Goal: Task Accomplishment & Management: Use online tool/utility

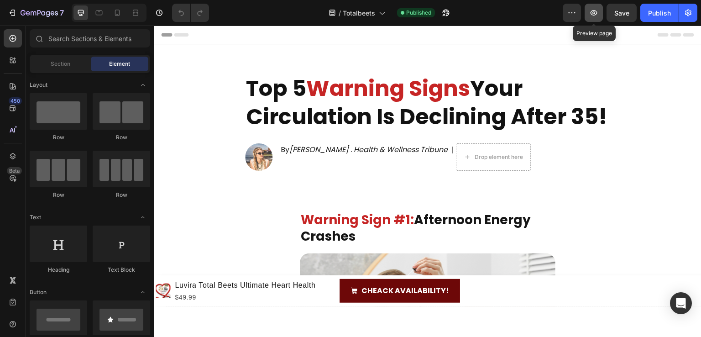
click at [597, 14] on icon "button" at bounding box center [594, 12] width 7 height 5
click at [600, 2] on div "7 Version history / Totalbeets Published Preview Save Publish" at bounding box center [350, 13] width 701 height 26
drag, startPoint x: 593, startPoint y: 11, endPoint x: 586, endPoint y: -40, distance: 51.1
click at [586, 0] on html "7 Version history / Totalbeets Published Preview Preview page Save Publish 450 …" at bounding box center [350, 0] width 701 height 0
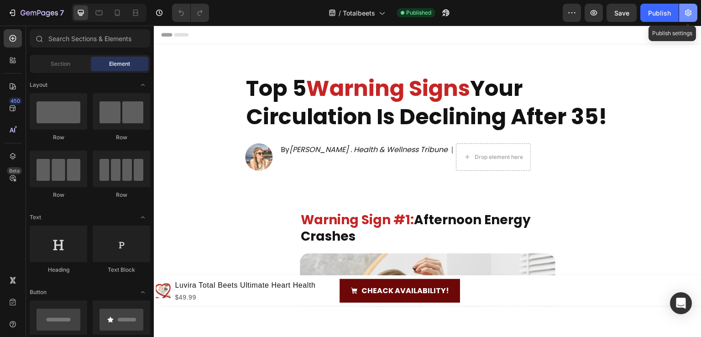
click at [693, 18] on button "button" at bounding box center [689, 13] width 18 height 18
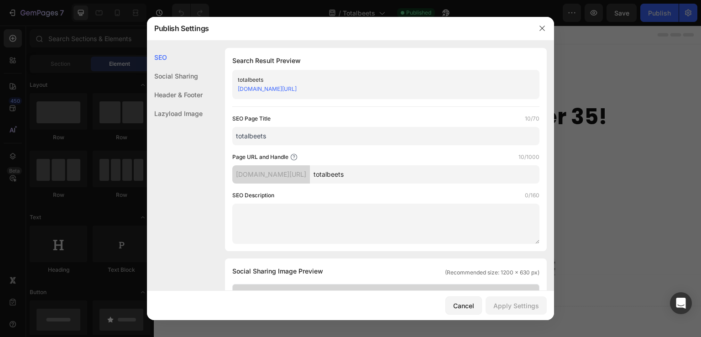
click at [324, 83] on div "totalbeets" at bounding box center [378, 79] width 281 height 9
click at [297, 86] on link "gkygpe-b3.myshopify.com/pages/totalbeets" at bounding box center [267, 88] width 59 height 7
click at [283, 90] on link "gkygpe-b3.myshopify.com/pages/totalbeets" at bounding box center [267, 88] width 59 height 7
click at [297, 89] on link "gkygpe-b3.myshopify.com/pages/totalbeets" at bounding box center [267, 88] width 59 height 7
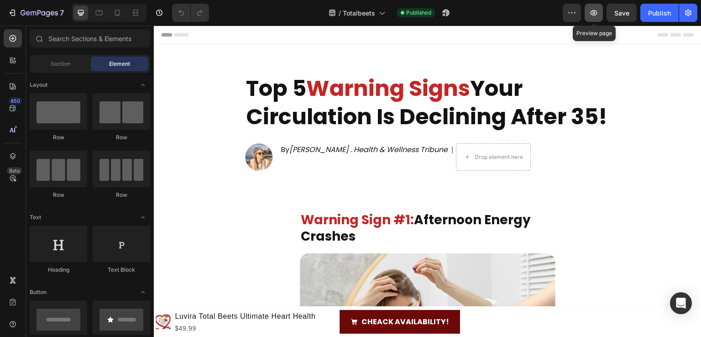
click at [592, 19] on button "button" at bounding box center [594, 13] width 18 height 18
click at [603, 13] on button "button" at bounding box center [594, 13] width 18 height 18
click at [575, 19] on button "button" at bounding box center [572, 13] width 18 height 18
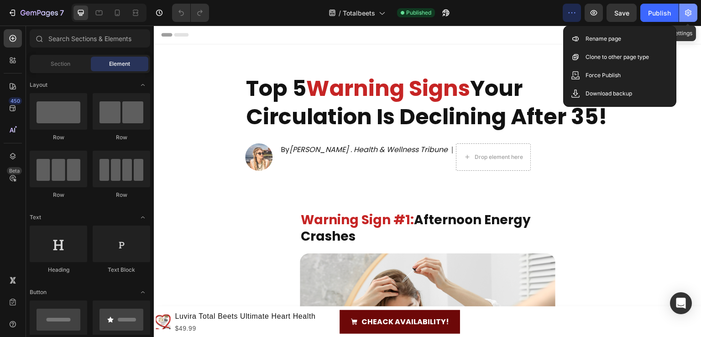
click at [686, 14] on icon "button" at bounding box center [688, 13] width 6 height 7
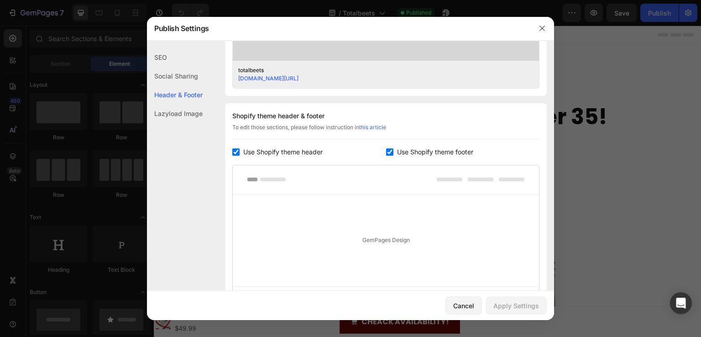
scroll to position [274, 0]
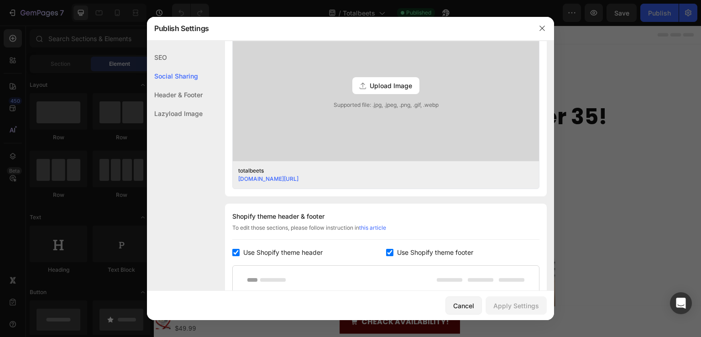
click at [299, 178] on link "gkygpe-b3.myshopify.com/pages/totalbeets" at bounding box center [268, 178] width 60 height 7
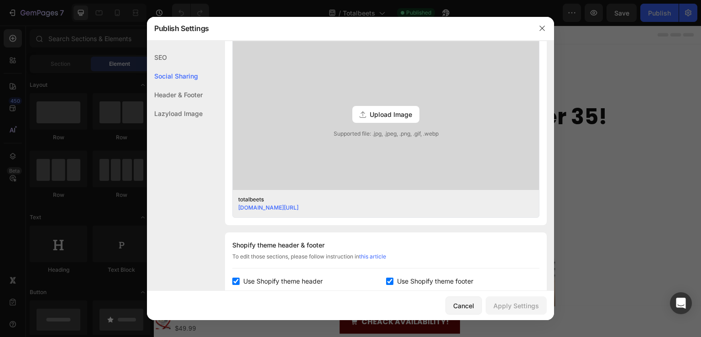
scroll to position [0, 0]
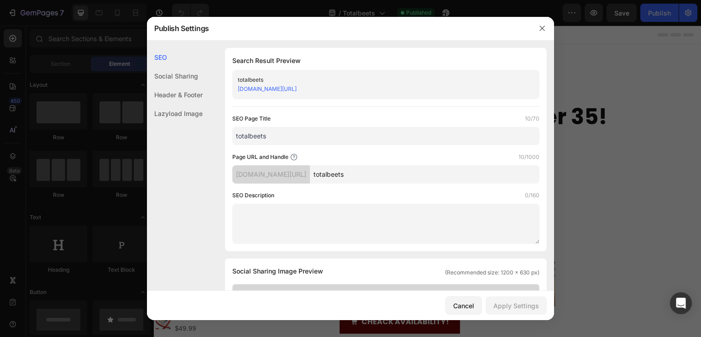
click at [178, 76] on div "Social Sharing" at bounding box center [175, 76] width 56 height 19
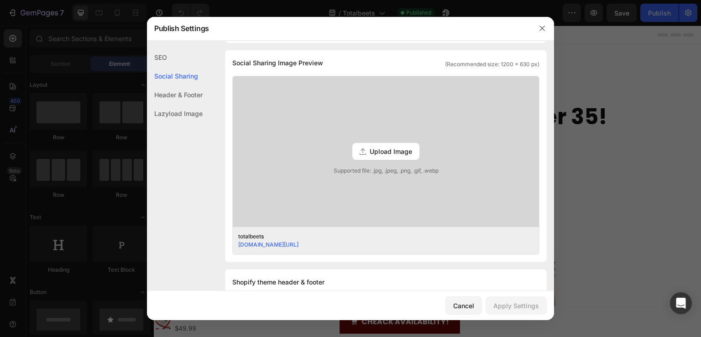
click at [183, 95] on div "Header & Footer" at bounding box center [175, 94] width 56 height 19
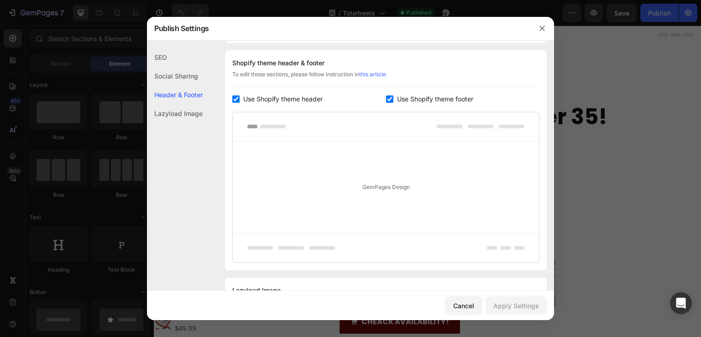
click at [185, 62] on div "SEO" at bounding box center [175, 57] width 56 height 19
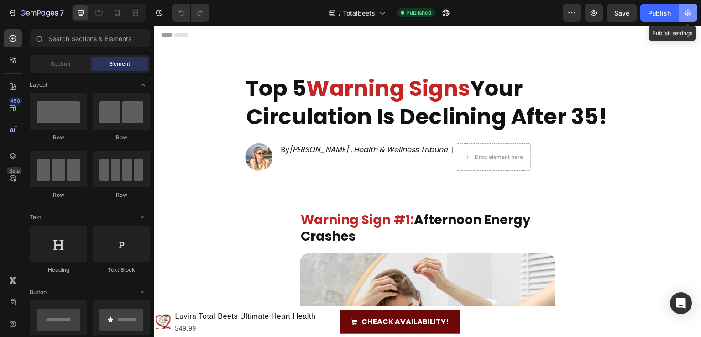
click at [685, 13] on icon "button" at bounding box center [688, 12] width 9 height 9
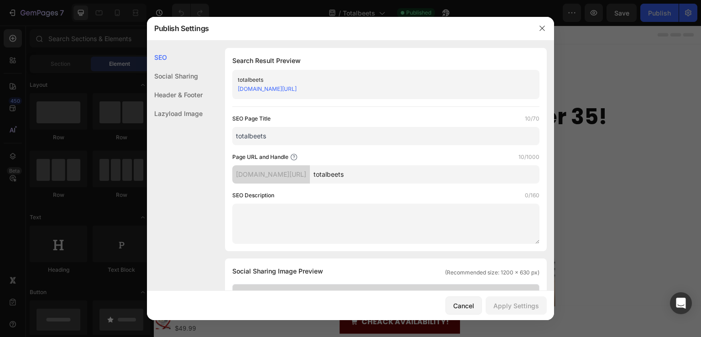
click at [172, 74] on div "Social Sharing" at bounding box center [175, 76] width 56 height 19
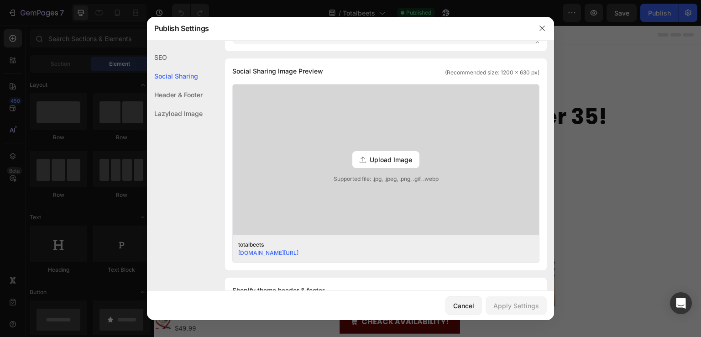
scroll to position [254, 0]
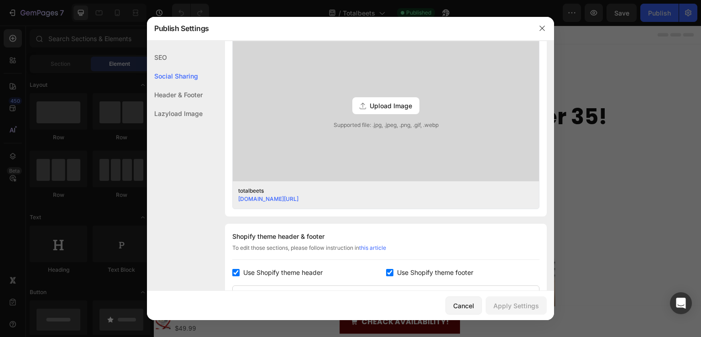
click at [250, 203] on div "totalbeets gkygpe-b3.myshopify.com/pages/totalbeets" at bounding box center [386, 194] width 306 height 27
click at [260, 199] on link "gkygpe-b3.myshopify.com/pages/totalbeets" at bounding box center [268, 198] width 60 height 7
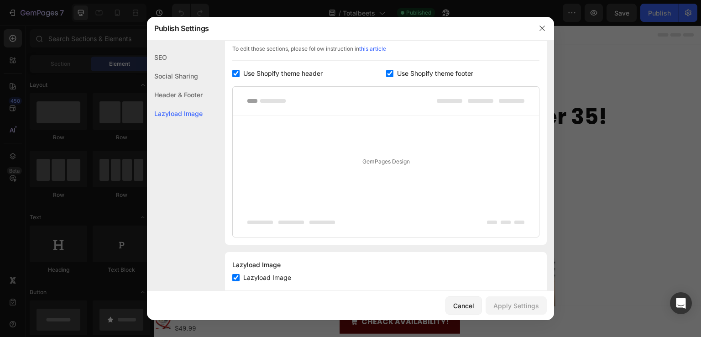
scroll to position [474, 0]
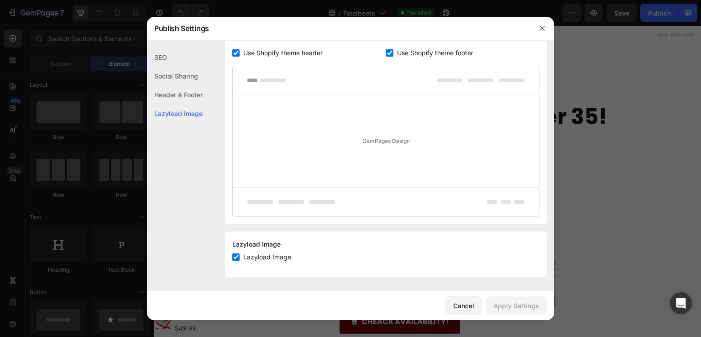
click at [176, 91] on div "Header & Footer" at bounding box center [175, 94] width 56 height 19
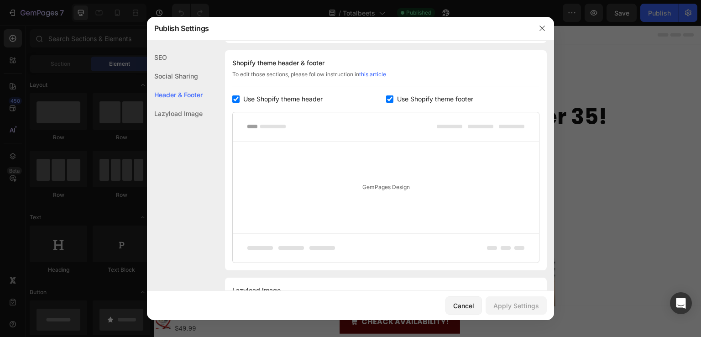
click at [175, 53] on div "SEO" at bounding box center [175, 57] width 56 height 19
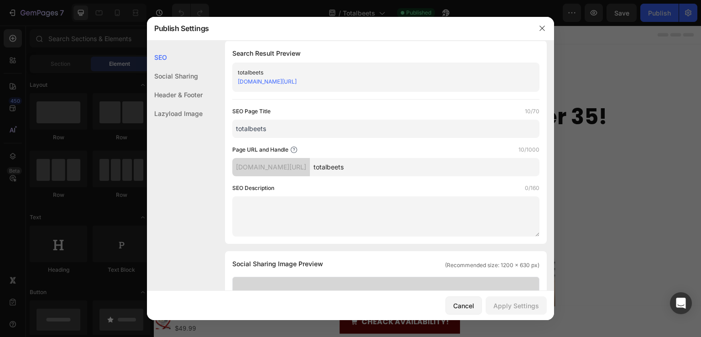
scroll to position [0, 0]
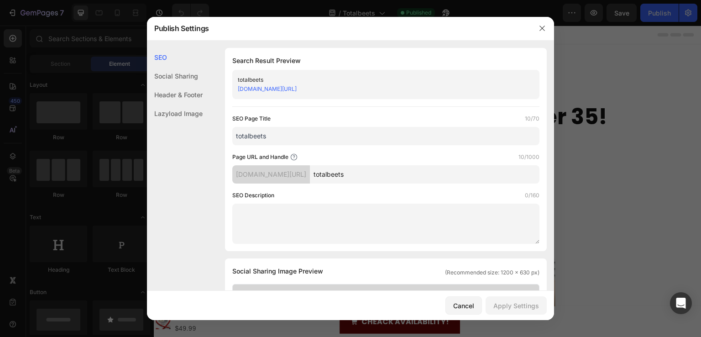
click at [311, 136] on input "totalbeets" at bounding box center [385, 136] width 307 height 18
click at [538, 28] on button "button" at bounding box center [542, 28] width 15 height 15
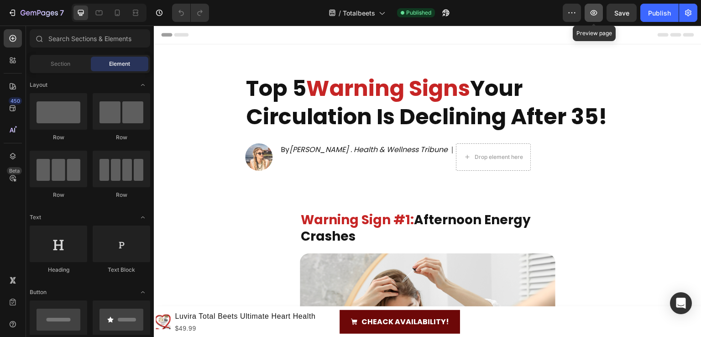
click at [592, 7] on button "button" at bounding box center [594, 13] width 18 height 18
click at [590, 16] on icon "button" at bounding box center [594, 12] width 9 height 9
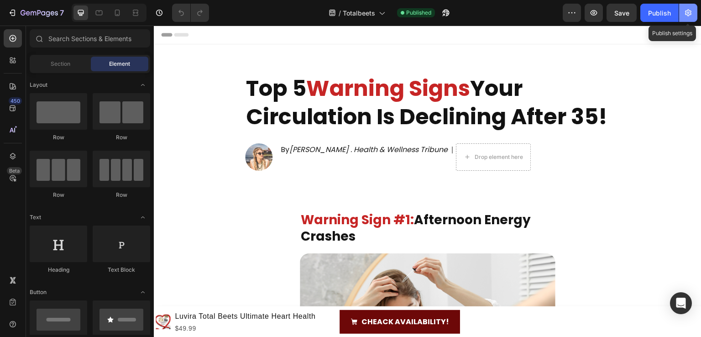
click at [690, 15] on icon "button" at bounding box center [688, 12] width 9 height 9
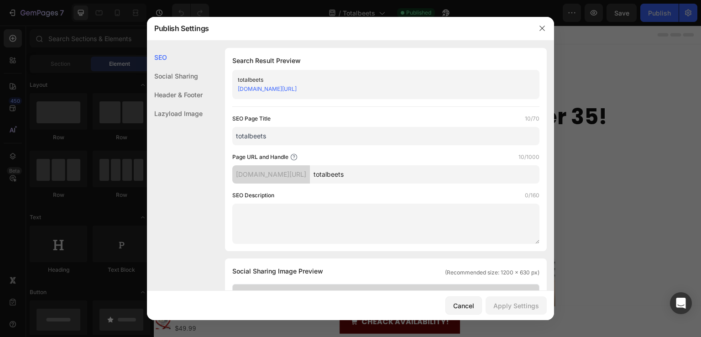
click at [297, 85] on link "gkygpe-b3.myshopify.com/pages/totalbeets" at bounding box center [267, 88] width 59 height 7
click at [117, 97] on div at bounding box center [350, 168] width 701 height 337
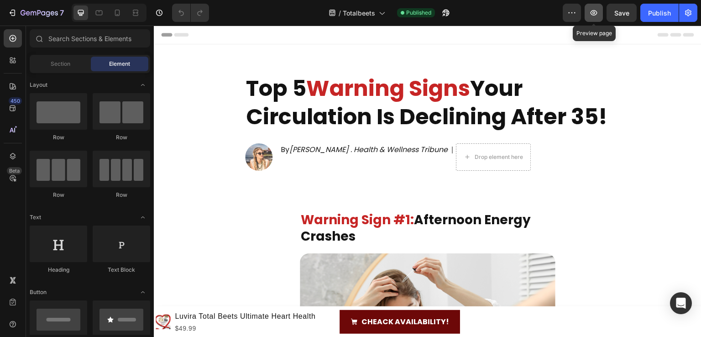
click at [597, 10] on icon "button" at bounding box center [594, 12] width 9 height 9
click at [570, 11] on icon "button" at bounding box center [572, 12] width 9 height 9
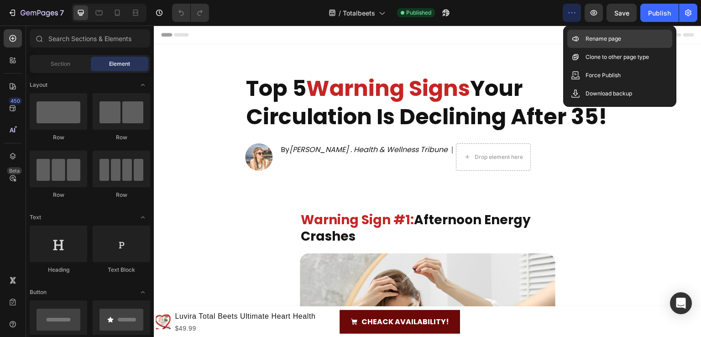
click at [603, 40] on p "Rename page" at bounding box center [604, 38] width 36 height 9
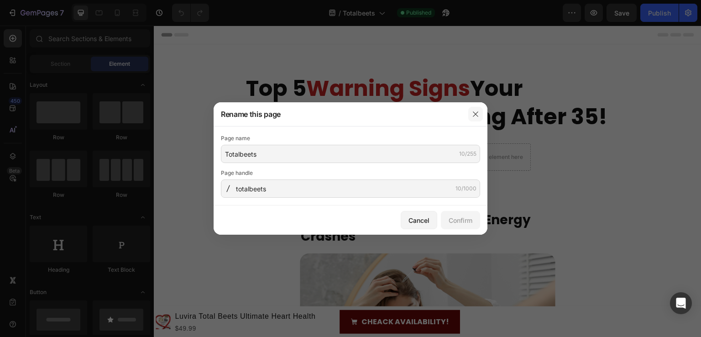
click at [479, 114] on icon "button" at bounding box center [475, 114] width 7 height 7
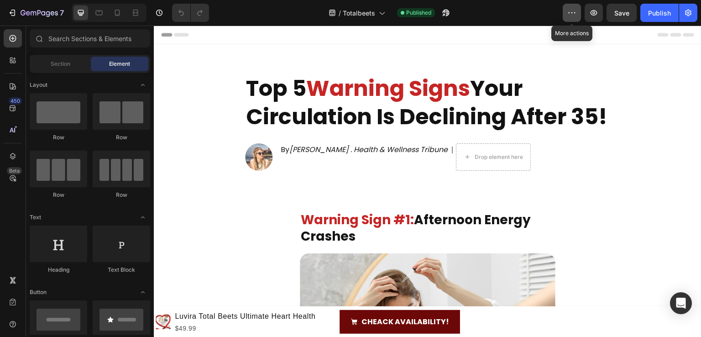
click at [578, 13] on button "button" at bounding box center [572, 13] width 18 height 18
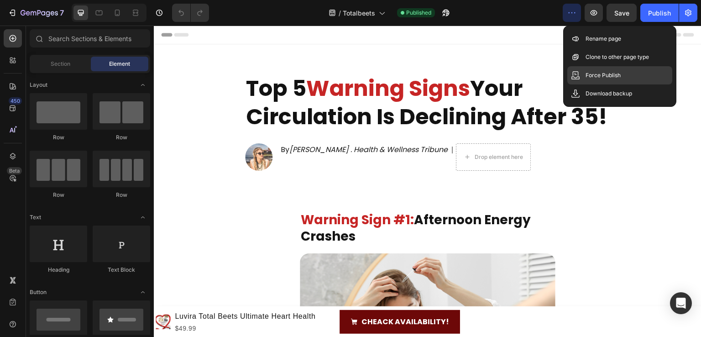
click at [590, 68] on div "Force Publish" at bounding box center [620, 75] width 105 height 18
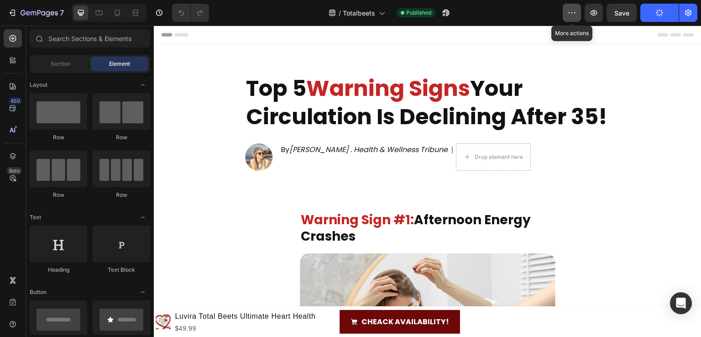
click at [569, 20] on button "button" at bounding box center [572, 13] width 18 height 18
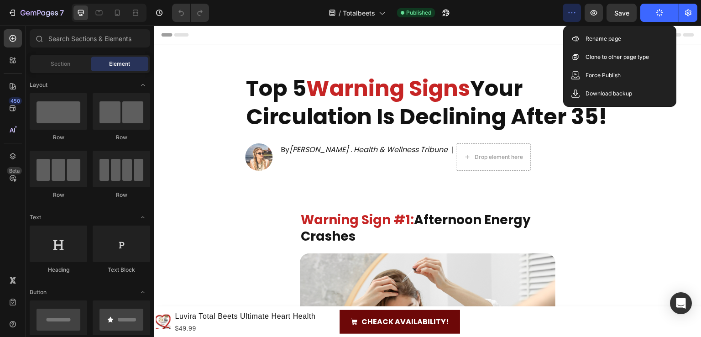
click at [598, 106] on strong "Your Circulation Is Declining After 35!" at bounding box center [427, 102] width 362 height 59
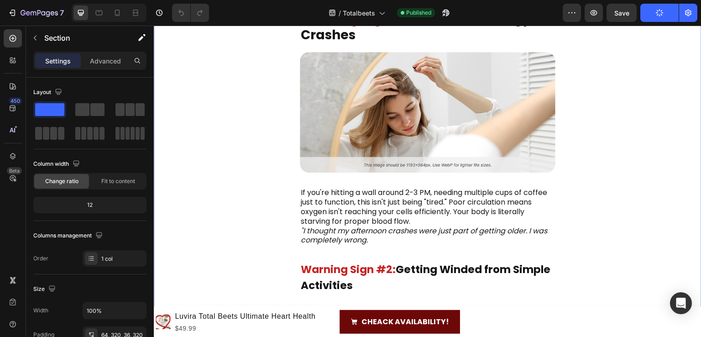
scroll to position [227, 0]
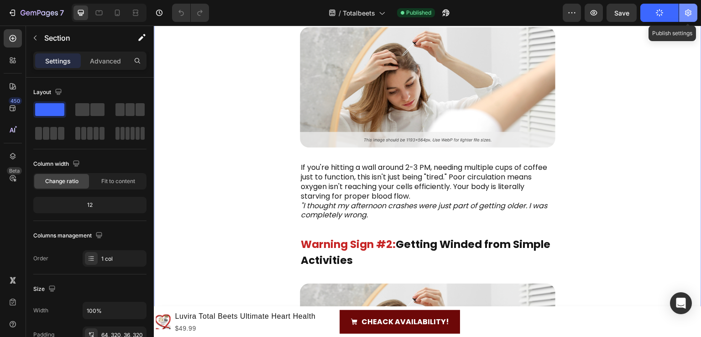
click at [688, 19] on button "button" at bounding box center [689, 13] width 18 height 18
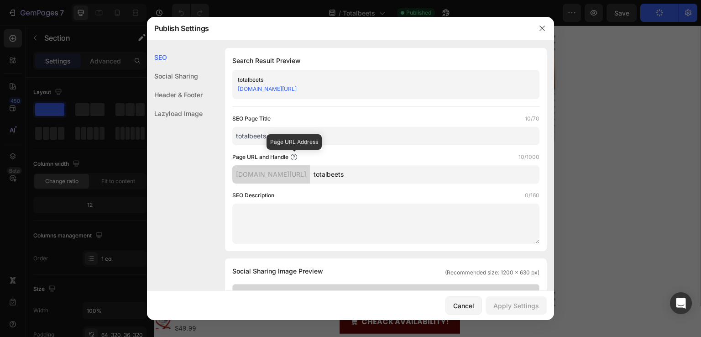
click at [298, 155] on icon at bounding box center [293, 156] width 7 height 7
click at [292, 157] on icon at bounding box center [293, 156] width 7 height 7
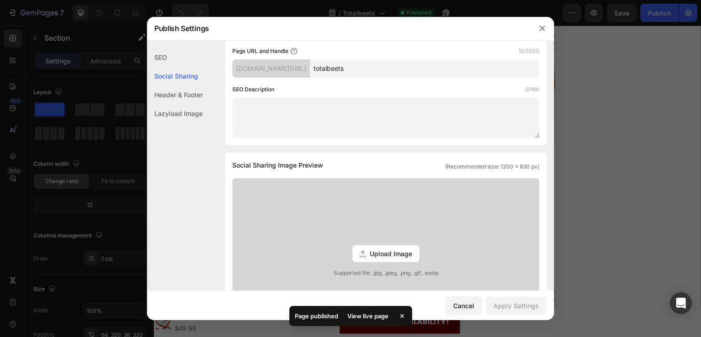
scroll to position [228, 0]
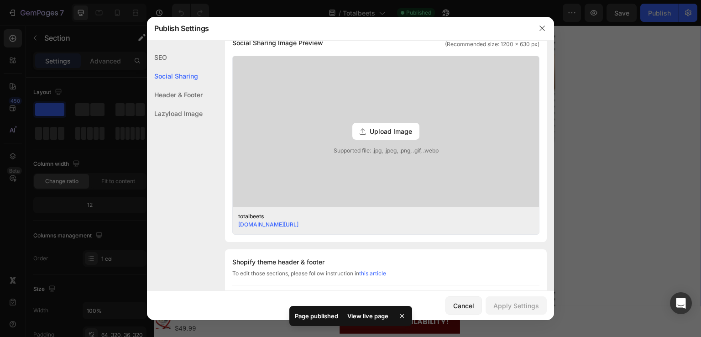
click at [369, 323] on div "Page published View live page" at bounding box center [351, 316] width 123 height 20
click at [374, 312] on div "View live page" at bounding box center [368, 316] width 52 height 13
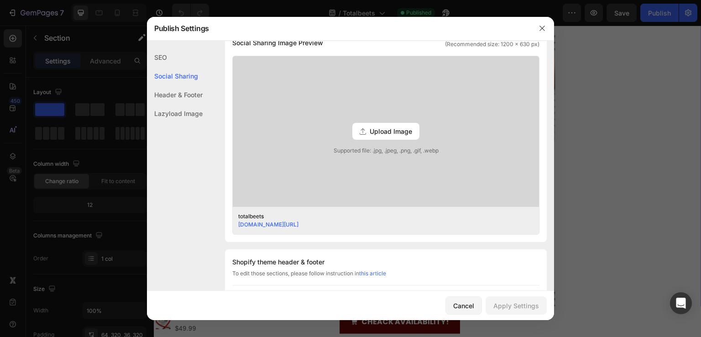
click at [55, 100] on div at bounding box center [350, 168] width 701 height 337
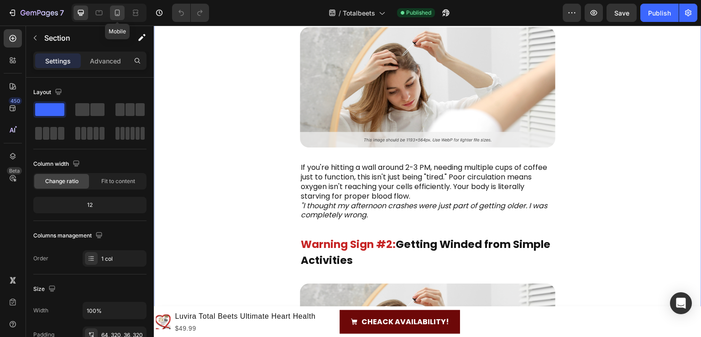
click at [119, 9] on icon at bounding box center [117, 12] width 9 height 9
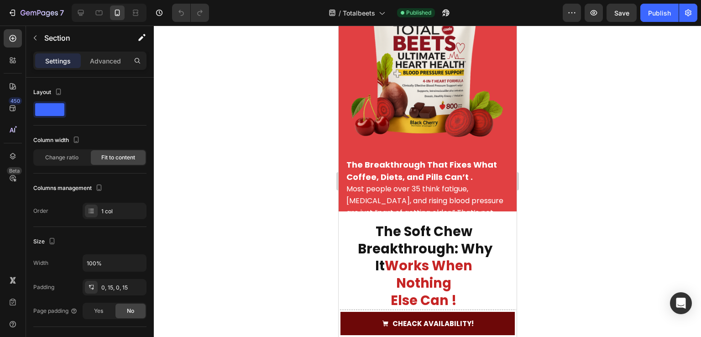
scroll to position [1814, 0]
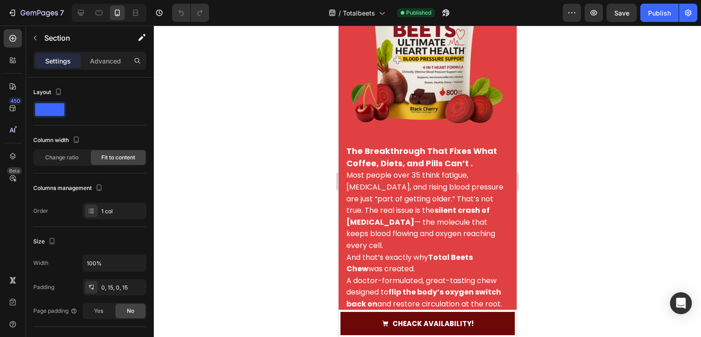
click at [644, 28] on div at bounding box center [428, 181] width 548 height 311
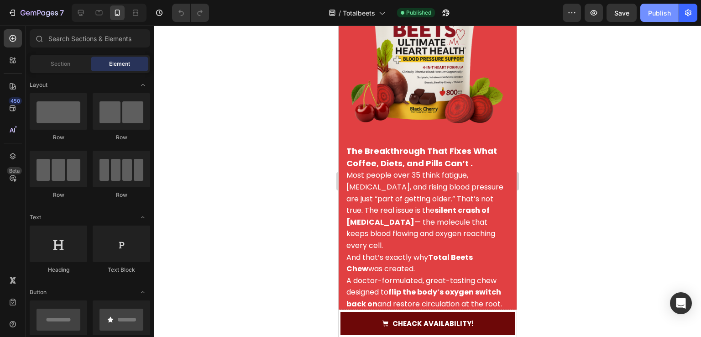
click at [648, 6] on button "Publish" at bounding box center [660, 13] width 38 height 18
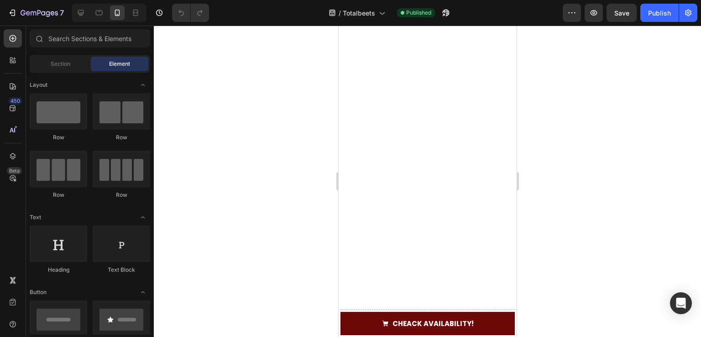
scroll to position [0, 0]
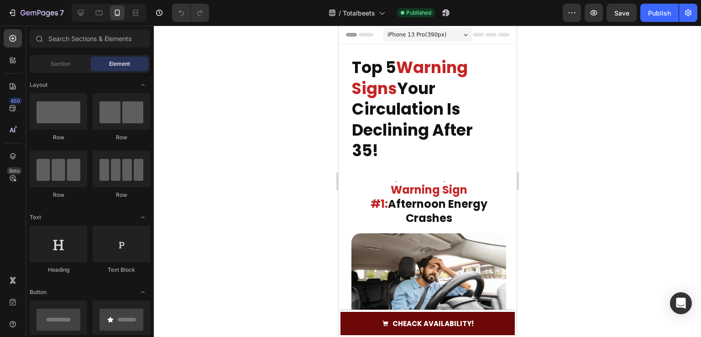
click at [425, 22] on div "7 Version history / Totalbeets Published Preview Save Publish" at bounding box center [350, 13] width 701 height 26
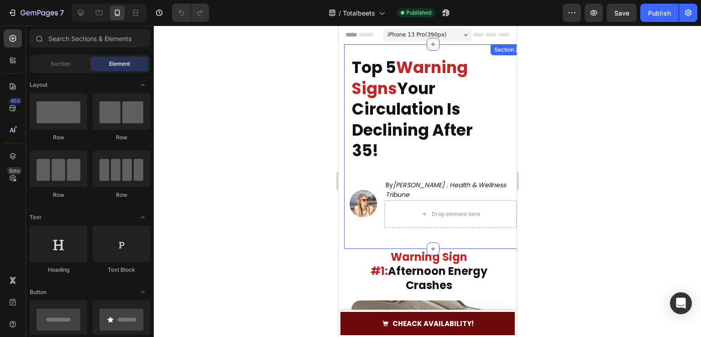
click at [429, 45] on icon at bounding box center [432, 44] width 7 height 7
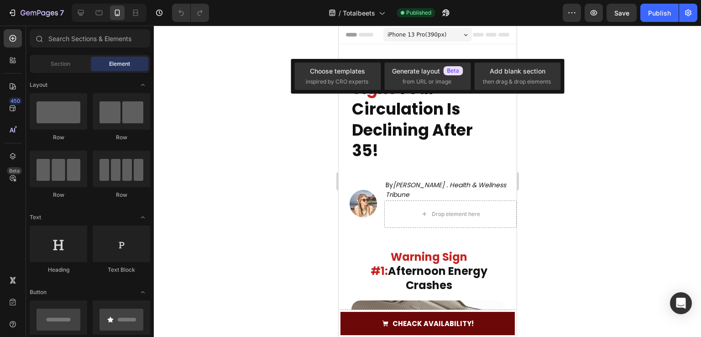
click at [428, 34] on span "iPhone 13 Pro ( 390 px)" at bounding box center [416, 34] width 59 height 9
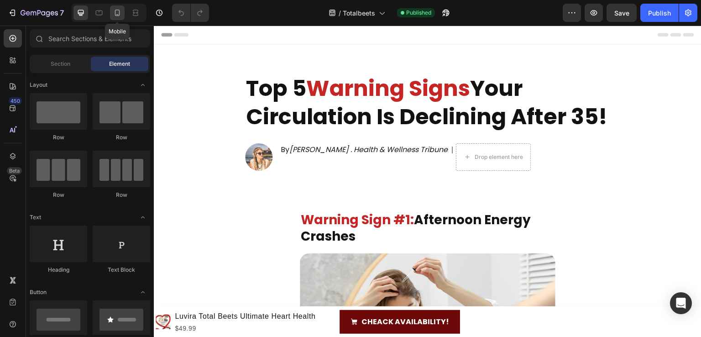
click at [120, 14] on icon at bounding box center [117, 12] width 9 height 9
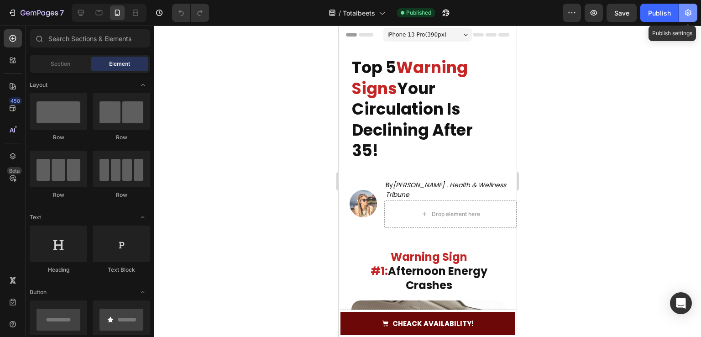
click at [695, 15] on button "button" at bounding box center [689, 13] width 18 height 18
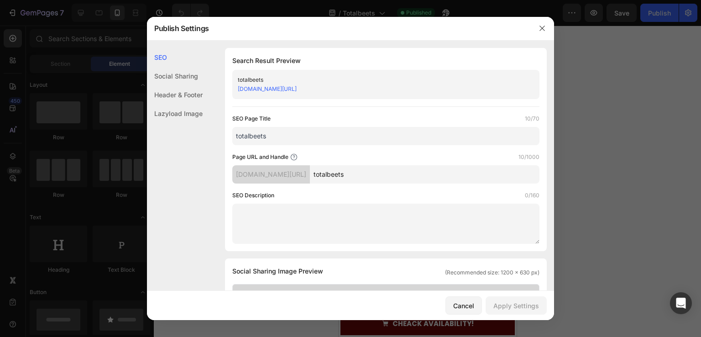
click at [297, 88] on link "[DOMAIN_NAME][URL]" at bounding box center [267, 88] width 59 height 7
click at [260, 117] on label "SEO Page Title" at bounding box center [251, 118] width 38 height 9
click at [120, 61] on div at bounding box center [350, 168] width 701 height 337
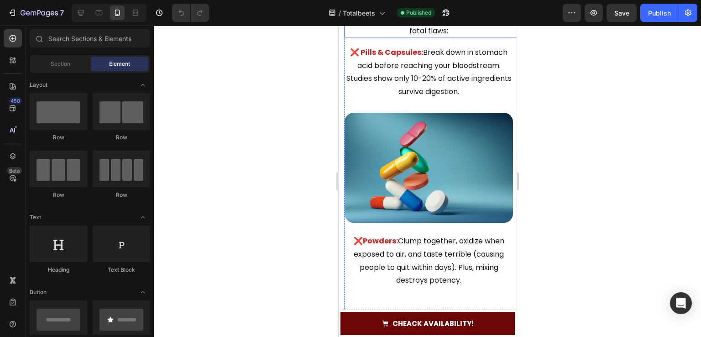
scroll to position [1598, 0]
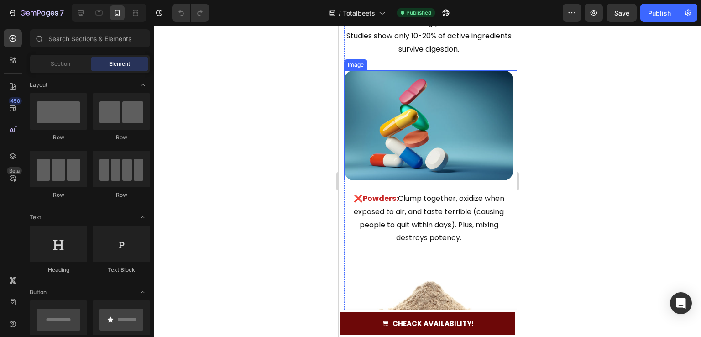
click at [390, 131] on img at bounding box center [428, 125] width 169 height 110
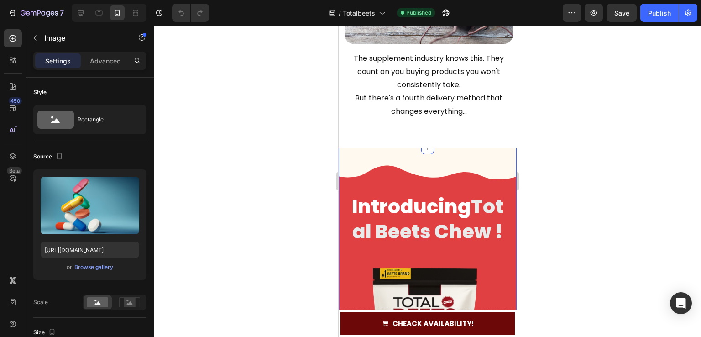
scroll to position [2192, 0]
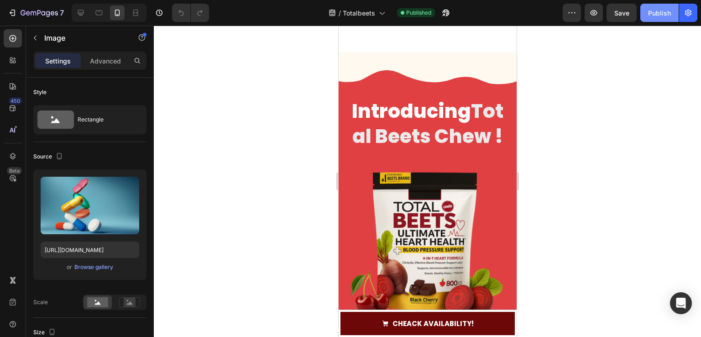
click at [656, 18] on button "Publish" at bounding box center [660, 13] width 38 height 18
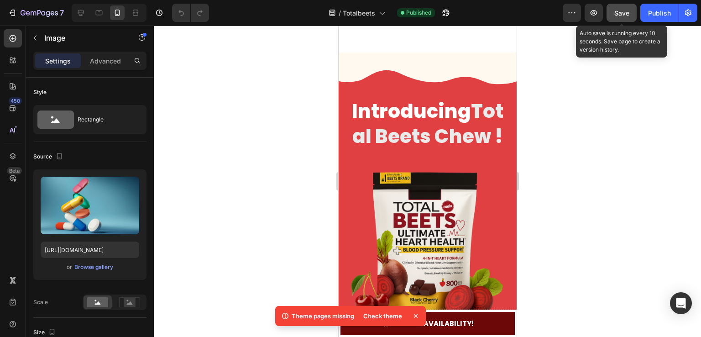
click at [620, 15] on span "Save" at bounding box center [622, 13] width 15 height 8
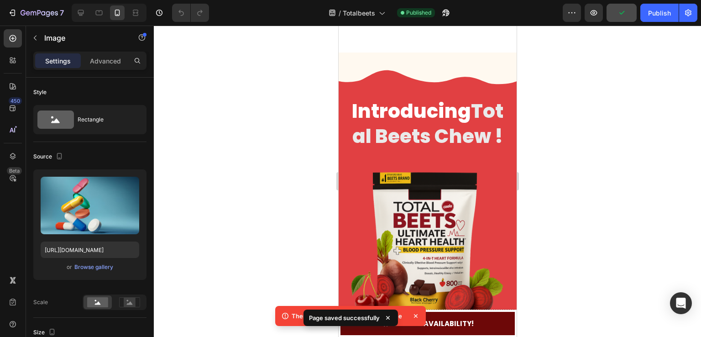
click at [390, 320] on icon at bounding box center [388, 317] width 9 height 9
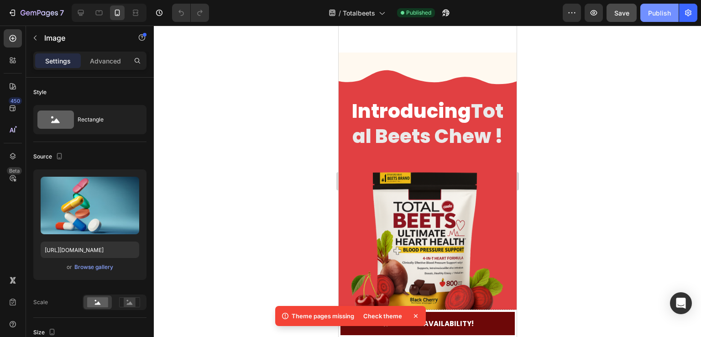
click at [661, 13] on div "Publish" at bounding box center [659, 13] width 23 height 10
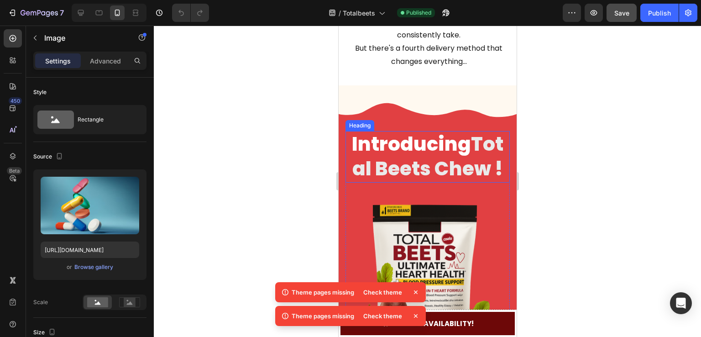
scroll to position [1964, 0]
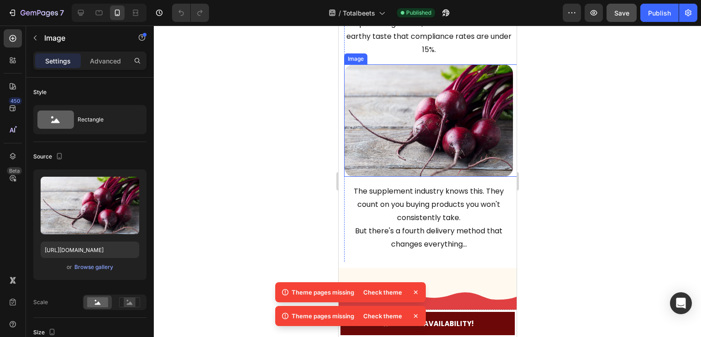
click at [411, 116] on img at bounding box center [428, 120] width 169 height 112
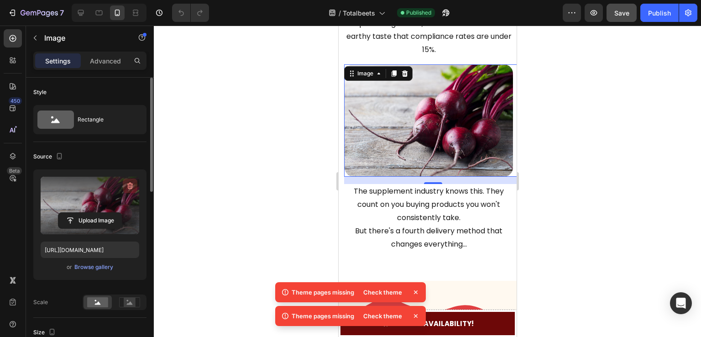
click at [129, 185] on icon "button" at bounding box center [130, 185] width 9 height 9
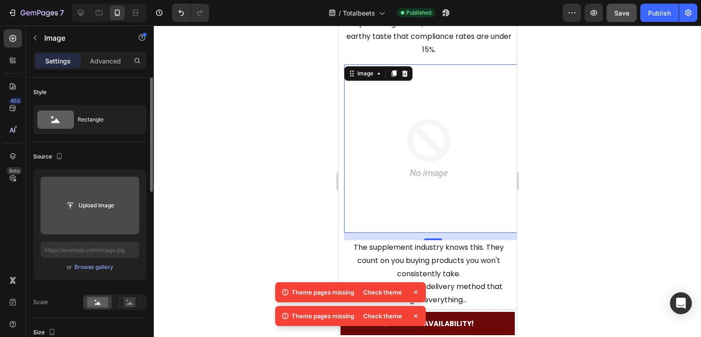
scroll to position [2017, 0]
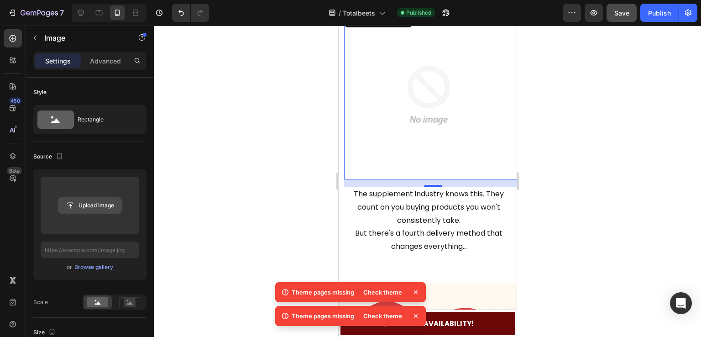
click at [102, 201] on input "file" at bounding box center [89, 206] width 63 height 16
click at [86, 271] on button "Browse gallery" at bounding box center [94, 267] width 40 height 9
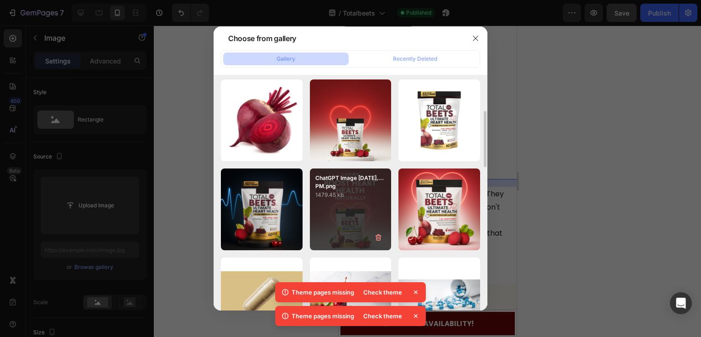
scroll to position [533, 0]
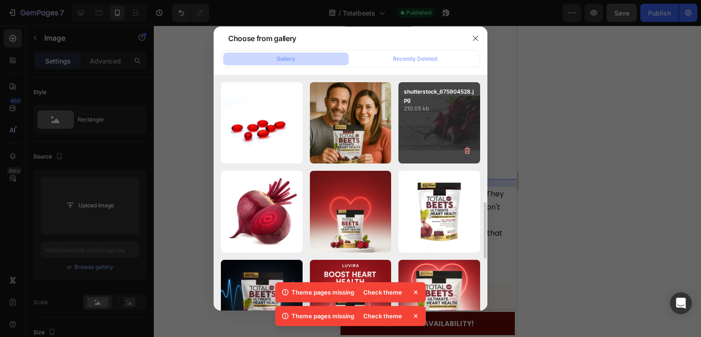
drag, startPoint x: 436, startPoint y: 116, endPoint x: 437, endPoint y: 126, distance: 10.1
click at [437, 116] on div "shutterstock_675904528.jpg 210.05 kb" at bounding box center [440, 123] width 82 height 82
type input "https://cdn.shopify.com/s/files/1/0687/1875/6074/files/gempages_543560775373947…"
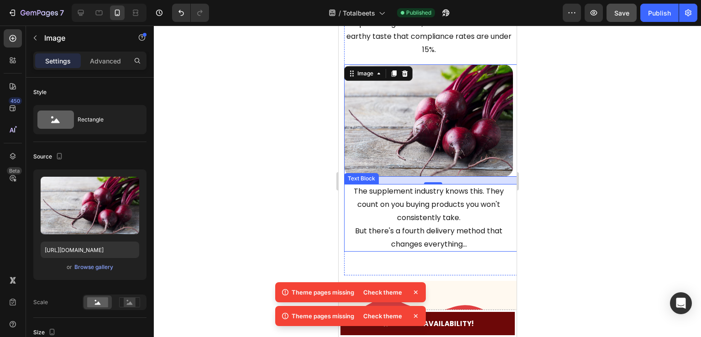
scroll to position [2009, 0]
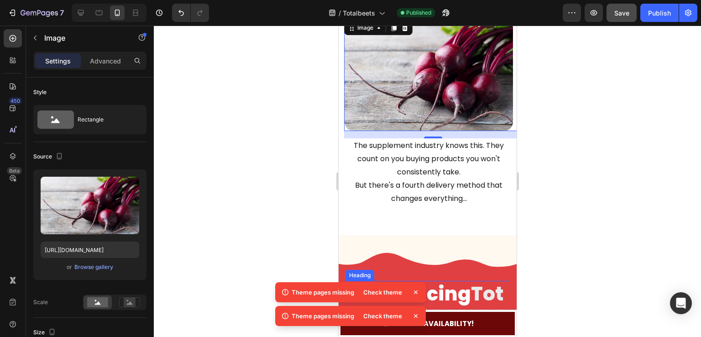
click at [430, 281] on h2 "Introducing Total Beets Chew !" at bounding box center [427, 307] width 164 height 52
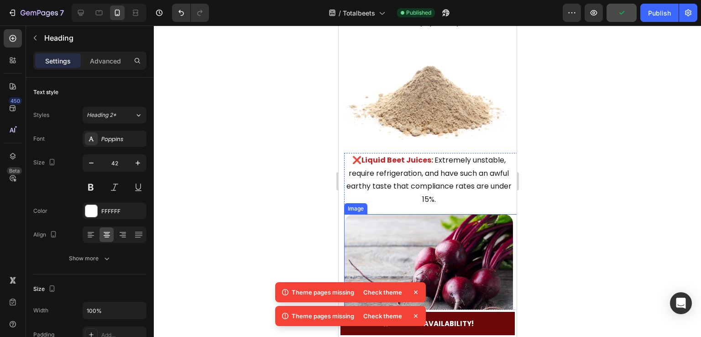
scroll to position [1735, 0]
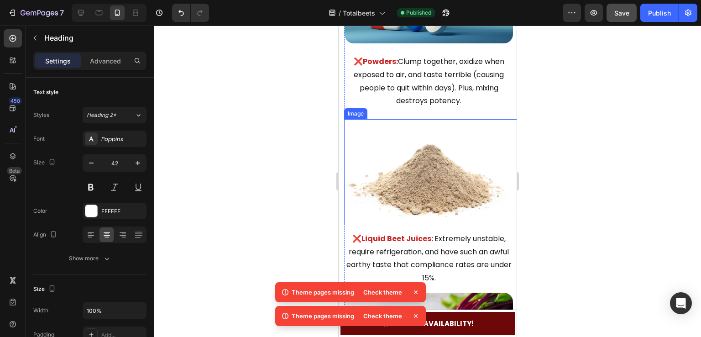
click at [404, 176] on img at bounding box center [428, 171] width 169 height 105
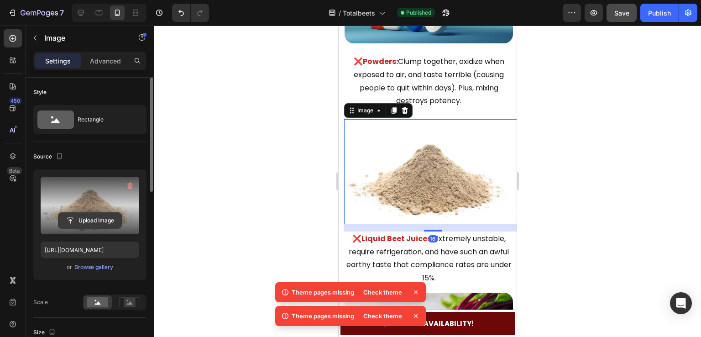
click at [84, 216] on input "file" at bounding box center [89, 221] width 63 height 16
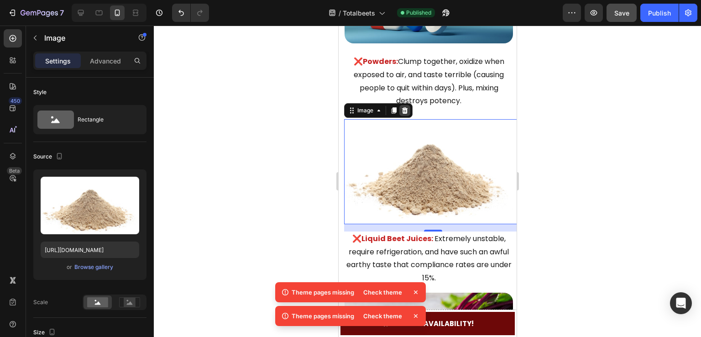
click at [406, 107] on icon at bounding box center [405, 110] width 6 height 6
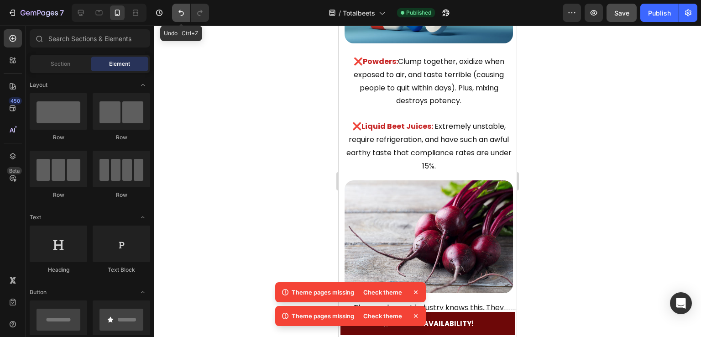
click at [181, 19] on button "Undo/Redo" at bounding box center [181, 13] width 18 height 18
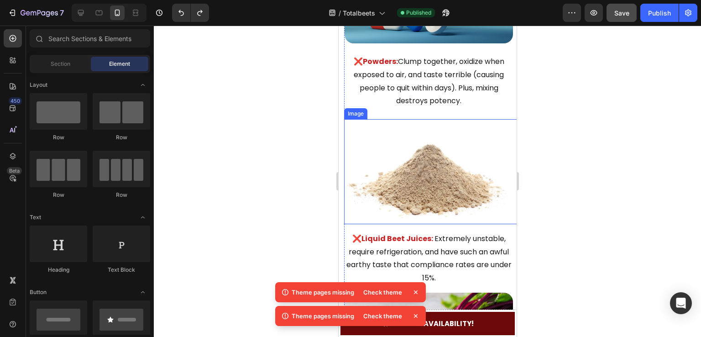
click at [387, 148] on img at bounding box center [428, 171] width 169 height 105
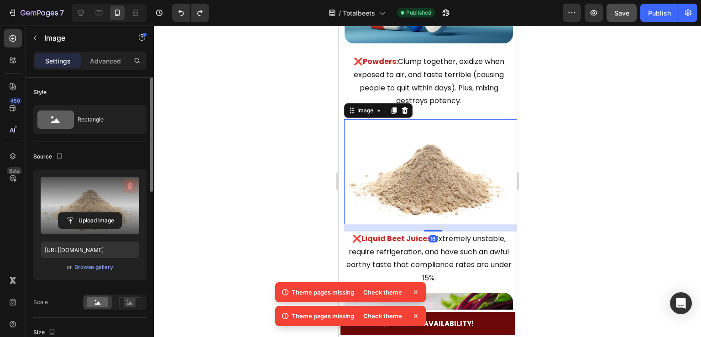
click at [128, 189] on icon "button" at bounding box center [130, 185] width 9 height 9
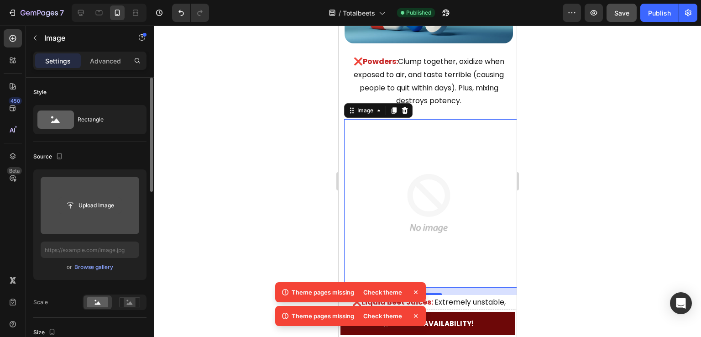
click at [101, 212] on input "file" at bounding box center [89, 206] width 63 height 16
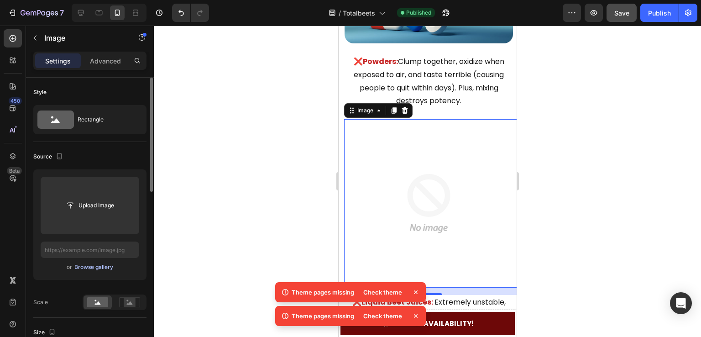
click at [98, 268] on div "Browse gallery" at bounding box center [93, 267] width 39 height 8
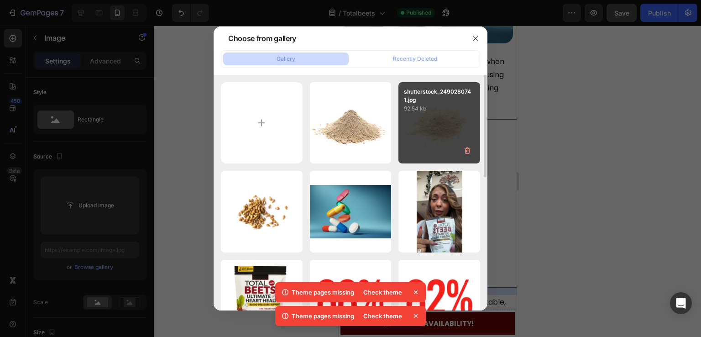
click at [435, 141] on div "shutterstock_2490280741.jpg 92.54 kb" at bounding box center [440, 123] width 82 height 82
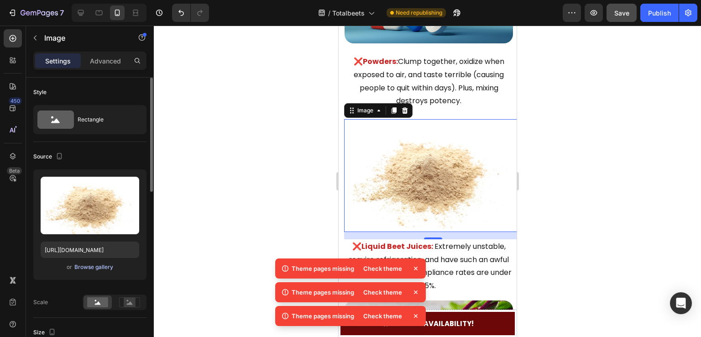
click at [104, 269] on div "Browse gallery" at bounding box center [93, 267] width 39 height 8
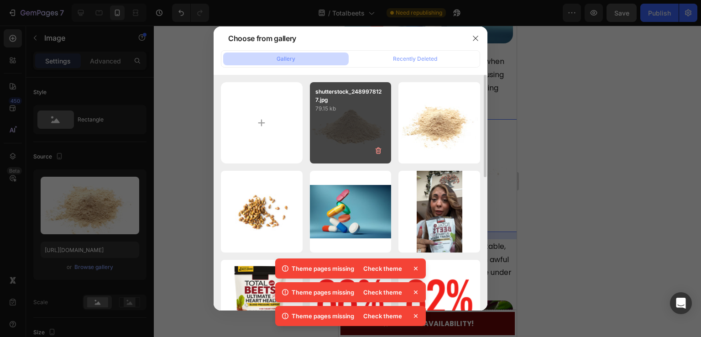
click at [330, 122] on div "shutterstock_2489978127.jpg 79.15 kb" at bounding box center [351, 123] width 82 height 82
type input "https://cdn.shopify.com/s/files/1/0687/1875/6074/files/gempages_543560775373947…"
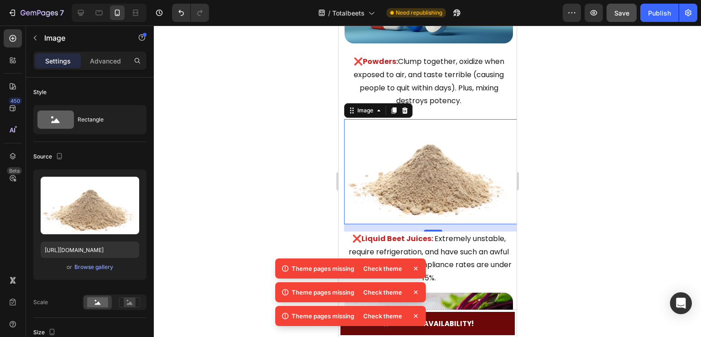
click at [232, 133] on div at bounding box center [428, 181] width 548 height 311
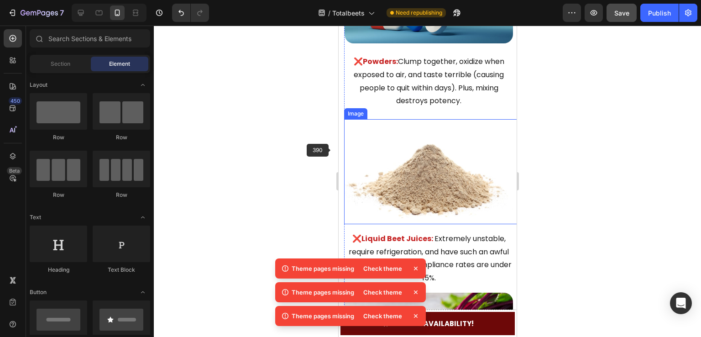
click at [411, 157] on img at bounding box center [428, 171] width 169 height 105
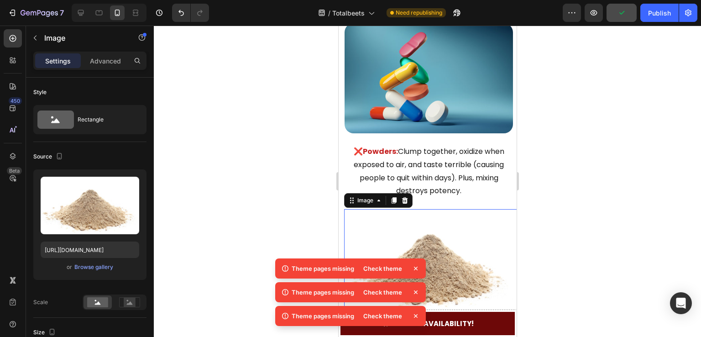
scroll to position [1644, 0]
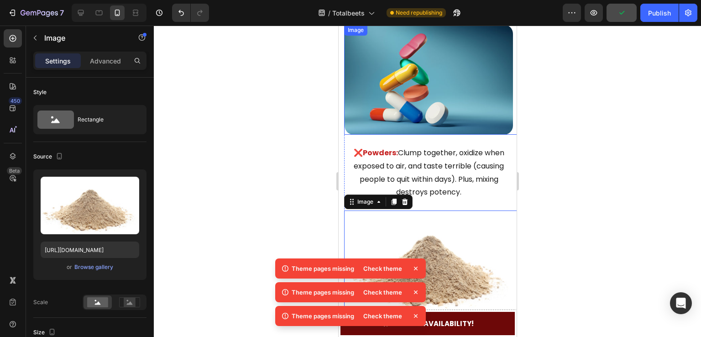
click at [402, 82] on img at bounding box center [428, 80] width 169 height 110
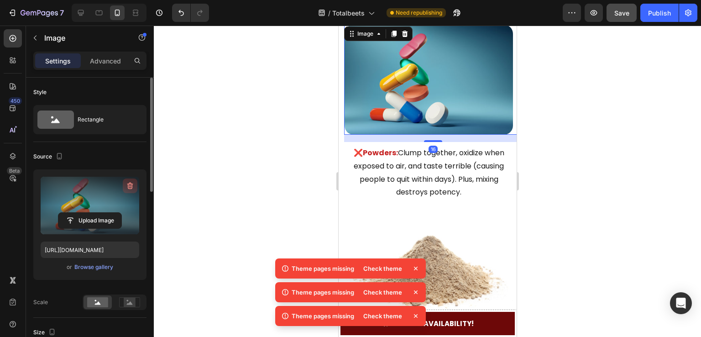
click at [129, 187] on icon "button" at bounding box center [129, 186] width 1 height 3
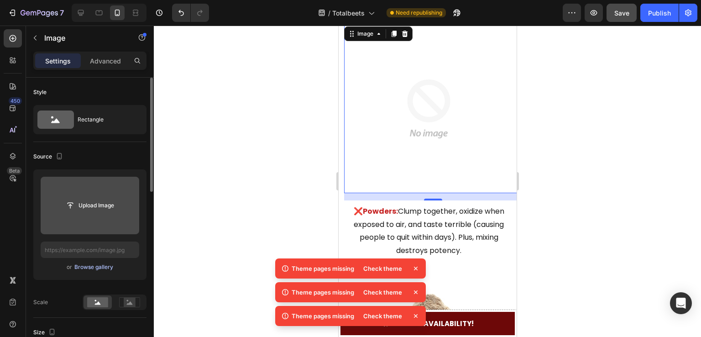
click at [94, 269] on div "Browse gallery" at bounding box center [93, 267] width 39 height 8
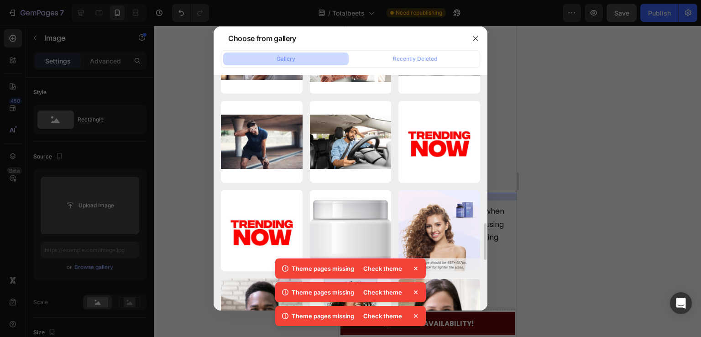
scroll to position [776, 0]
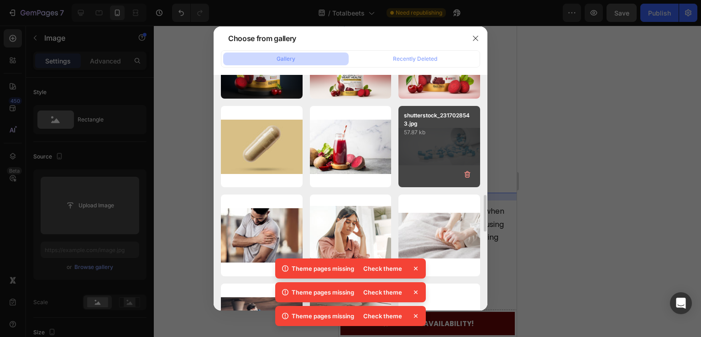
click at [420, 153] on div "shutterstock_2317028543.jpg 57.87 kb" at bounding box center [440, 147] width 82 height 82
type input "https://cdn.shopify.com/s/files/1/0687/1875/6074/files/gempages_543560775373947…"
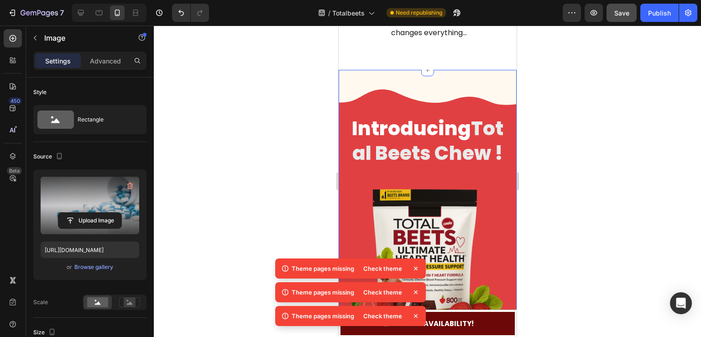
scroll to position [2192, 0]
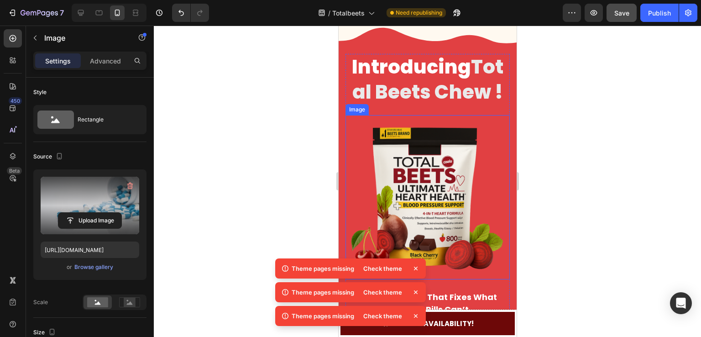
click at [417, 201] on img at bounding box center [427, 197] width 164 height 164
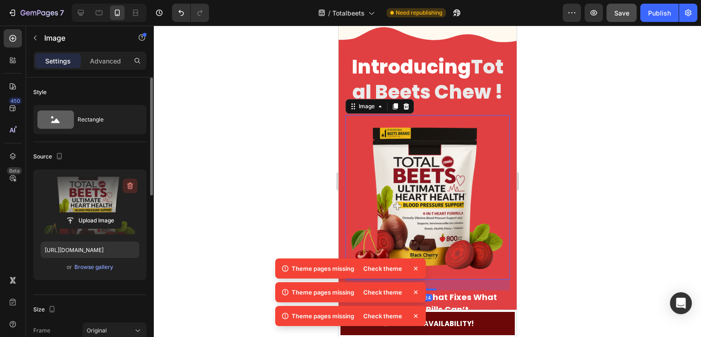
click at [134, 185] on icon "button" at bounding box center [130, 185] width 9 height 9
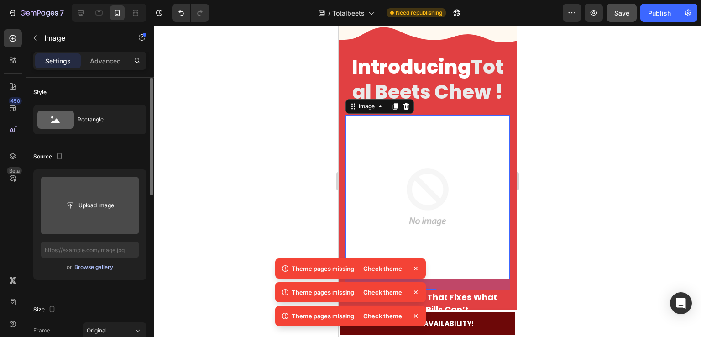
click at [90, 269] on div "Browse gallery" at bounding box center [93, 267] width 39 height 8
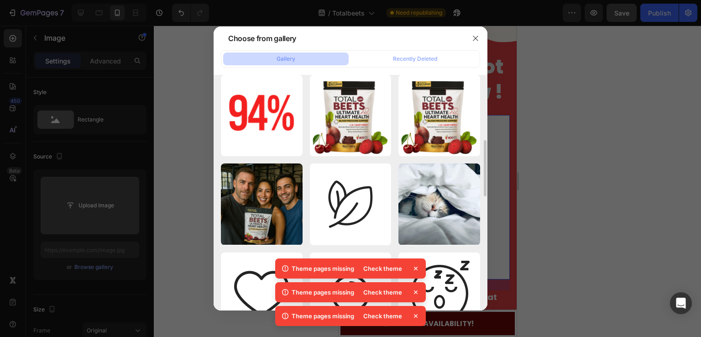
scroll to position [137, 0]
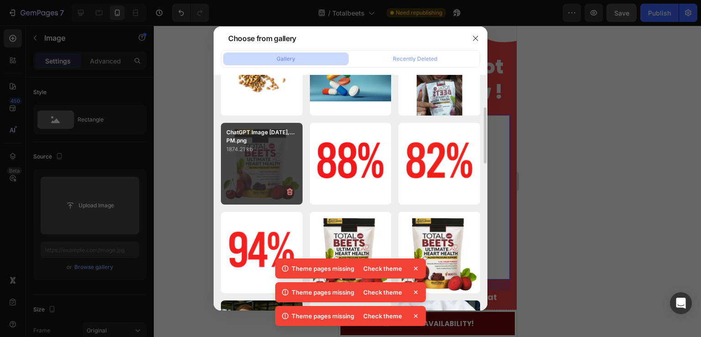
click at [274, 160] on div "ChatGPT Image Sep 22,...PM.png 1874.21 kb" at bounding box center [262, 164] width 82 height 82
type input "https://cdn.shopify.com/s/files/1/0687/1875/6074/files/gempages_543560775373947…"
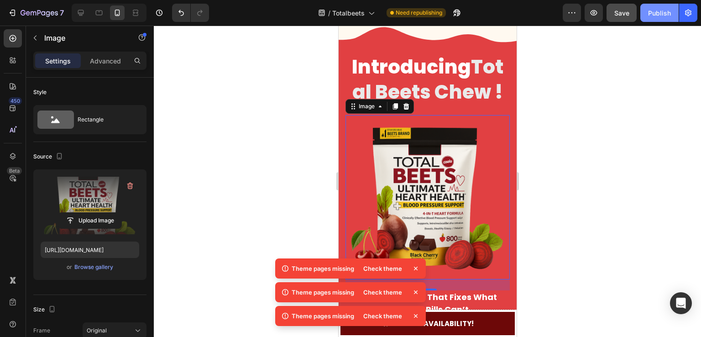
click at [656, 9] on div "Publish" at bounding box center [659, 13] width 23 height 10
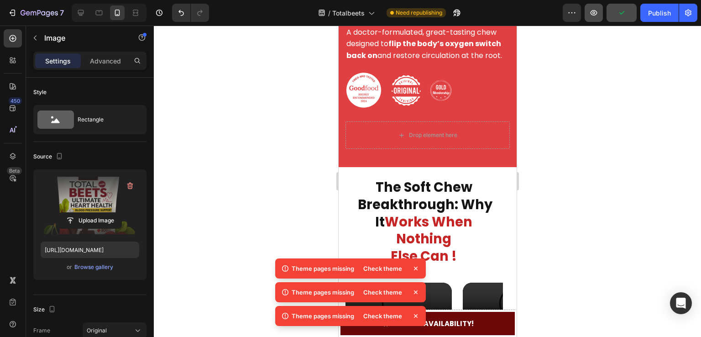
scroll to position [2603, 0]
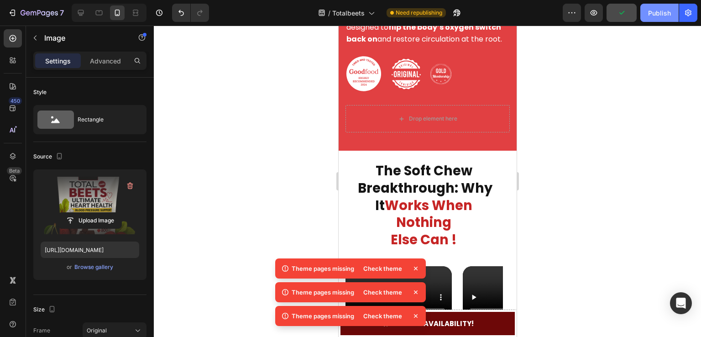
click at [649, 13] on div "Publish" at bounding box center [659, 13] width 23 height 10
click at [379, 270] on div "Check theme" at bounding box center [383, 268] width 50 height 13
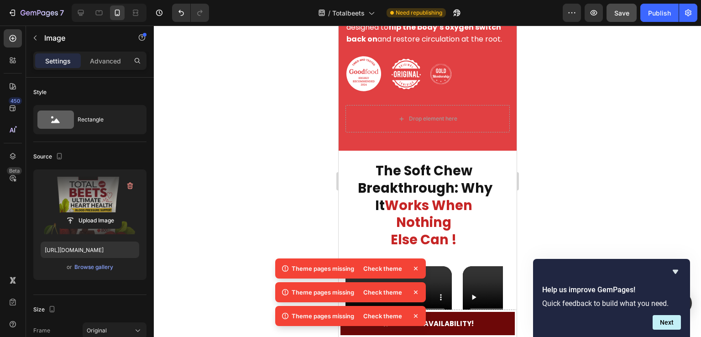
click at [416, 266] on icon at bounding box center [415, 268] width 9 height 9
click at [414, 270] on icon at bounding box center [416, 269] width 4 height 4
click at [414, 270] on div "Theme pages missing Check theme" at bounding box center [350, 268] width 151 height 20
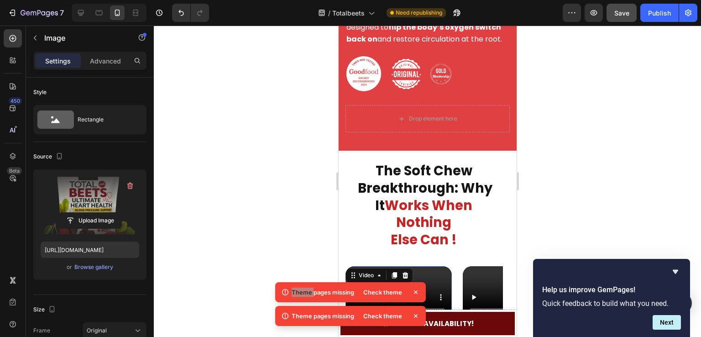
click at [414, 270] on video at bounding box center [398, 292] width 106 height 53
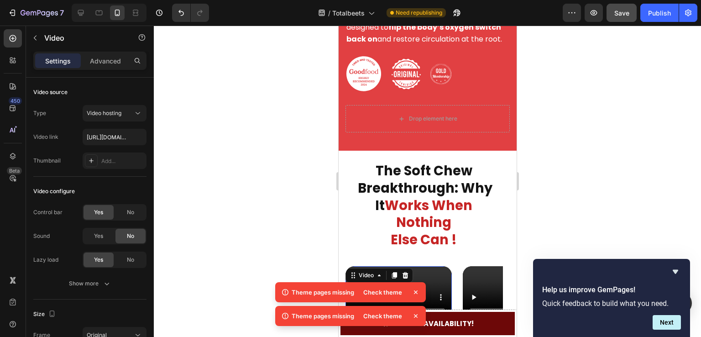
click at [413, 293] on icon at bounding box center [415, 292] width 9 height 9
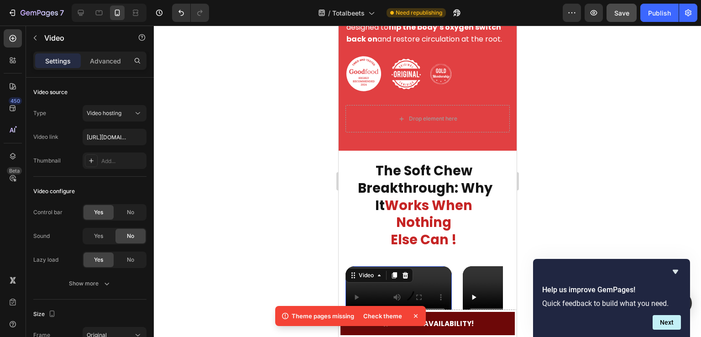
click at [417, 318] on icon at bounding box center [415, 315] width 9 height 9
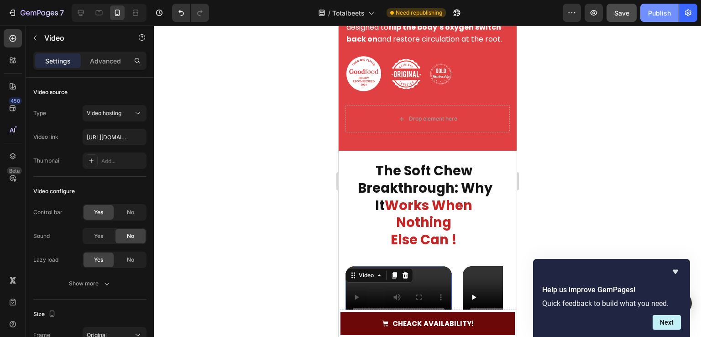
click at [655, 13] on div "Publish" at bounding box center [659, 13] width 23 height 10
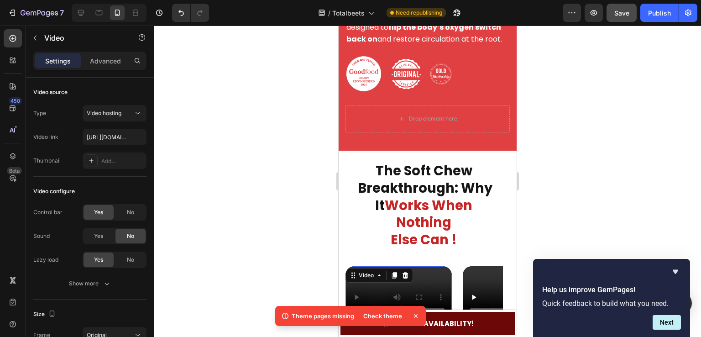
click at [387, 320] on div "Check theme" at bounding box center [383, 316] width 50 height 13
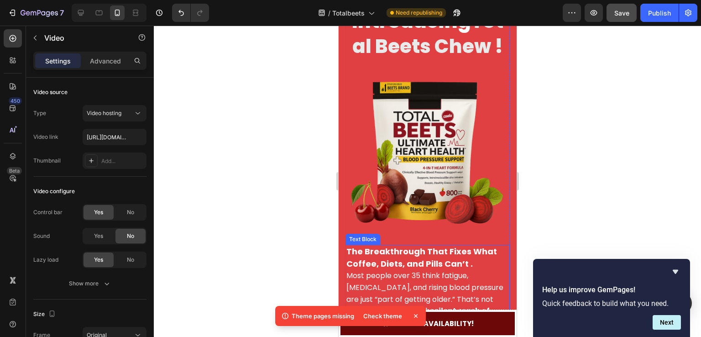
scroll to position [2055, 0]
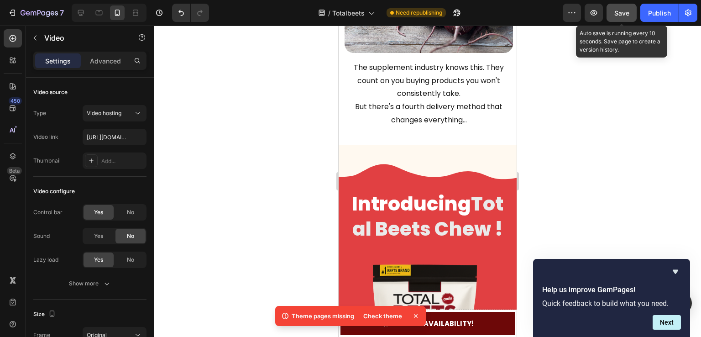
click at [619, 6] on button "Save" at bounding box center [622, 13] width 30 height 18
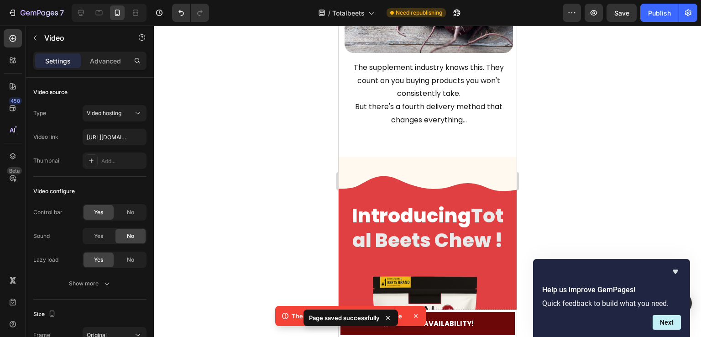
click at [416, 317] on icon at bounding box center [415, 315] width 9 height 9
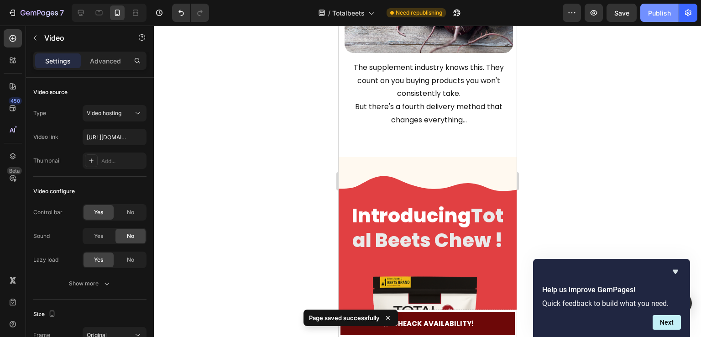
click at [667, 12] on div "Publish" at bounding box center [659, 13] width 23 height 10
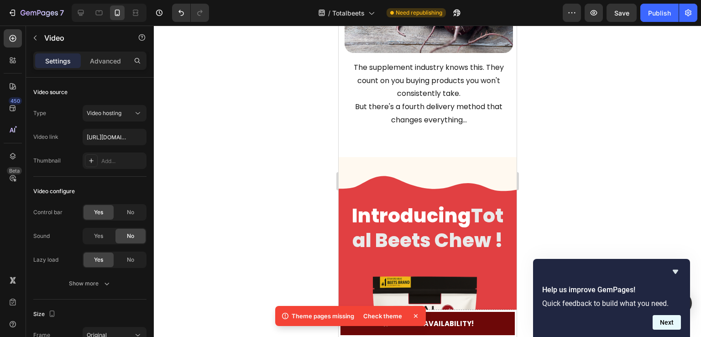
click at [674, 321] on button "Next" at bounding box center [667, 322] width 28 height 15
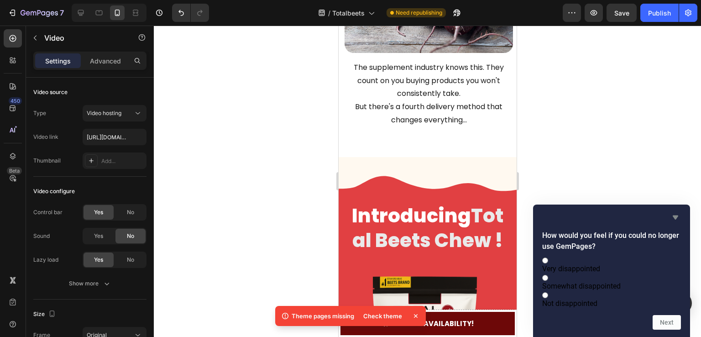
click at [674, 212] on icon "Hide survey" at bounding box center [675, 217] width 11 height 11
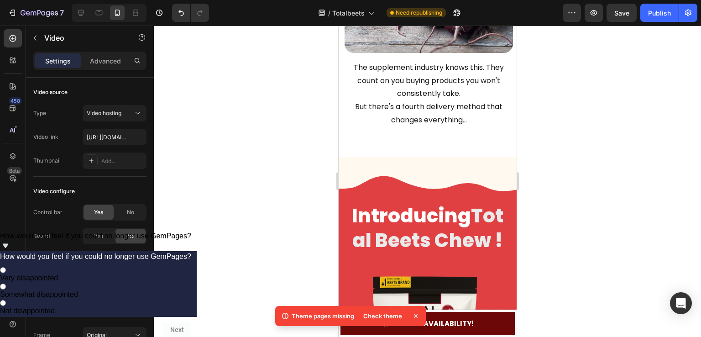
click at [385, 315] on div "Check theme" at bounding box center [383, 316] width 50 height 13
click at [411, 318] on div "Check theme" at bounding box center [389, 316] width 63 height 13
click at [421, 317] on div "Theme pages missing Check theme" at bounding box center [350, 316] width 151 height 20
click at [418, 315] on icon at bounding box center [415, 315] width 9 height 9
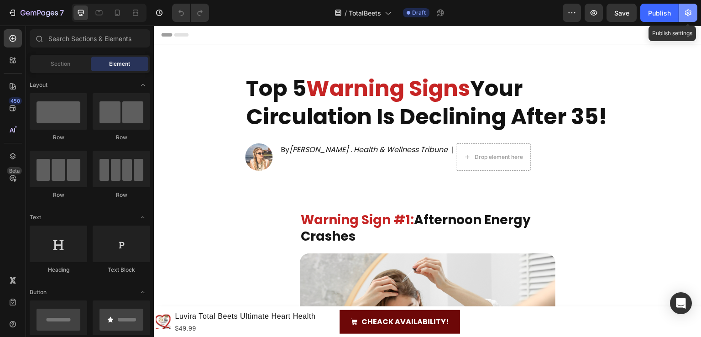
click at [687, 16] on icon "button" at bounding box center [688, 12] width 9 height 9
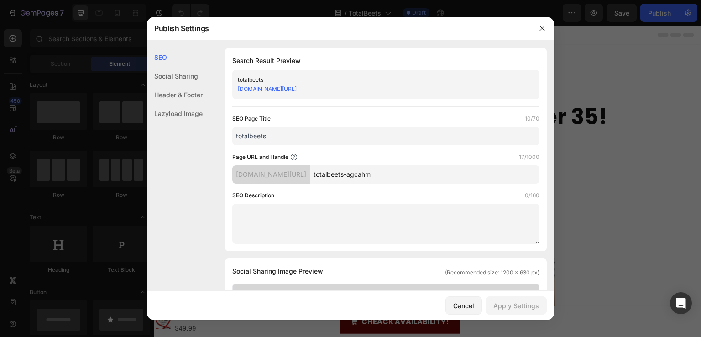
drag, startPoint x: 418, startPoint y: 178, endPoint x: 378, endPoint y: 183, distance: 40.5
click at [378, 183] on div "SEO Page Title 10/70 totalbeets Page URL and Handle 17/1000 gkygpe-b3.myshopify…" at bounding box center [385, 179] width 307 height 130
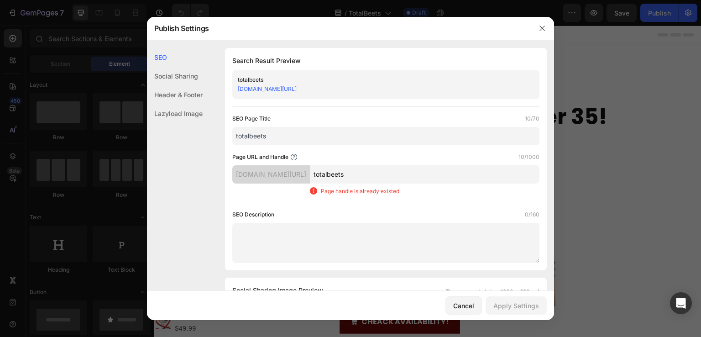
click at [391, 174] on input "totalbeets" at bounding box center [425, 174] width 230 height 18
type input "totalbeets"
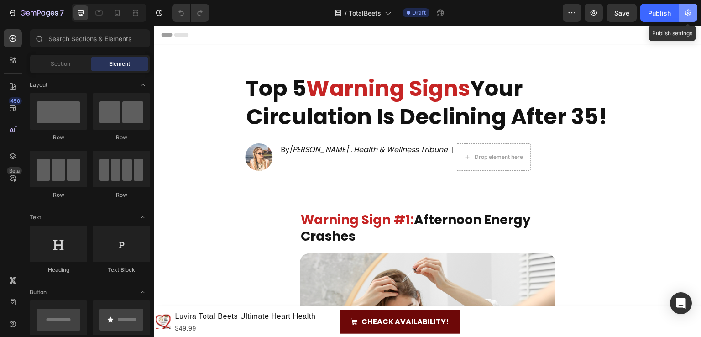
click at [689, 11] on icon "button" at bounding box center [688, 12] width 9 height 9
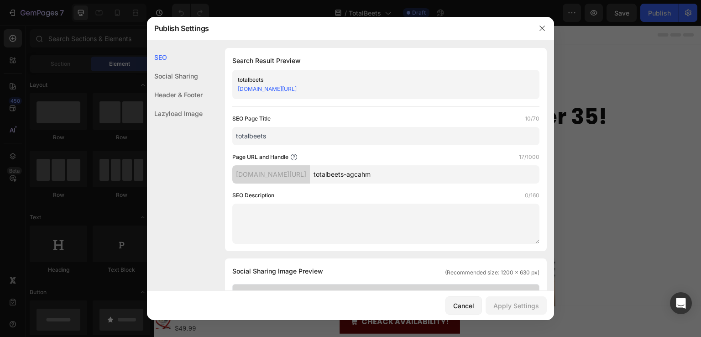
click at [327, 141] on input "totalbeets" at bounding box center [385, 136] width 307 height 18
type input "TotalBeets"
click at [389, 177] on input "totalbeets-agcahm" at bounding box center [425, 174] width 230 height 18
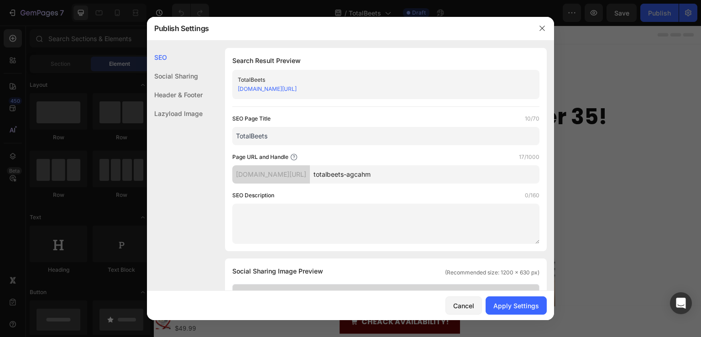
click at [389, 177] on input "totalbeets-agcahm" at bounding box center [425, 174] width 230 height 18
click at [365, 179] on input "luvira" at bounding box center [425, 174] width 230 height 18
paste input "/"
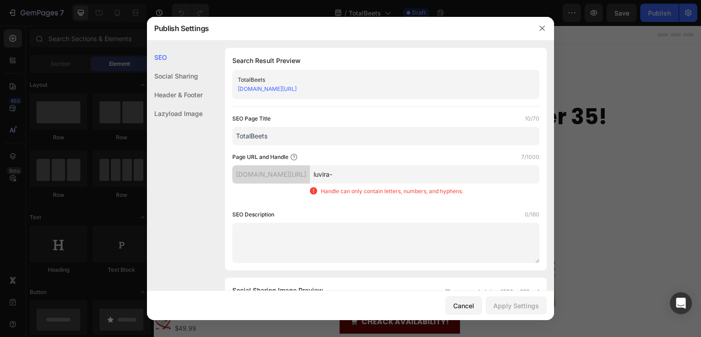
paste input "/"
click at [253, 139] on input "TotalBeets" at bounding box center [385, 136] width 307 height 18
click at [390, 177] on input "luvira-" at bounding box center [425, 174] width 230 height 18
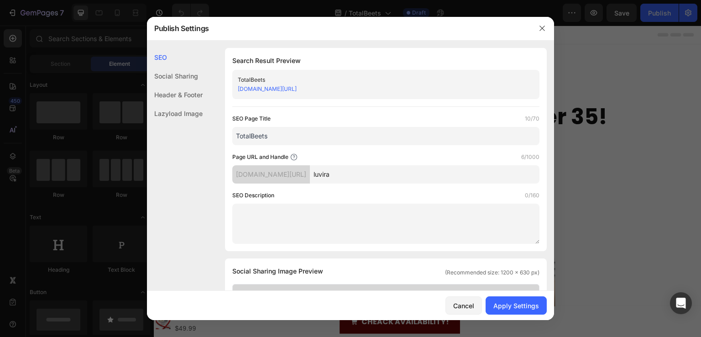
click at [368, 177] on input "luvira" at bounding box center [425, 174] width 230 height 18
paste input "/"
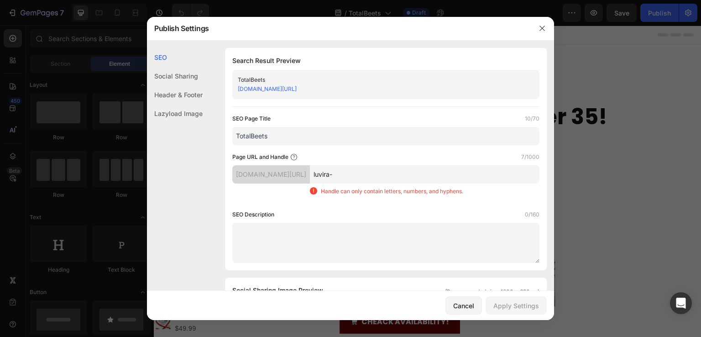
type input "luvira"
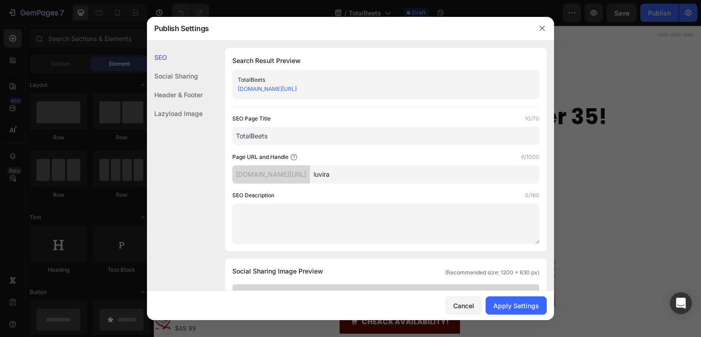
click at [304, 137] on input "TotalBeets" at bounding box center [385, 136] width 307 height 18
type input "l"
click at [260, 137] on input "LuviraBeets" at bounding box center [385, 136] width 307 height 18
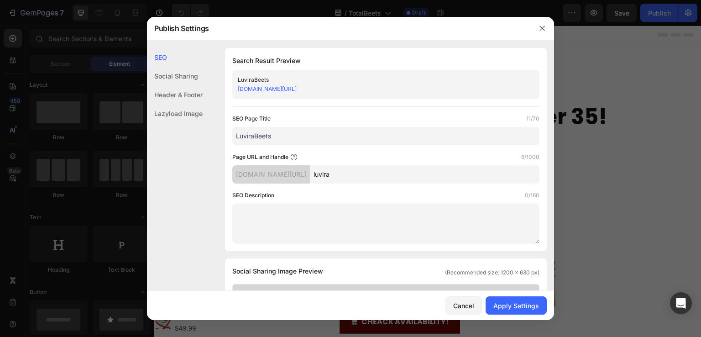
click at [260, 137] on input "LuviraBeets" at bounding box center [385, 136] width 307 height 18
click at [258, 137] on input "LuviraBeets" at bounding box center [385, 136] width 307 height 18
type input "Luvirabeets"
click at [295, 126] on div "SEO Page Title 11/70 Luvirabeets" at bounding box center [385, 129] width 307 height 31
click at [292, 137] on input "Luvirabeets" at bounding box center [385, 136] width 307 height 18
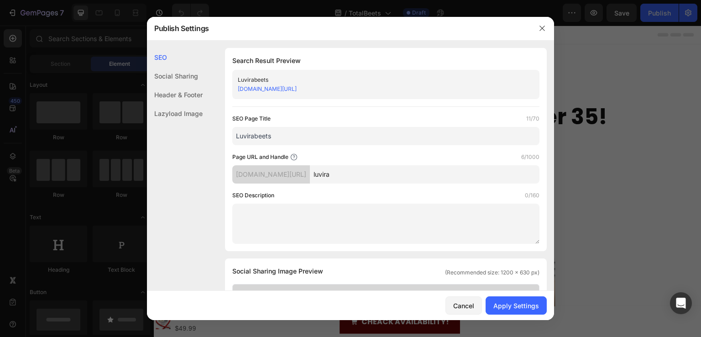
drag, startPoint x: 277, startPoint y: 134, endPoint x: 235, endPoint y: 142, distance: 42.2
click at [235, 142] on input "Luvirabeets" at bounding box center [385, 136] width 307 height 18
type input "h"
click at [240, 139] on input "luvira total beets" at bounding box center [385, 136] width 307 height 18
click at [258, 137] on input "Luvira total beets" at bounding box center [385, 136] width 307 height 18
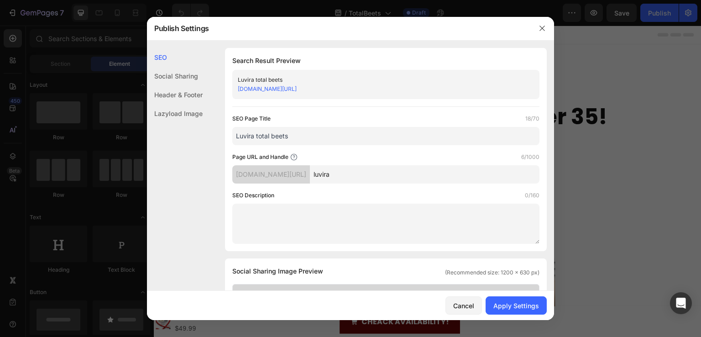
click at [332, 136] on input "Luvira total beets" at bounding box center [385, 136] width 307 height 18
click at [273, 135] on input "Luvira total beets" at bounding box center [385, 136] width 307 height 18
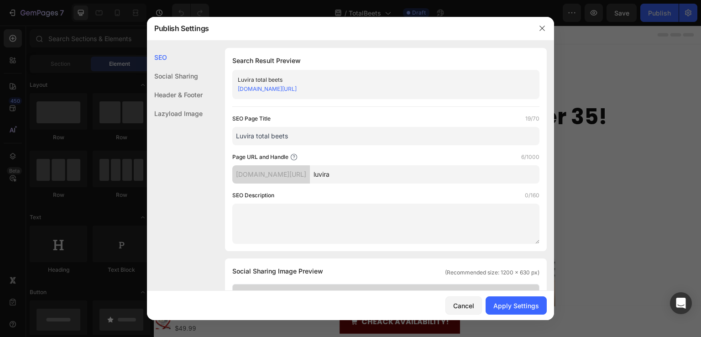
type input "Luvira total beets"
click at [526, 310] on button "Apply Settings" at bounding box center [516, 305] width 61 height 18
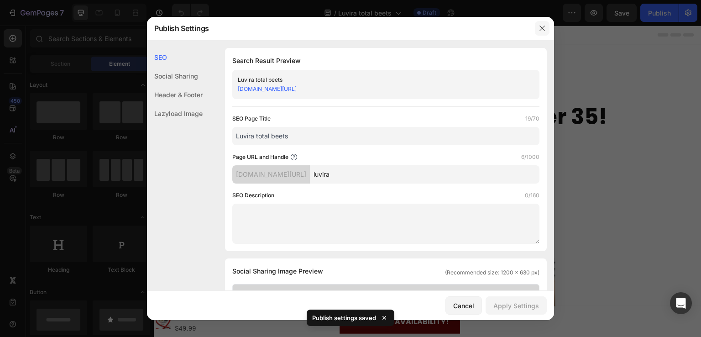
click at [542, 32] on icon "button" at bounding box center [542, 28] width 7 height 7
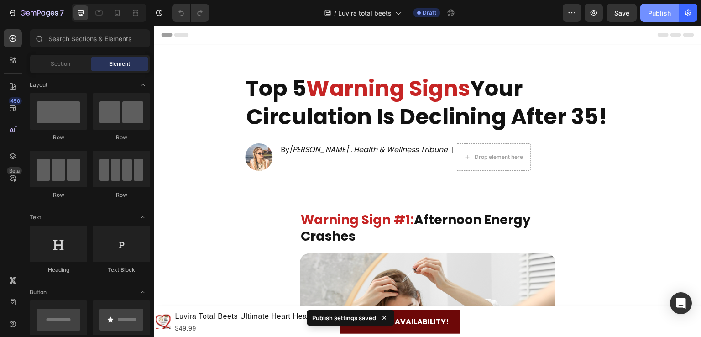
click at [652, 10] on div "Publish" at bounding box center [659, 13] width 23 height 10
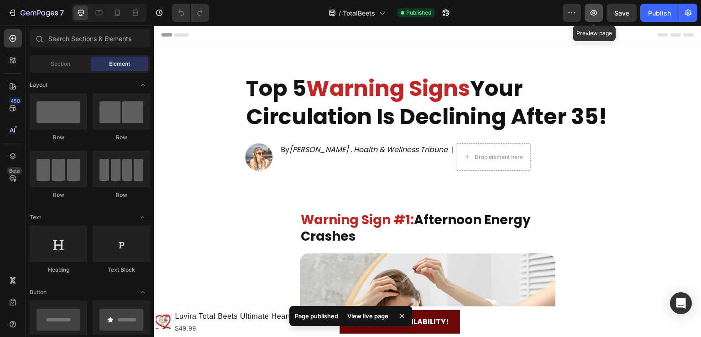
click at [597, 12] on icon "button" at bounding box center [594, 12] width 9 height 9
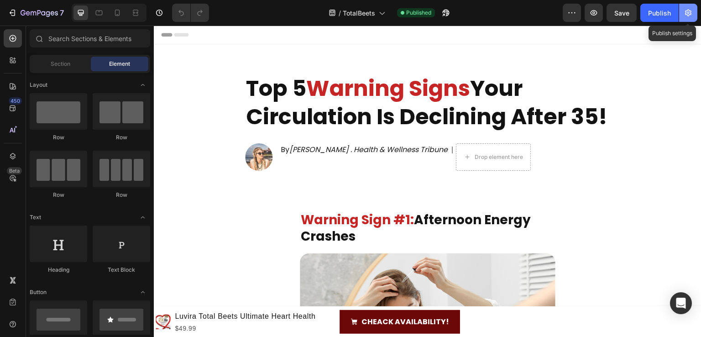
click at [689, 13] on icon "button" at bounding box center [689, 13] width 2 height 2
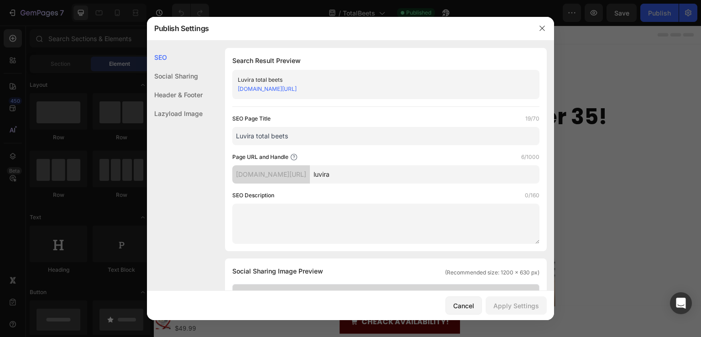
click at [297, 87] on link "[DOMAIN_NAME][URL]" at bounding box center [267, 88] width 59 height 7
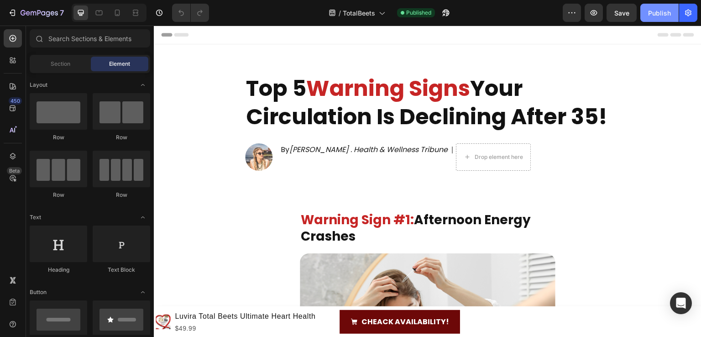
click at [646, 18] on button "Publish" at bounding box center [660, 13] width 38 height 18
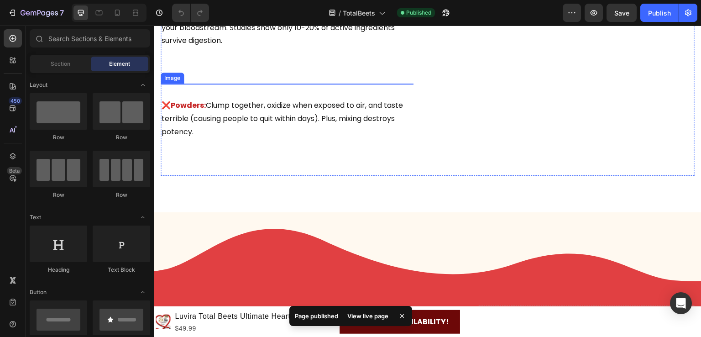
scroll to position [1507, 0]
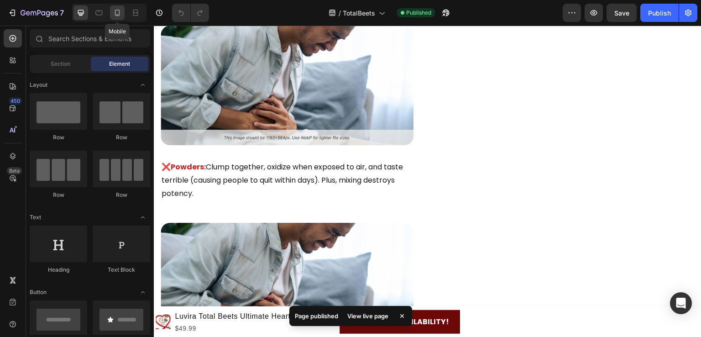
click at [119, 10] on icon at bounding box center [117, 13] width 5 height 6
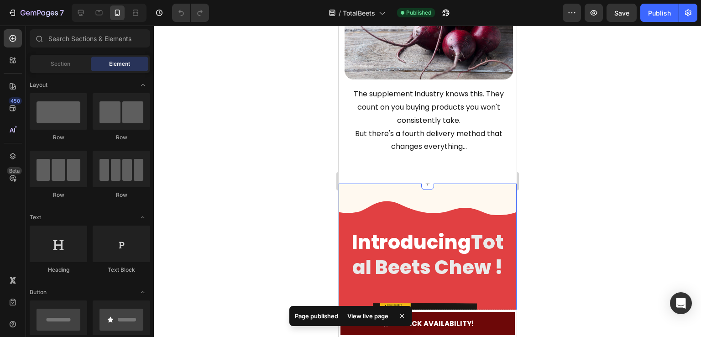
scroll to position [2036, 0]
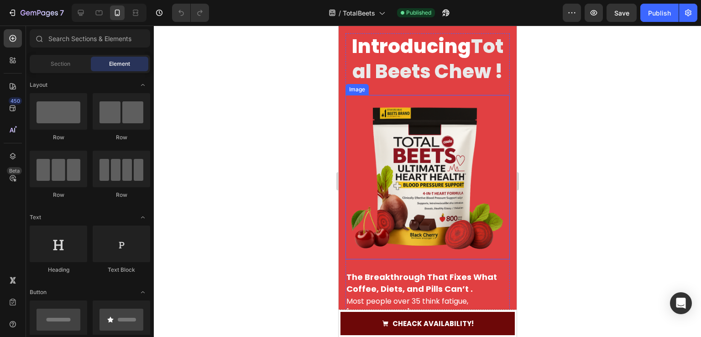
click at [414, 176] on img at bounding box center [427, 177] width 164 height 164
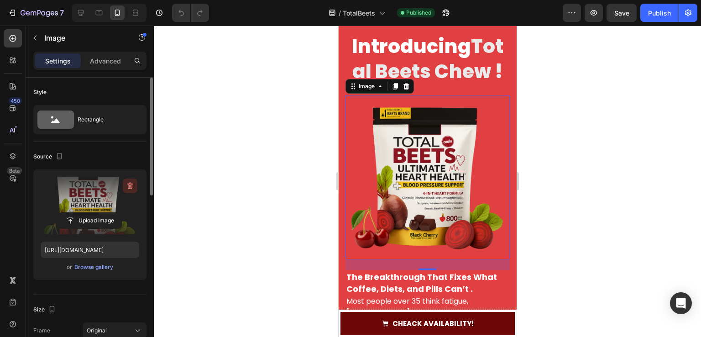
click at [130, 186] on icon "button" at bounding box center [129, 186] width 1 height 3
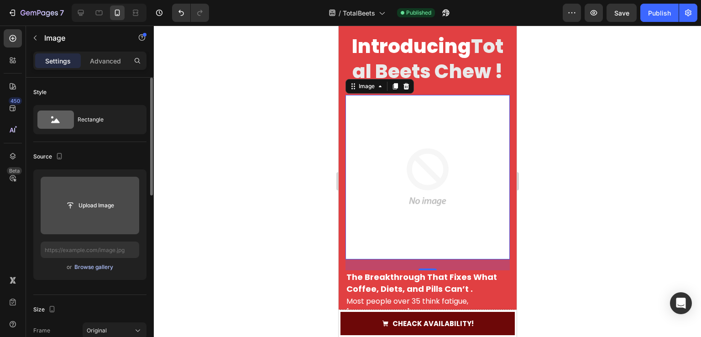
click at [93, 269] on div "Browse gallery" at bounding box center [93, 267] width 39 height 8
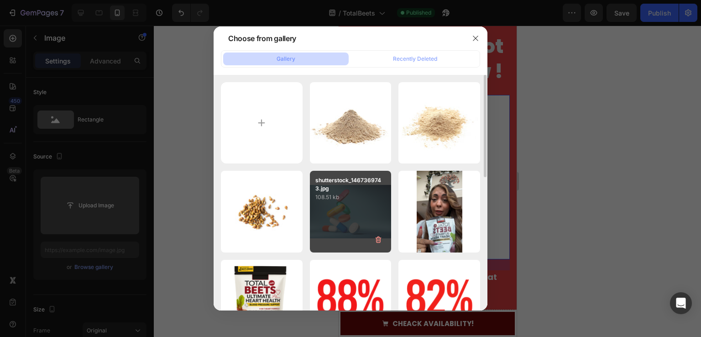
scroll to position [137, 0]
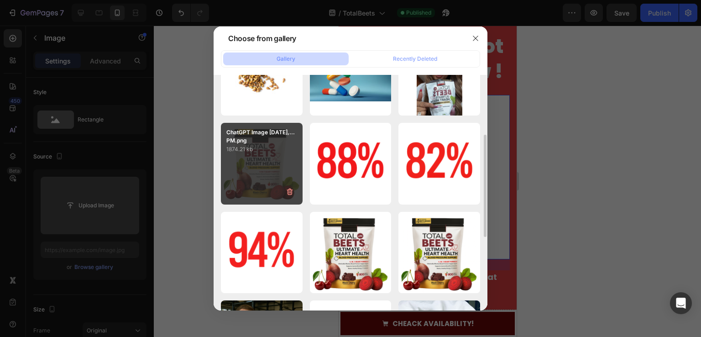
click at [235, 154] on div "ChatGPT Image [DATE],...PM.png 1874.21 kb" at bounding box center [262, 164] width 82 height 82
type input "[URL][DOMAIN_NAME]"
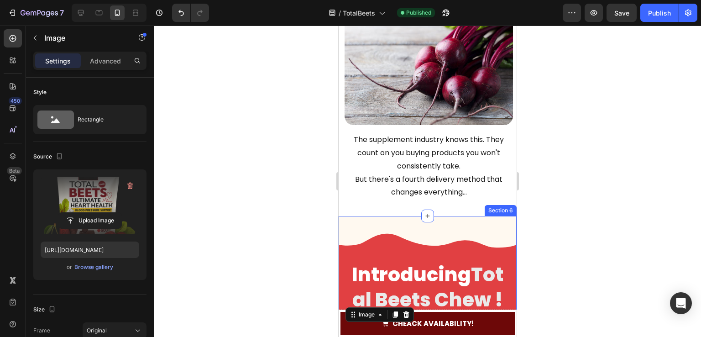
scroll to position [1671, 0]
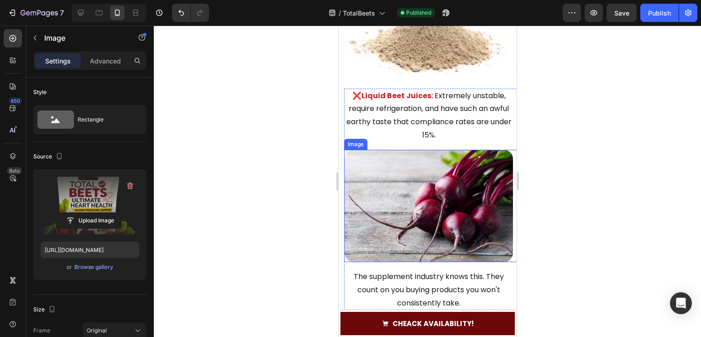
click at [437, 234] on img at bounding box center [428, 206] width 169 height 112
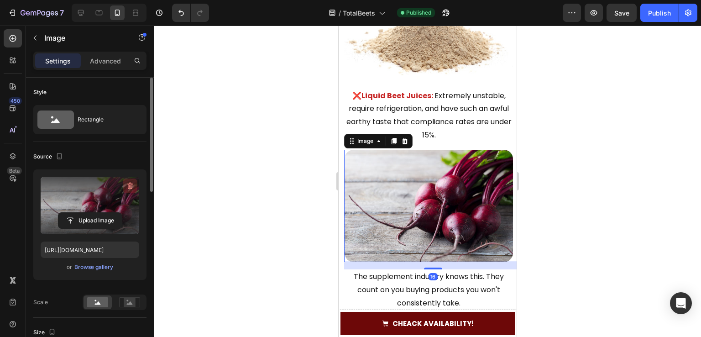
click at [128, 187] on icon "button" at bounding box center [130, 186] width 6 height 7
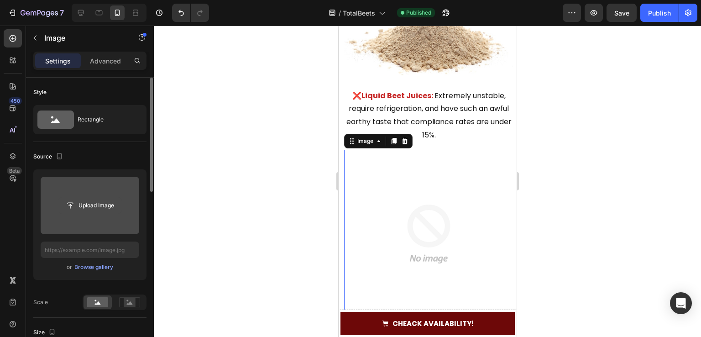
click at [96, 205] on input "file" at bounding box center [89, 206] width 63 height 16
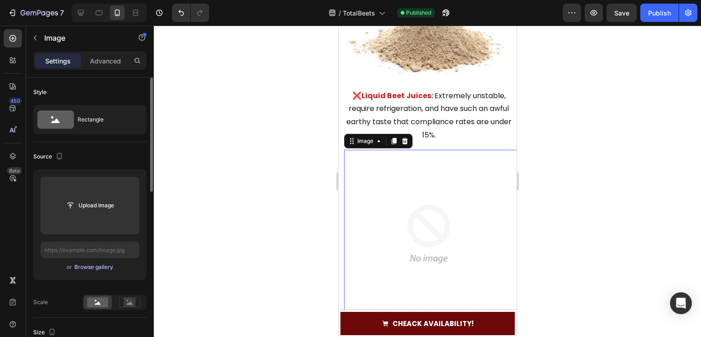
click at [96, 271] on div "Browse gallery" at bounding box center [93, 267] width 39 height 8
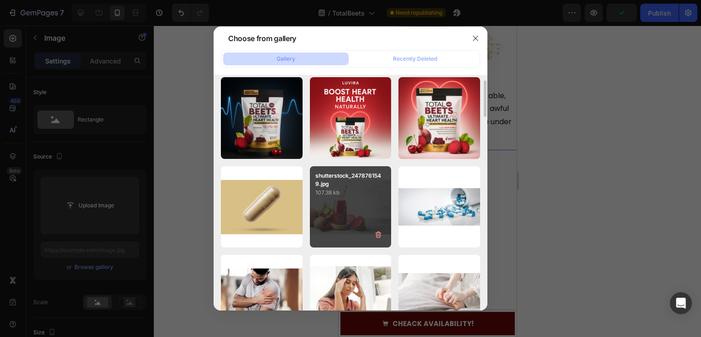
scroll to position [579, 0]
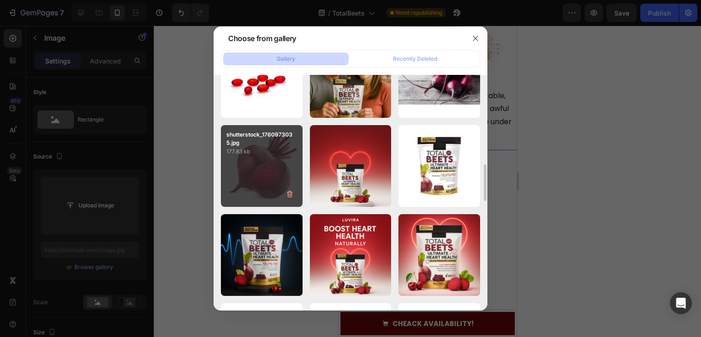
click at [250, 180] on div "shutterstock_1760973035.jpg 177.83 kb" at bounding box center [262, 166] width 82 height 82
type input "[URL][DOMAIN_NAME]"
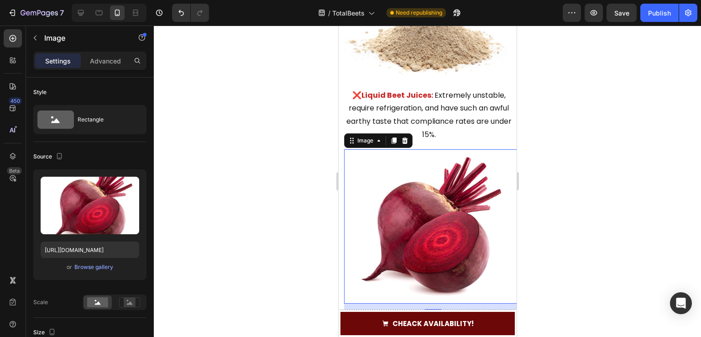
scroll to position [1671, 0]
click at [411, 49] on img at bounding box center [428, 28] width 169 height 105
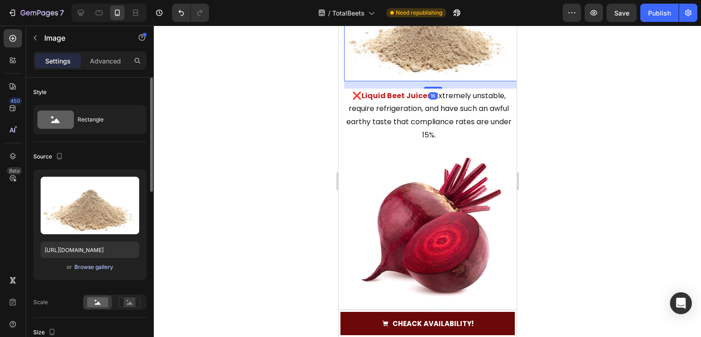
click at [105, 267] on div "Browse gallery" at bounding box center [93, 267] width 39 height 8
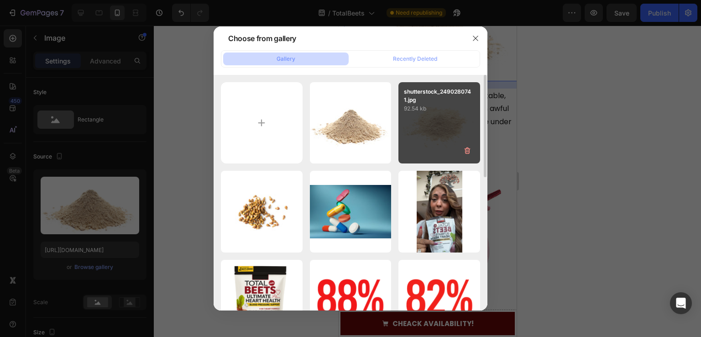
click at [451, 135] on div "shutterstock_2490280741.jpg 92.54 kb" at bounding box center [440, 123] width 82 height 82
type input "[URL][DOMAIN_NAME]"
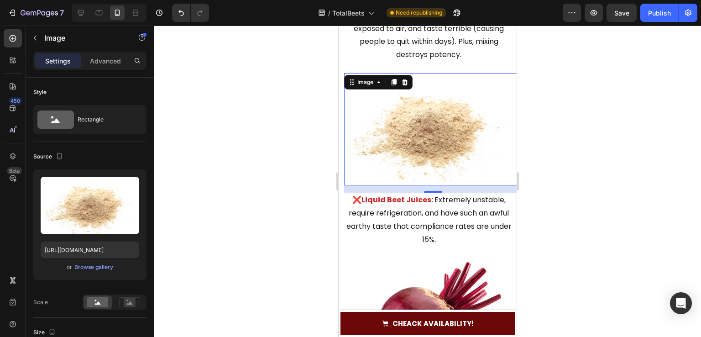
scroll to position [1488, 0]
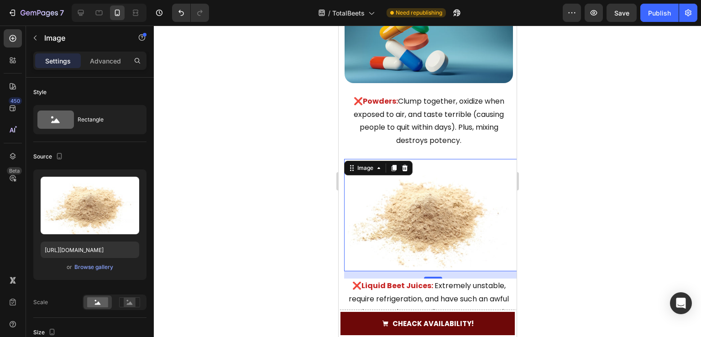
click at [274, 158] on div at bounding box center [428, 181] width 548 height 311
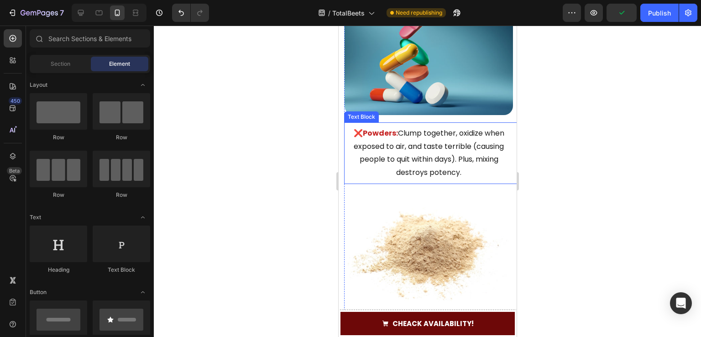
scroll to position [1397, 0]
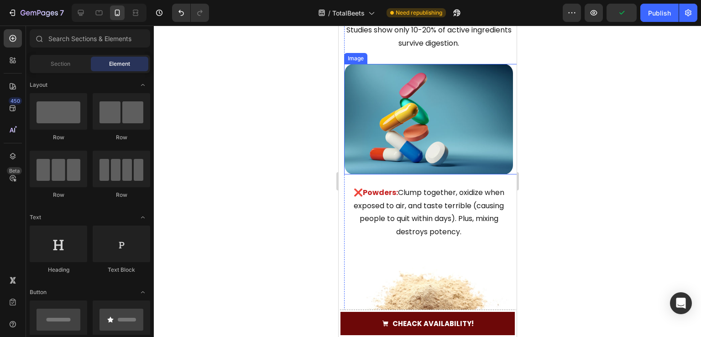
click at [418, 119] on img at bounding box center [428, 119] width 169 height 110
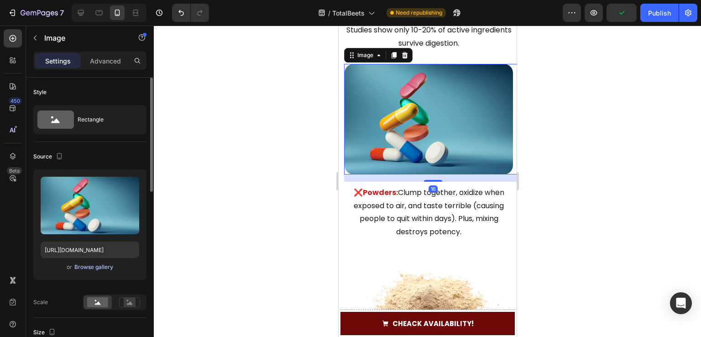
click at [108, 267] on div "Browse gallery" at bounding box center [93, 267] width 39 height 8
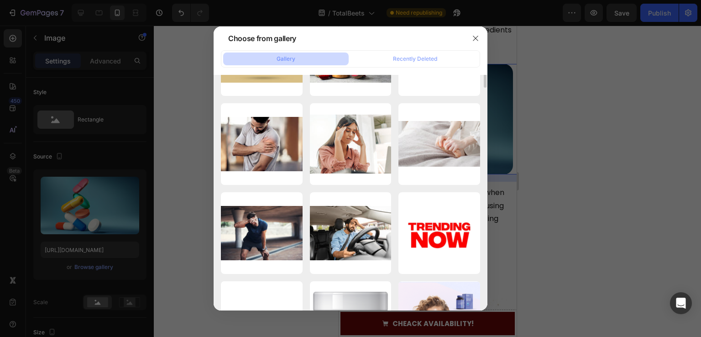
scroll to position [639, 0]
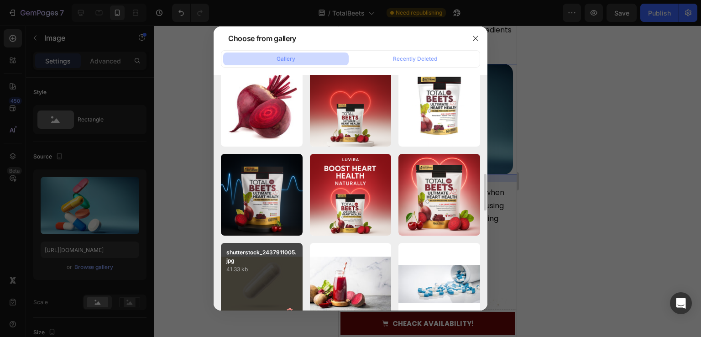
click at [264, 275] on div "shutterstock_2437911005.jpg 41.33 kb" at bounding box center [262, 284] width 82 height 82
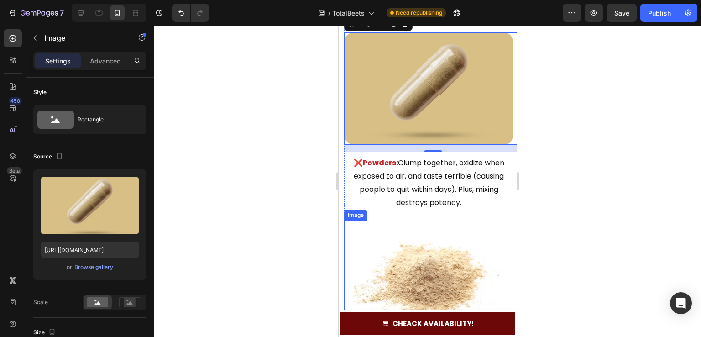
scroll to position [1351, 0]
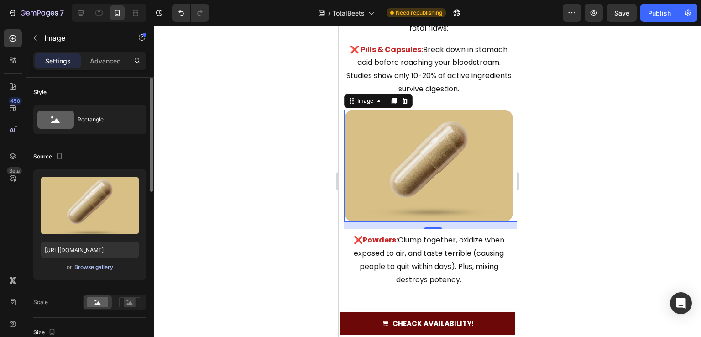
click at [80, 271] on div "Browse gallery" at bounding box center [93, 267] width 39 height 8
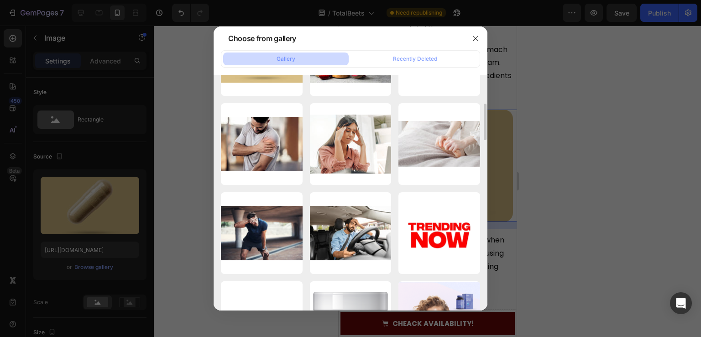
scroll to position [731, 0]
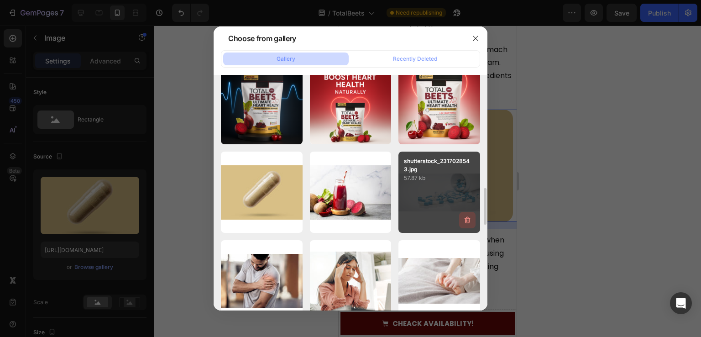
click at [466, 215] on button "button" at bounding box center [467, 220] width 16 height 16
click at [431, 185] on div "Delete Image? 57.87 kb Cancel Delete" at bounding box center [440, 193] width 82 height 82
click at [435, 218] on div "Cancel" at bounding box center [432, 222] width 18 height 8
click at [435, 185] on div "shutterstock_2317028543.jpg 57.87 kb" at bounding box center [440, 193] width 82 height 82
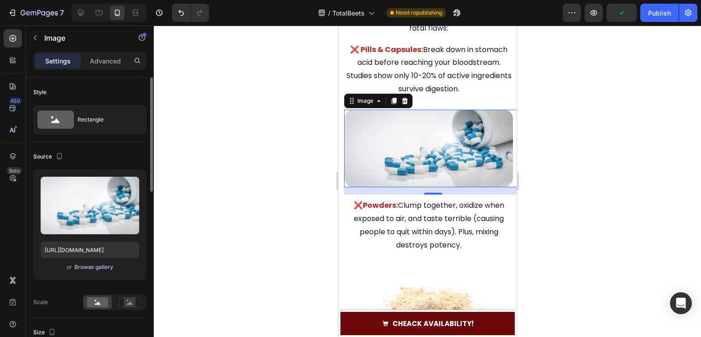
click at [100, 264] on div "Browse gallery" at bounding box center [93, 267] width 39 height 8
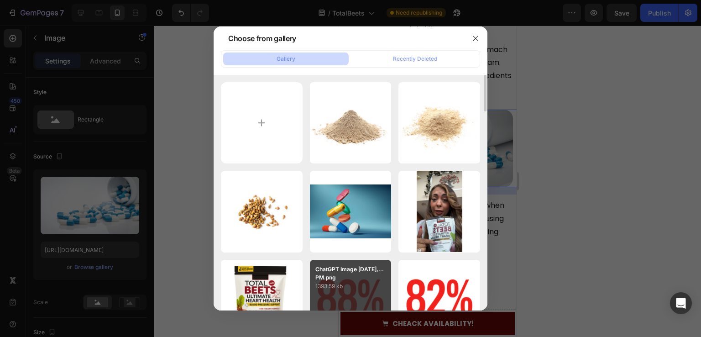
scroll to position [137, 0]
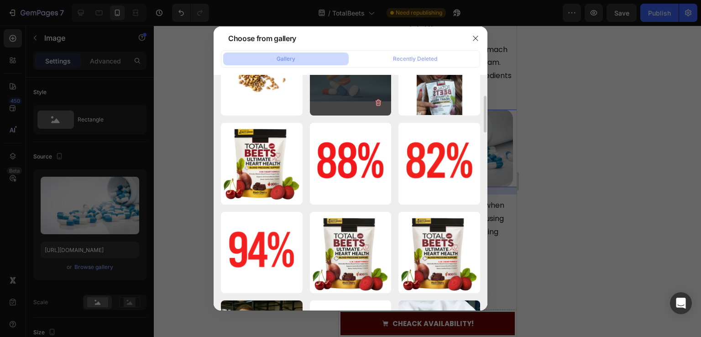
click at [340, 102] on div "shutterstock_1467369743.jpg 108.51 kb" at bounding box center [351, 75] width 82 height 82
type input "[URL][DOMAIN_NAME]"
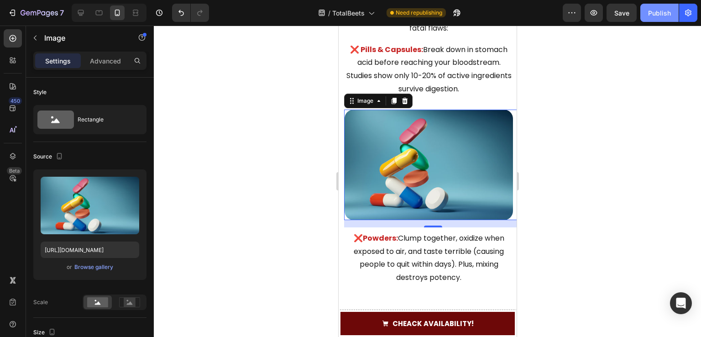
click at [653, 12] on div "Publish" at bounding box center [659, 13] width 23 height 10
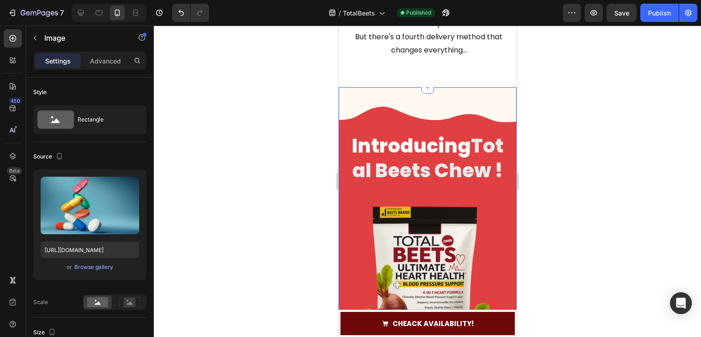
scroll to position [2128, 0]
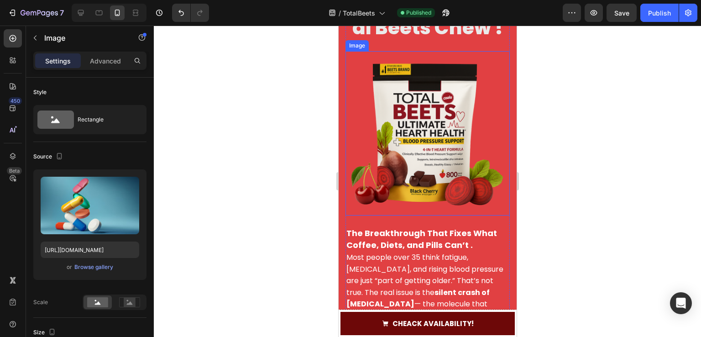
click at [400, 155] on img at bounding box center [427, 133] width 164 height 164
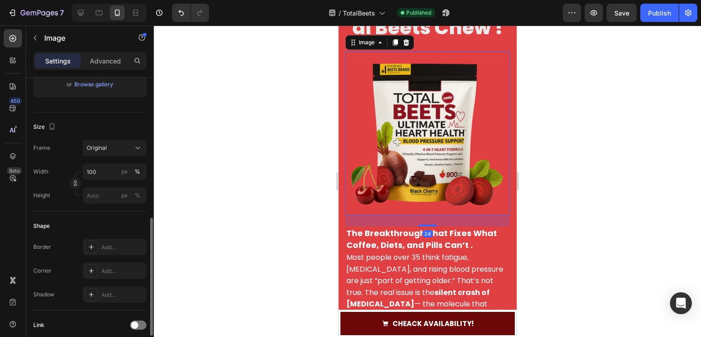
scroll to position [228, 0]
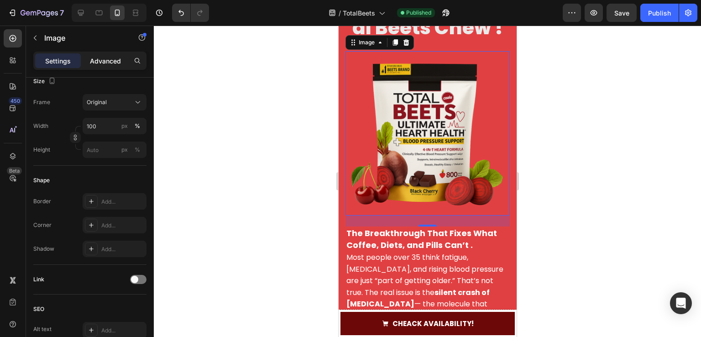
click at [103, 63] on p "Advanced" at bounding box center [105, 61] width 31 height 10
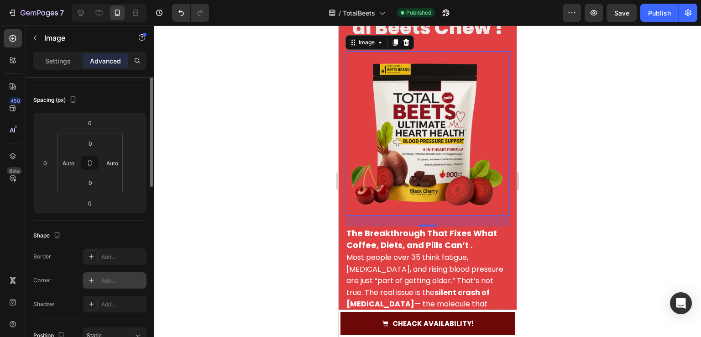
scroll to position [0, 0]
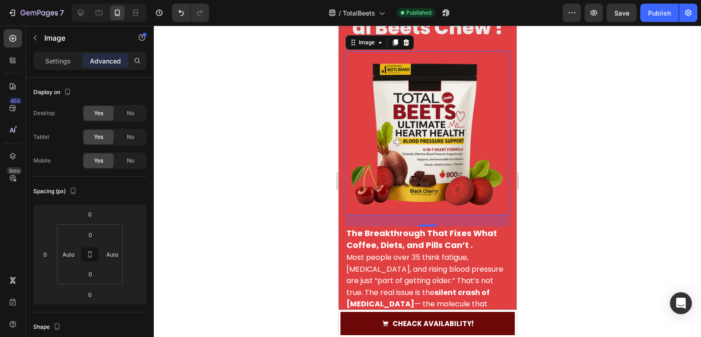
click at [246, 196] on div at bounding box center [428, 181] width 548 height 311
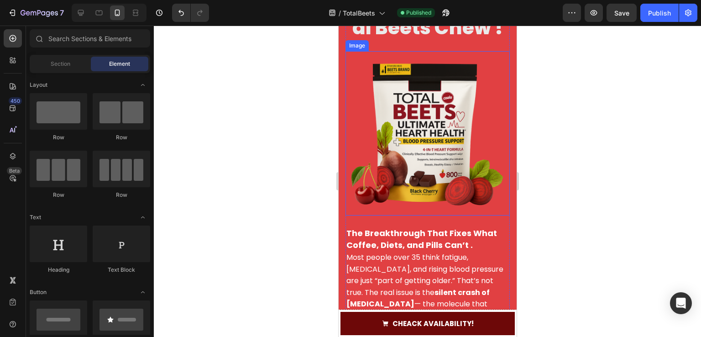
click at [411, 143] on img at bounding box center [427, 133] width 164 height 164
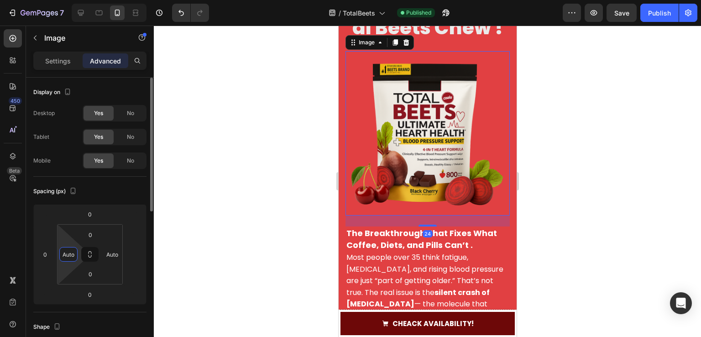
click at [70, 259] on input "Auto" at bounding box center [69, 255] width 14 height 14
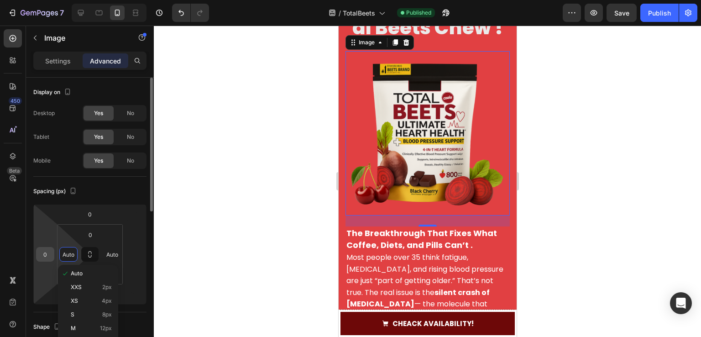
click at [49, 256] on input "0" at bounding box center [45, 255] width 14 height 14
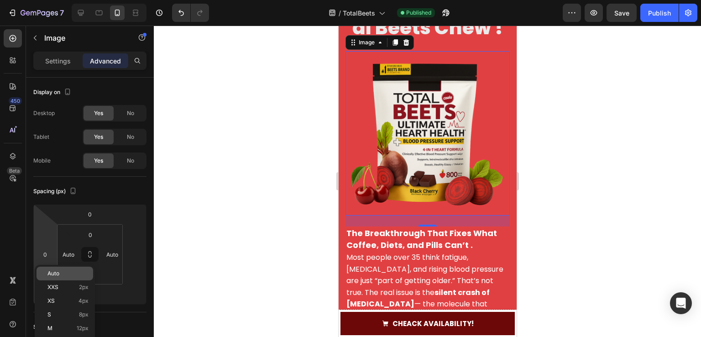
click at [69, 272] on p "Auto" at bounding box center [67, 273] width 41 height 6
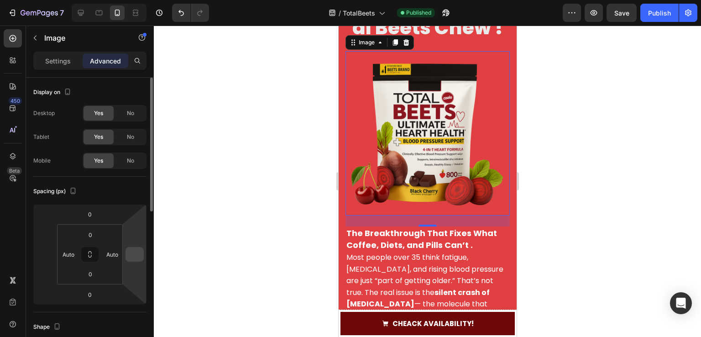
click at [133, 249] on input "number" at bounding box center [135, 255] width 14 height 14
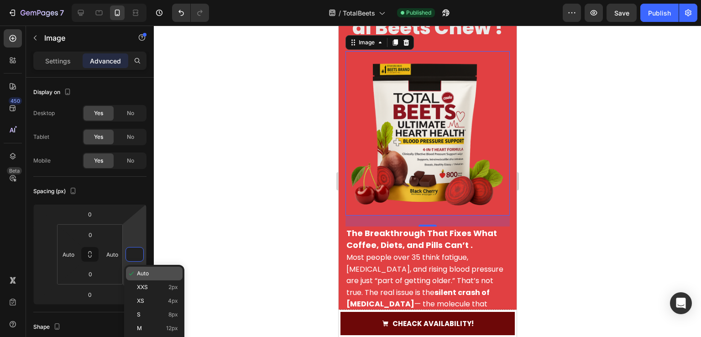
click at [140, 274] on span "Auto" at bounding box center [143, 273] width 12 height 6
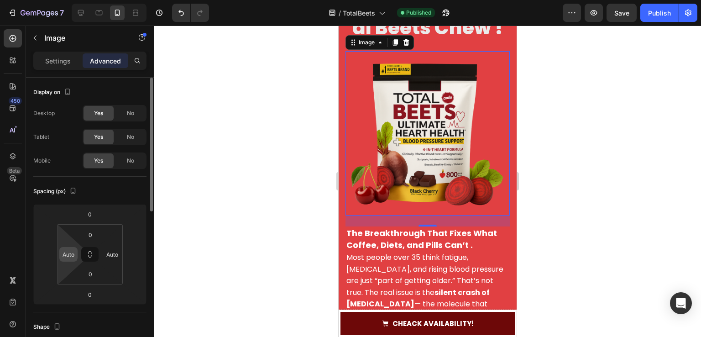
click at [69, 258] on input "Auto" at bounding box center [69, 255] width 14 height 14
click at [116, 251] on input "Auto" at bounding box center [112, 255] width 14 height 14
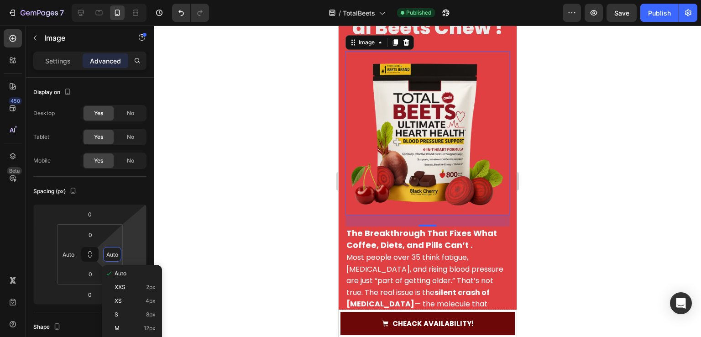
click at [232, 195] on div at bounding box center [428, 181] width 548 height 311
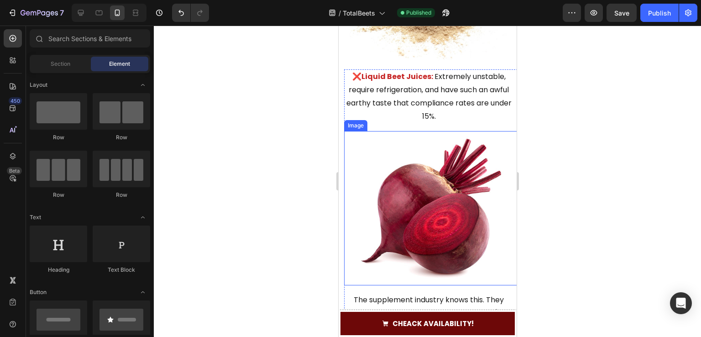
scroll to position [1534, 0]
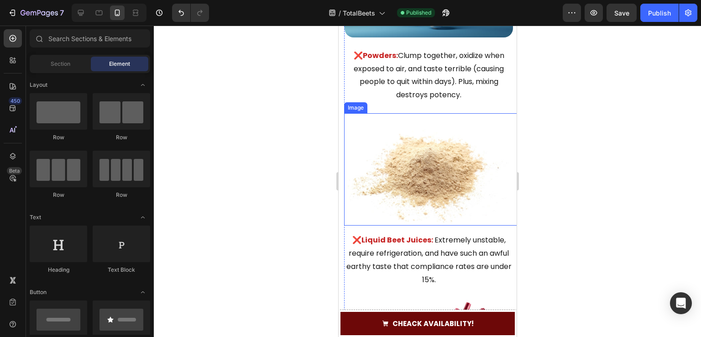
click at [400, 151] on img at bounding box center [428, 169] width 169 height 112
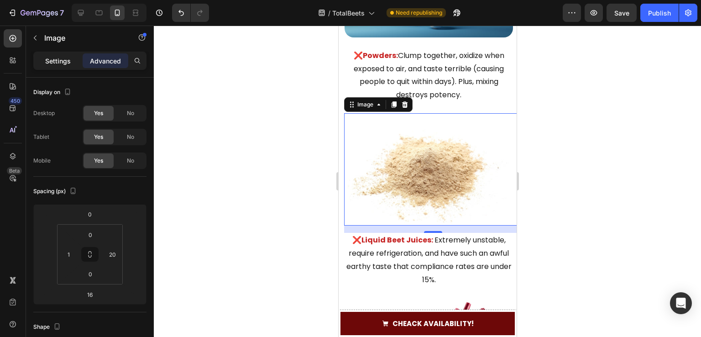
click at [45, 63] on div "Settings" at bounding box center [58, 60] width 46 height 15
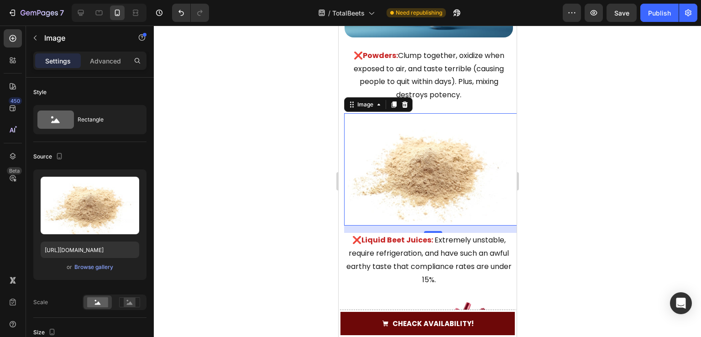
click at [671, 22] on div "7 Version history / TotalBeets Need republishing Preview Save Publish" at bounding box center [350, 13] width 701 height 26
click at [659, 4] on button "Publish" at bounding box center [660, 13] width 38 height 18
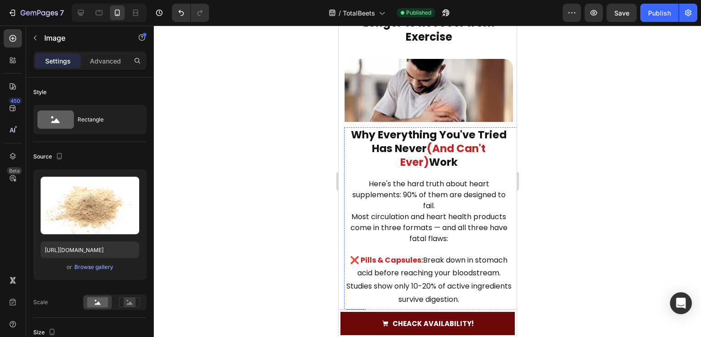
scroll to position [1139, 0]
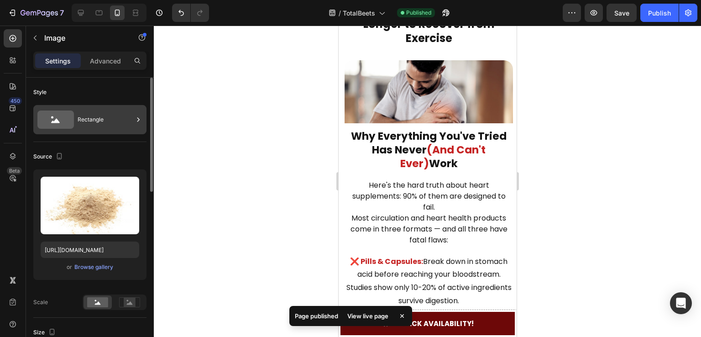
click at [74, 119] on div "Rectangle" at bounding box center [89, 119] width 113 height 29
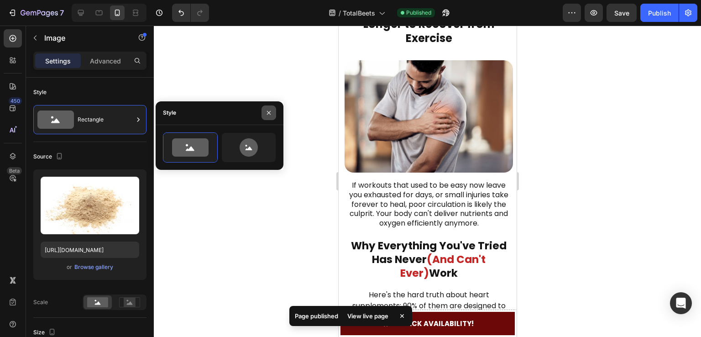
click at [265, 118] on button "button" at bounding box center [269, 112] width 15 height 15
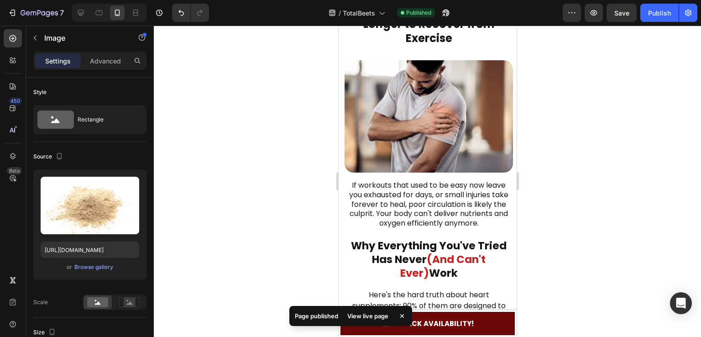
click at [382, 317] on div "View live page" at bounding box center [368, 316] width 52 height 13
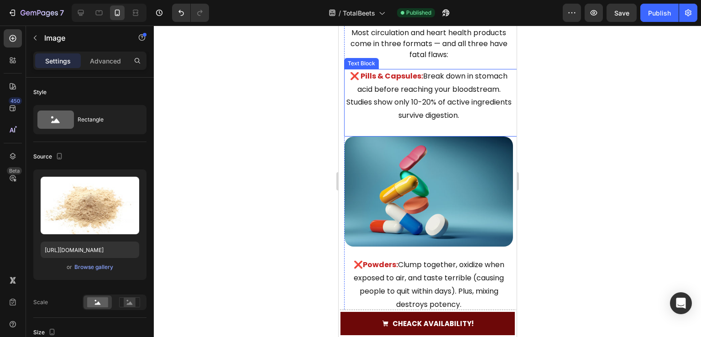
scroll to position [1505, 0]
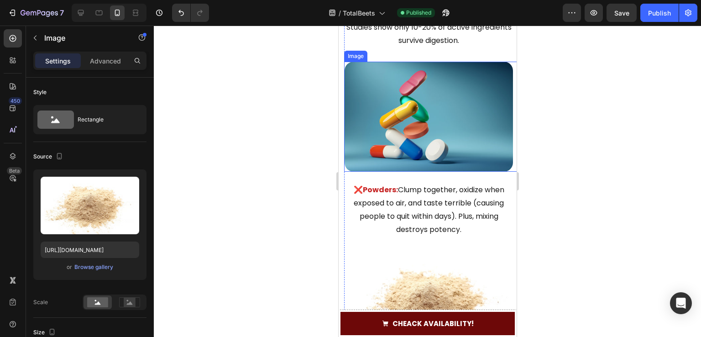
click at [397, 128] on img at bounding box center [428, 117] width 169 height 110
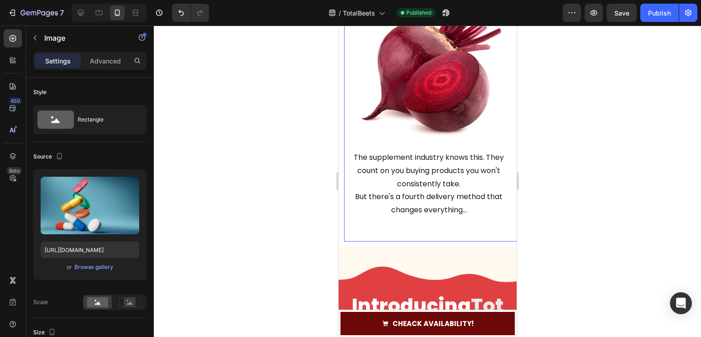
scroll to position [1916, 0]
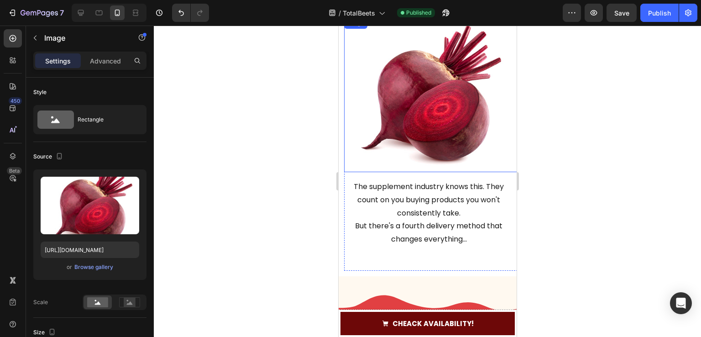
click at [399, 98] on img at bounding box center [428, 95] width 169 height 154
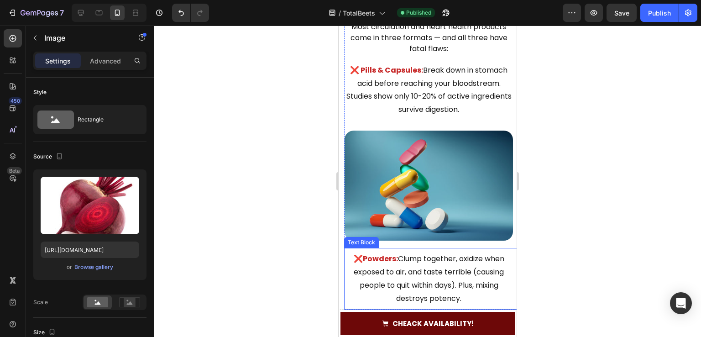
scroll to position [1505, 0]
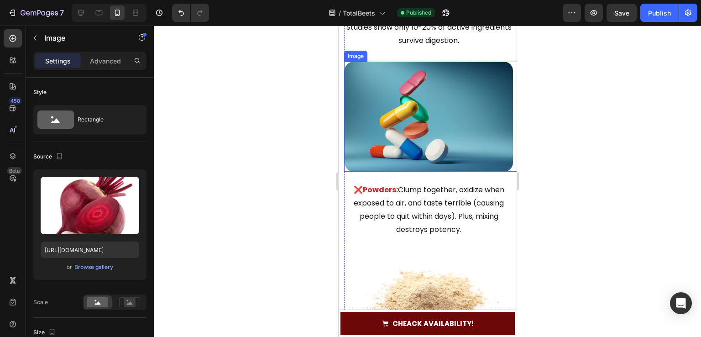
click at [411, 100] on img at bounding box center [428, 117] width 169 height 110
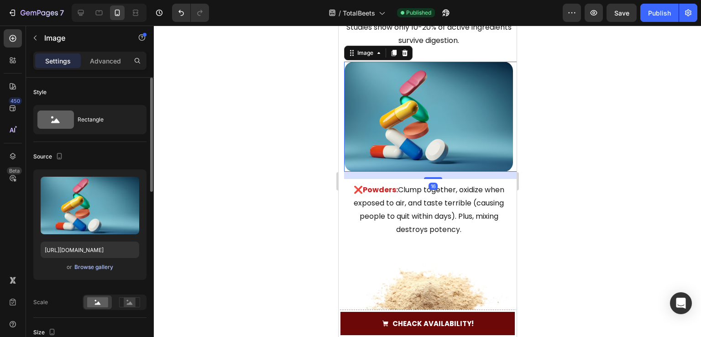
click at [90, 266] on div "Browse gallery" at bounding box center [93, 267] width 39 height 8
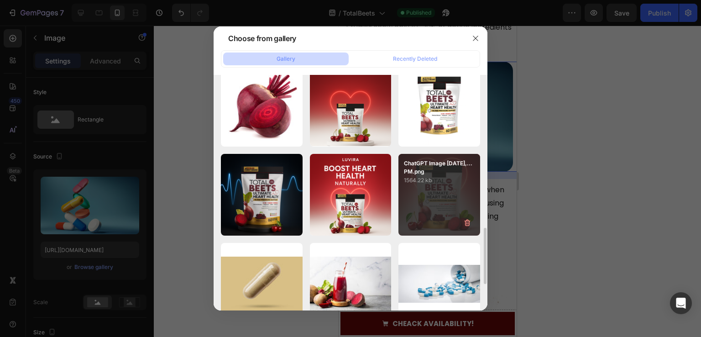
scroll to position [731, 0]
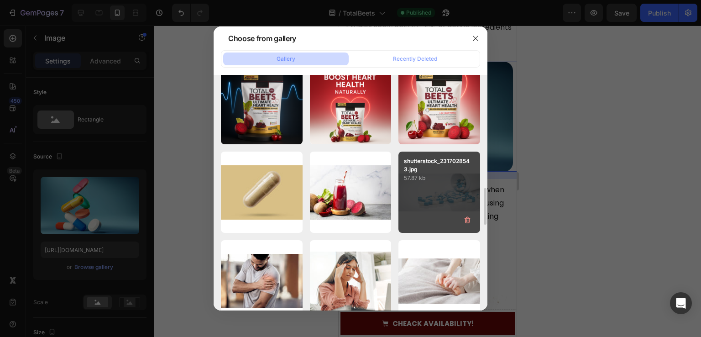
click at [451, 187] on div "shutterstock_2317028543.jpg 57.87 kb" at bounding box center [440, 193] width 82 height 82
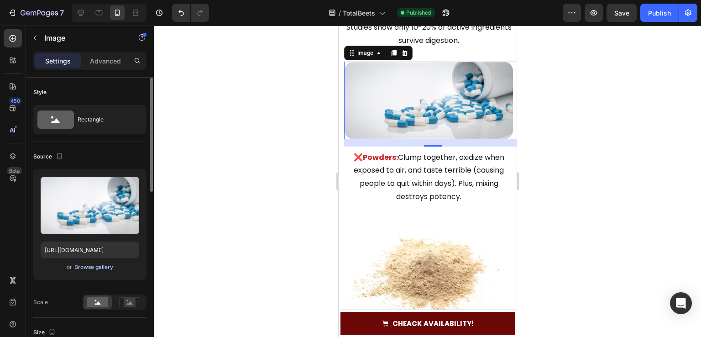
click at [91, 266] on div "Browse gallery" at bounding box center [93, 267] width 39 height 8
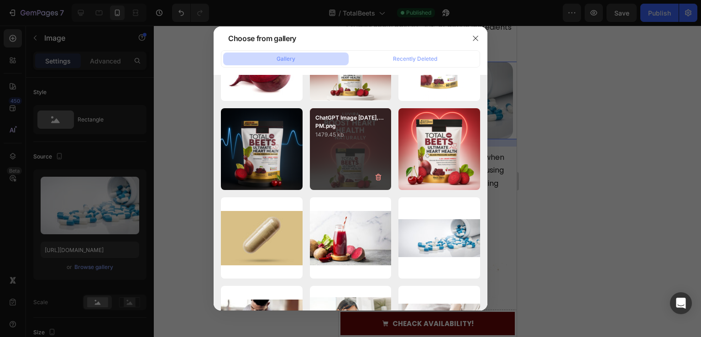
scroll to position [822, 0]
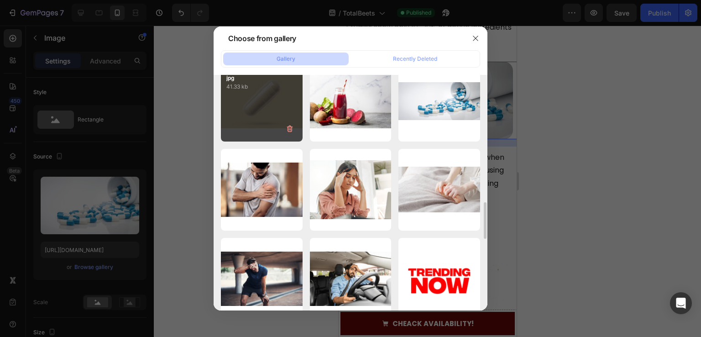
click at [267, 91] on div "shutterstock_2437911005.jpg 41.33 kb" at bounding box center [262, 101] width 82 height 82
type input "[URL][DOMAIN_NAME]"
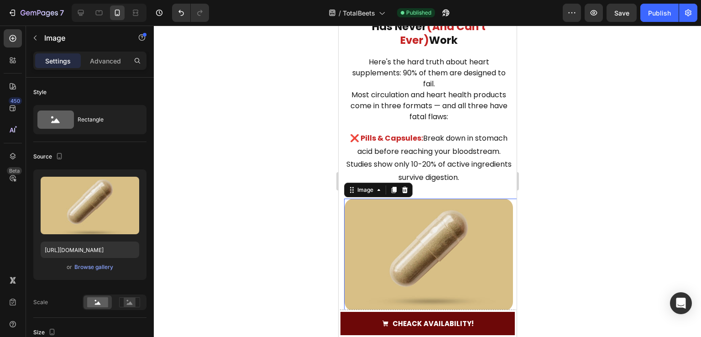
click at [254, 133] on div at bounding box center [428, 181] width 548 height 311
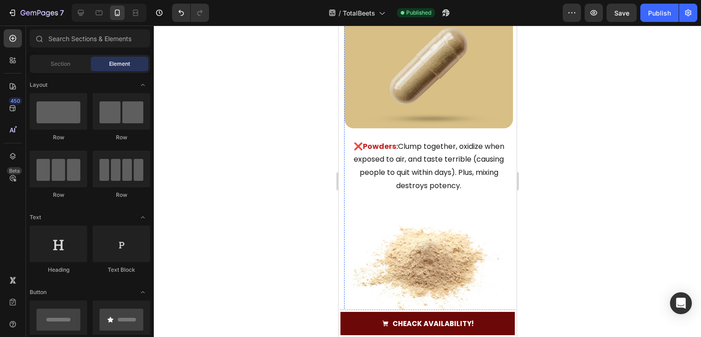
scroll to position [1733, 0]
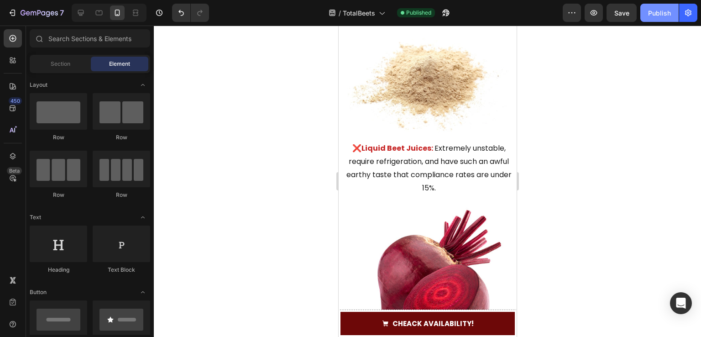
click at [658, 7] on button "Publish" at bounding box center [660, 13] width 38 height 18
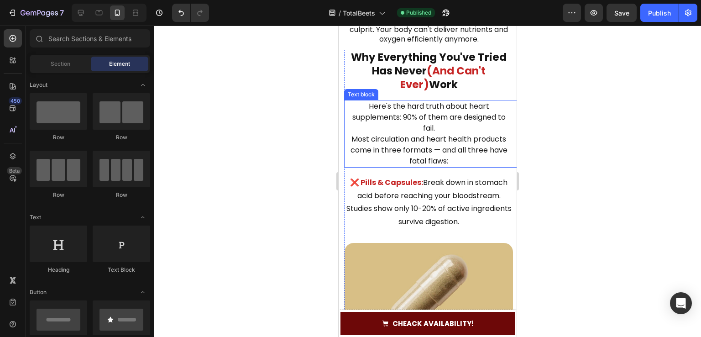
scroll to position [1322, 0]
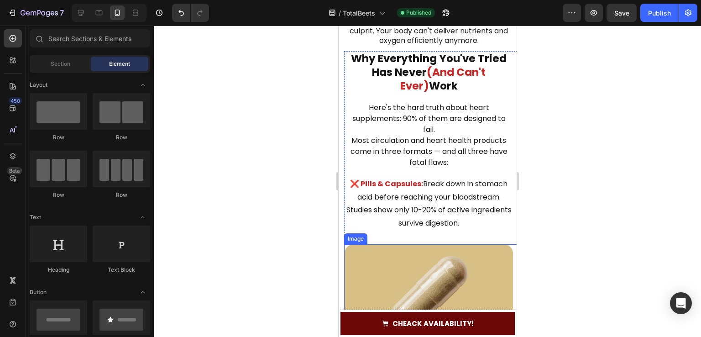
click at [418, 284] on img at bounding box center [428, 300] width 169 height 112
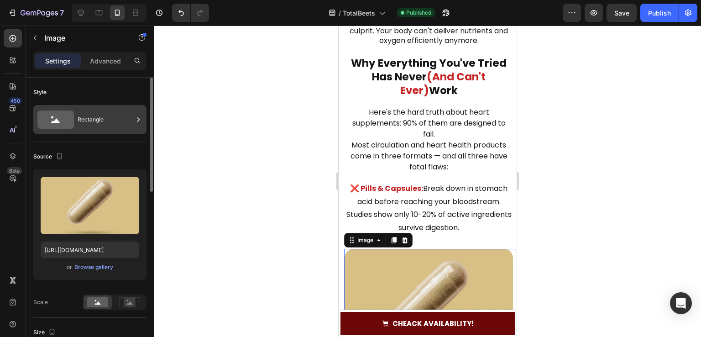
click at [74, 108] on div "Rectangle" at bounding box center [89, 119] width 113 height 29
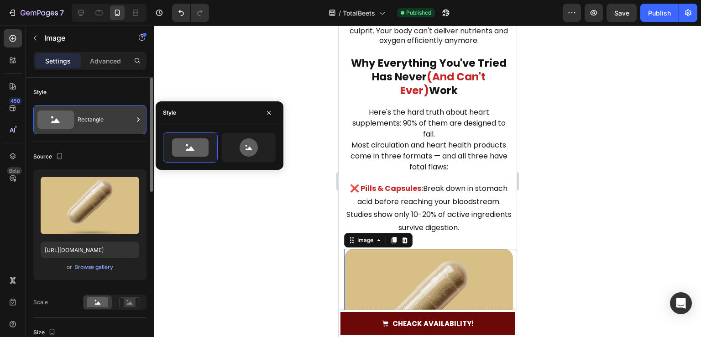
click at [90, 114] on div "Rectangle" at bounding box center [106, 119] width 56 height 21
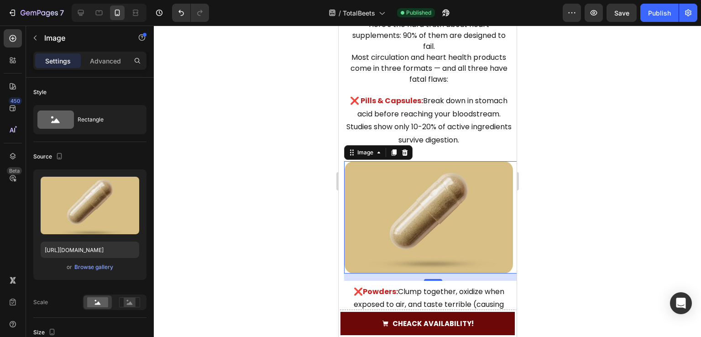
scroll to position [1413, 0]
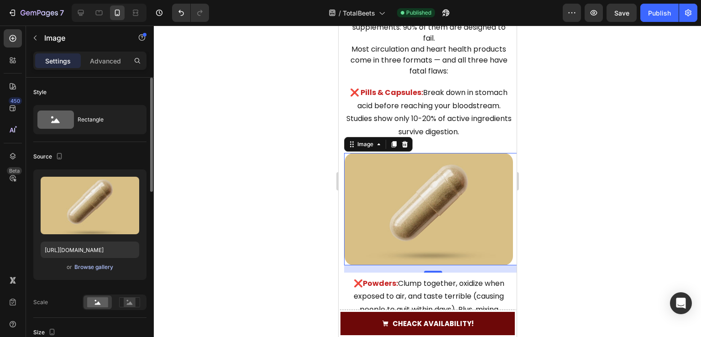
click at [93, 267] on div "Browse gallery" at bounding box center [93, 267] width 39 height 8
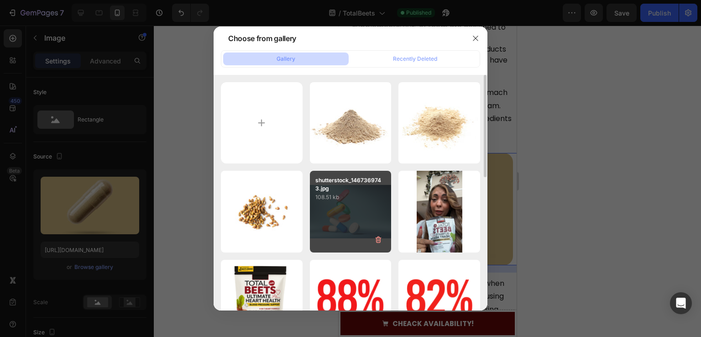
click at [360, 205] on div "shutterstock_1467369743.jpg 108.51 kb" at bounding box center [351, 212] width 82 height 82
type input "[URL][DOMAIN_NAME]"
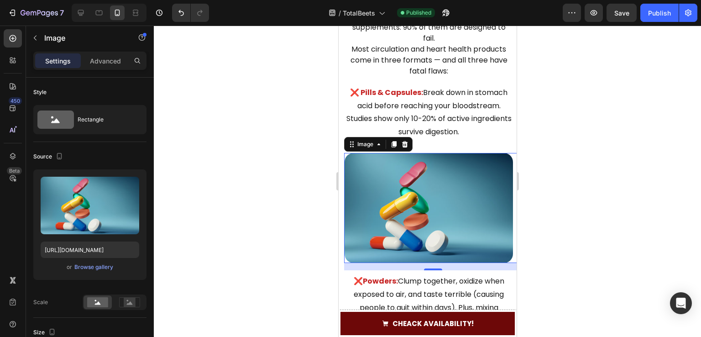
click at [186, 149] on div at bounding box center [428, 181] width 548 height 311
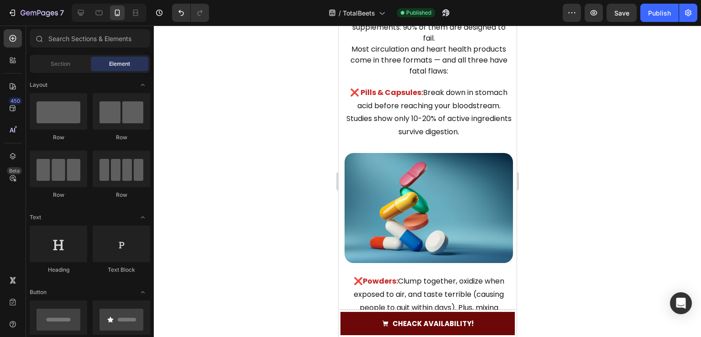
click at [378, 219] on img at bounding box center [428, 208] width 169 height 110
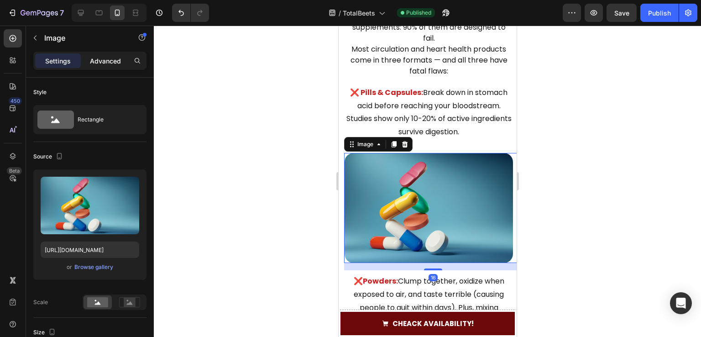
click at [83, 63] on div "Advanced" at bounding box center [106, 60] width 46 height 15
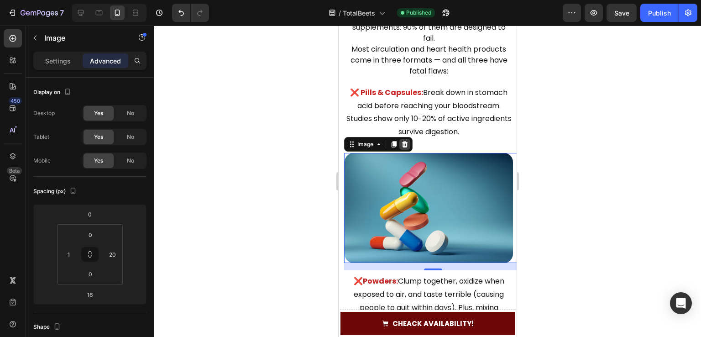
click at [402, 145] on icon at bounding box center [404, 144] width 7 height 7
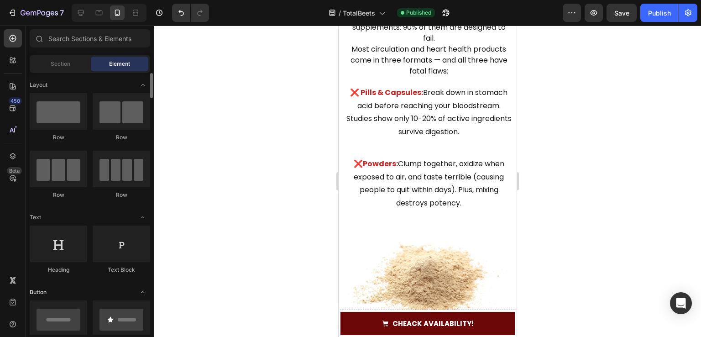
scroll to position [91, 0]
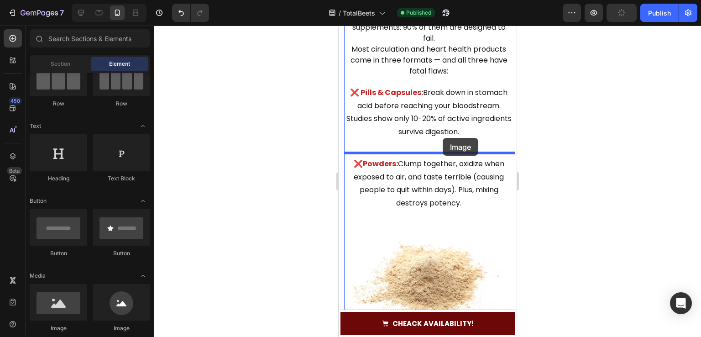
drag, startPoint x: 411, startPoint y: 328, endPoint x: 443, endPoint y: 138, distance: 192.9
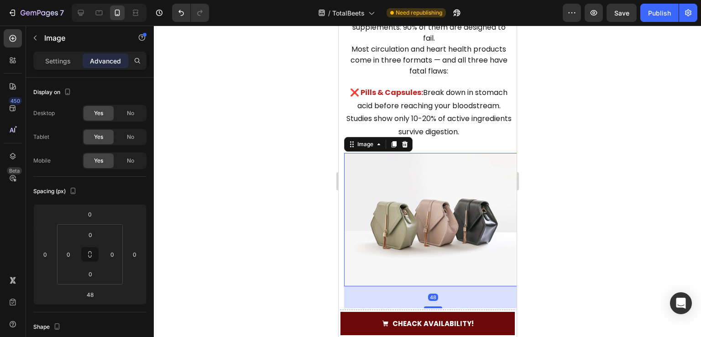
click at [440, 207] on img at bounding box center [433, 220] width 178 height 134
click at [554, 191] on div at bounding box center [428, 181] width 548 height 311
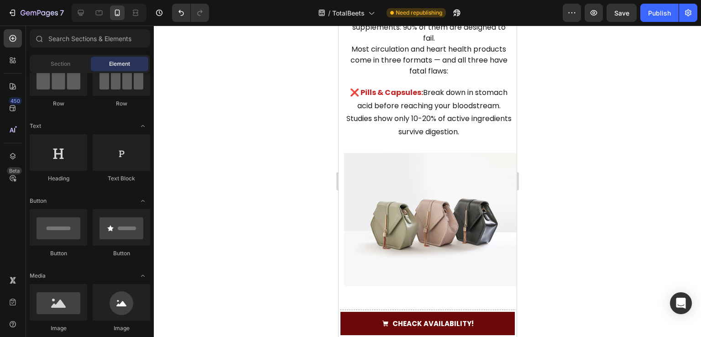
click at [362, 169] on img at bounding box center [433, 220] width 178 height 134
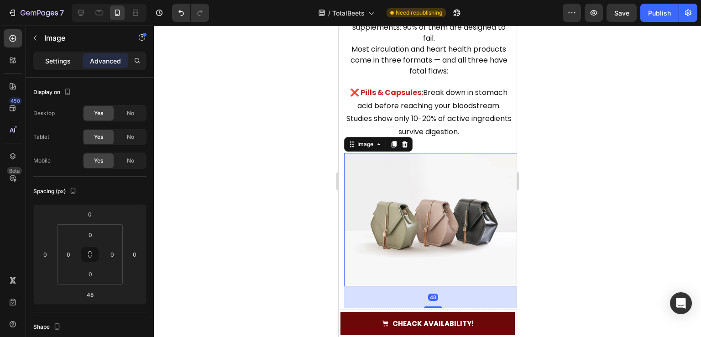
drag, startPoint x: 63, startPoint y: 58, endPoint x: 45, endPoint y: 176, distance: 119.7
click at [63, 58] on p "Settings" at bounding box center [58, 61] width 26 height 10
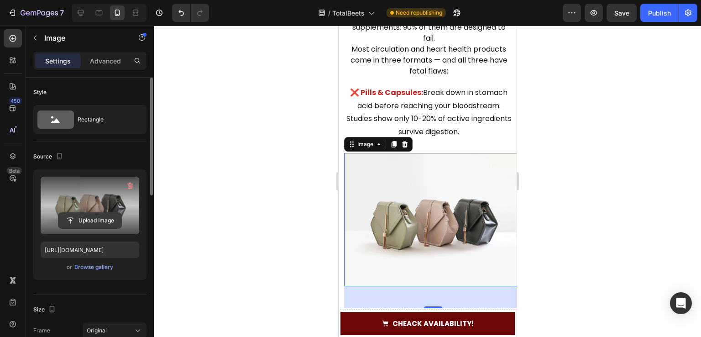
click at [77, 214] on input "file" at bounding box center [89, 221] width 63 height 16
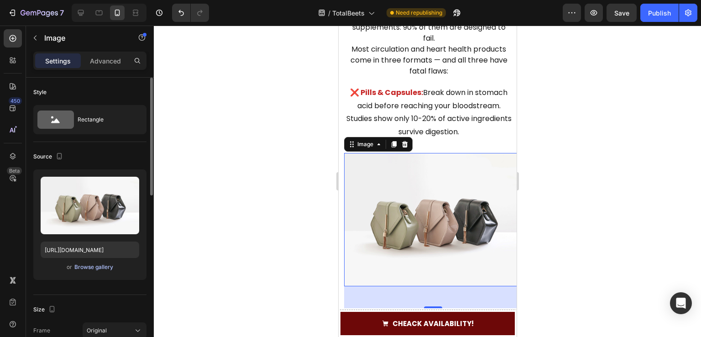
click at [97, 267] on div "Browse gallery" at bounding box center [93, 267] width 39 height 8
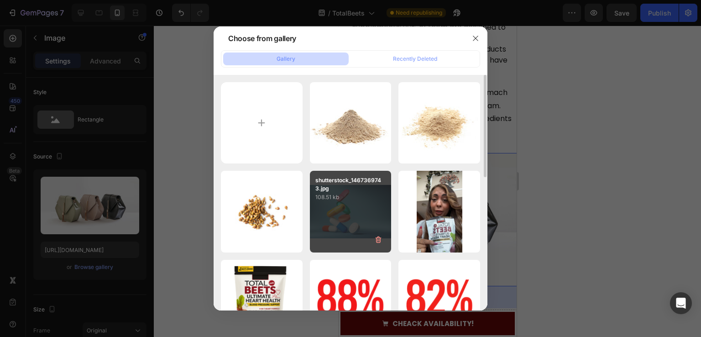
click at [355, 226] on div "shutterstock_1467369743.jpg 108.51 kb" at bounding box center [351, 212] width 82 height 82
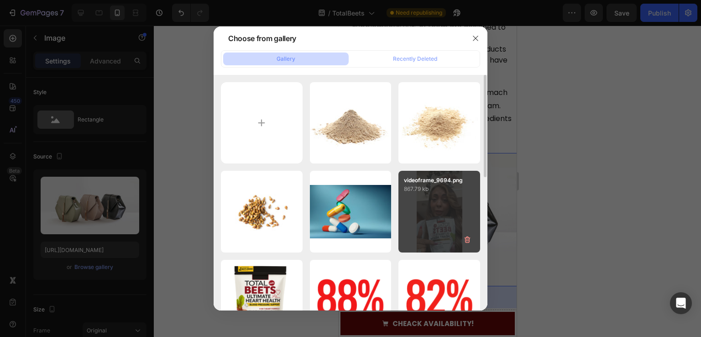
type input "[URL][DOMAIN_NAME]"
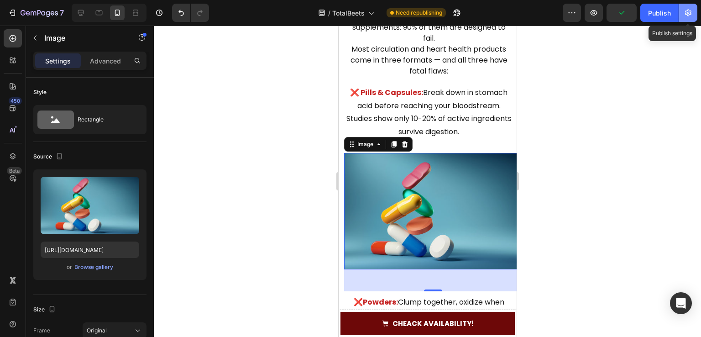
click at [680, 4] on button "button" at bounding box center [689, 13] width 18 height 18
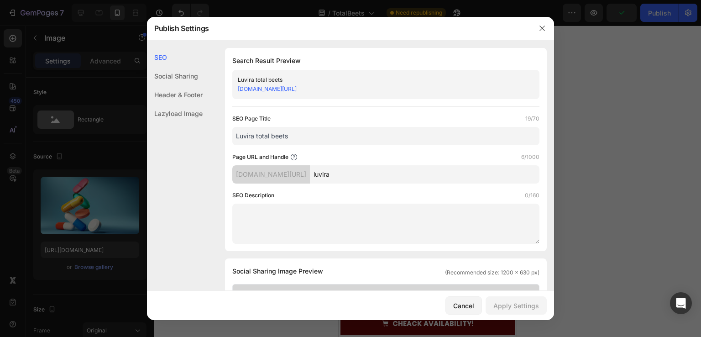
click at [670, 7] on div at bounding box center [350, 168] width 701 height 337
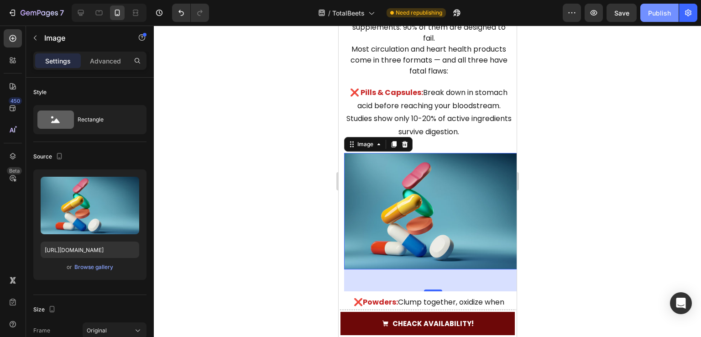
click at [671, 10] on button "Publish" at bounding box center [660, 13] width 38 height 18
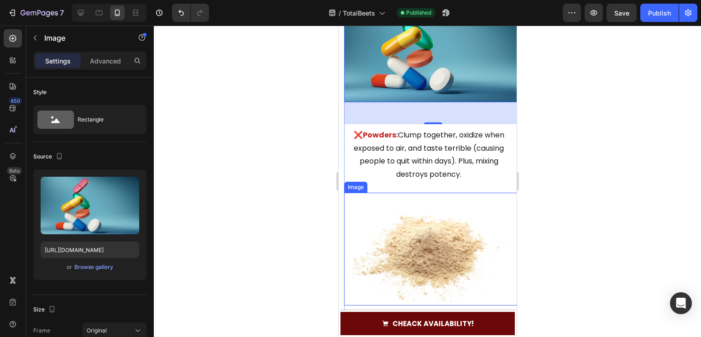
scroll to position [1505, 0]
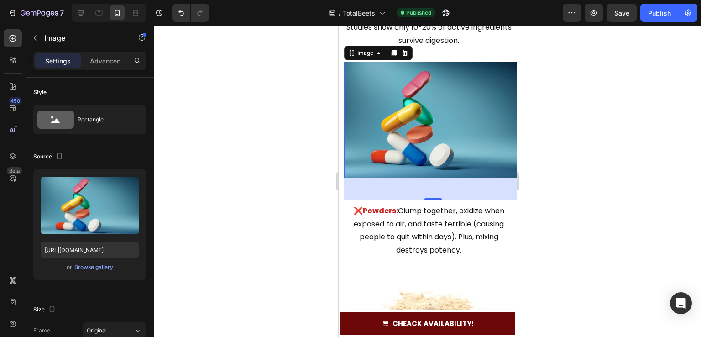
click at [421, 97] on img at bounding box center [433, 120] width 178 height 116
click at [662, 166] on div at bounding box center [428, 181] width 548 height 311
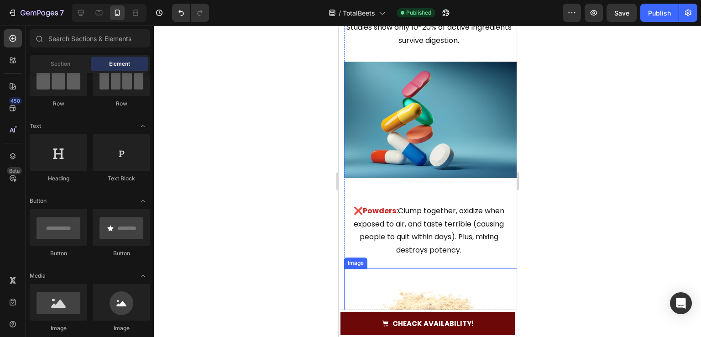
click at [417, 296] on img at bounding box center [428, 325] width 169 height 112
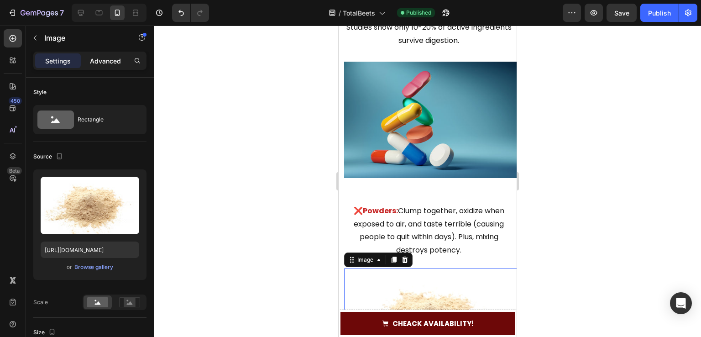
click at [108, 62] on p "Advanced" at bounding box center [105, 61] width 31 height 10
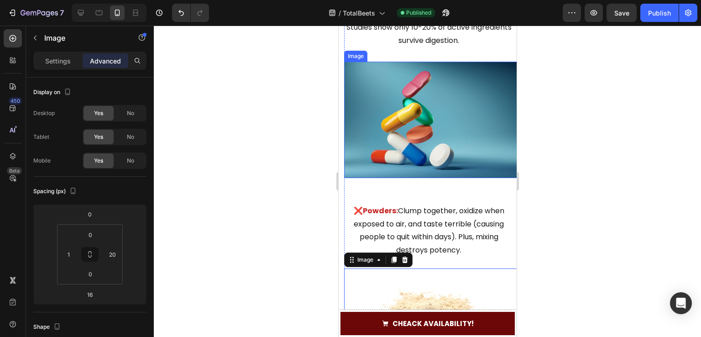
click at [466, 100] on img at bounding box center [433, 120] width 178 height 116
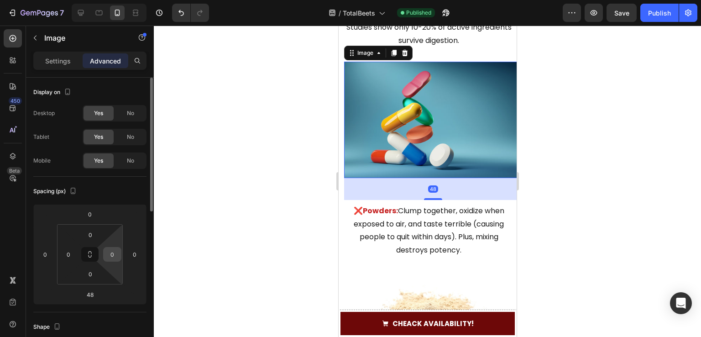
click at [121, 252] on div "0" at bounding box center [112, 254] width 18 height 15
click at [115, 258] on input "0" at bounding box center [112, 255] width 14 height 14
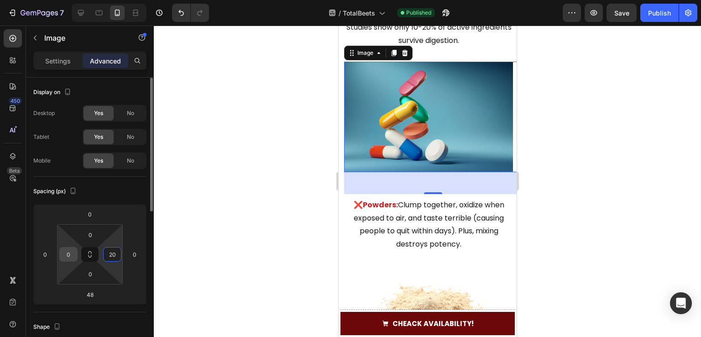
type input "20"
click at [71, 257] on input "0" at bounding box center [69, 255] width 14 height 14
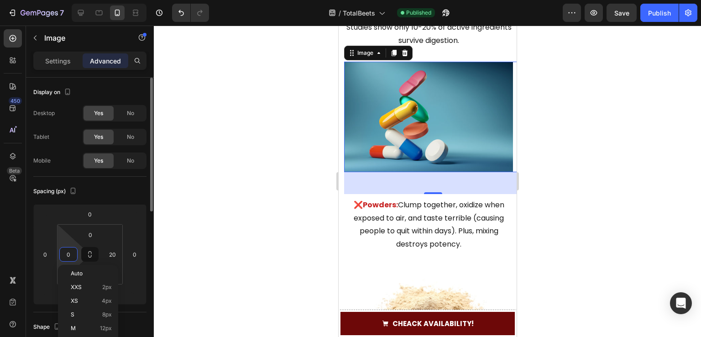
type input "1"
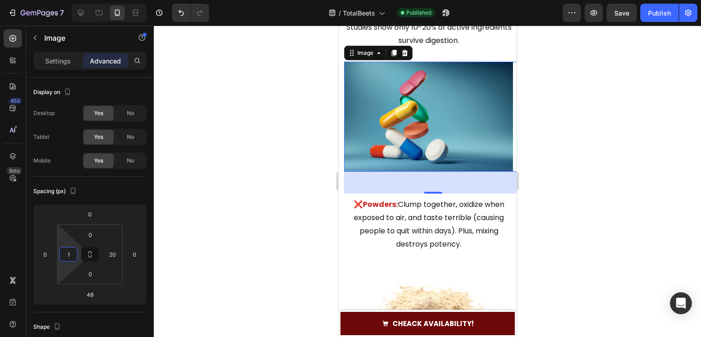
click at [261, 188] on div at bounding box center [428, 181] width 548 height 311
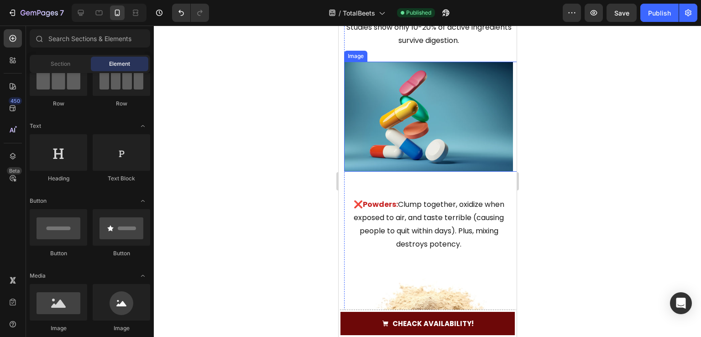
click at [390, 82] on img at bounding box center [428, 117] width 169 height 110
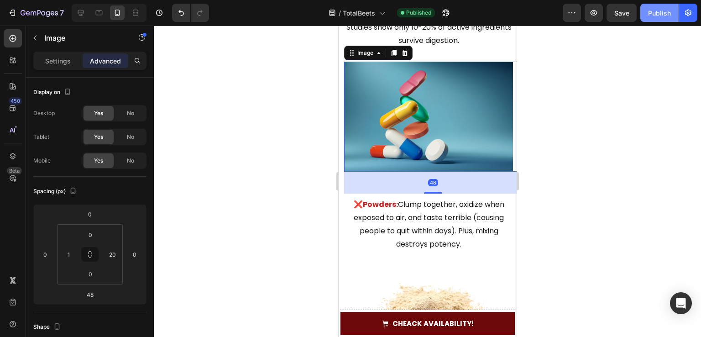
click at [673, 12] on button "Publish" at bounding box center [660, 13] width 38 height 18
click at [176, 149] on div at bounding box center [428, 181] width 548 height 311
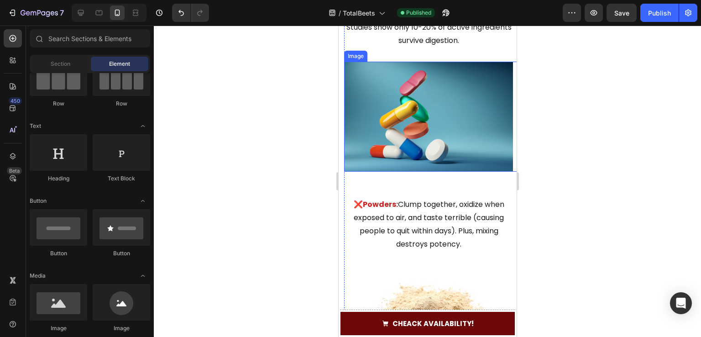
click at [421, 136] on img at bounding box center [428, 117] width 169 height 110
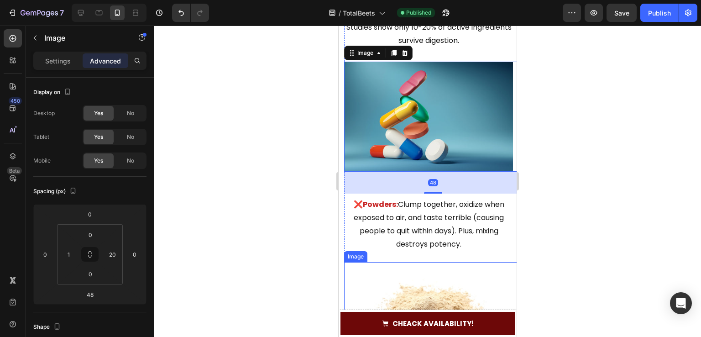
scroll to position [1596, 0]
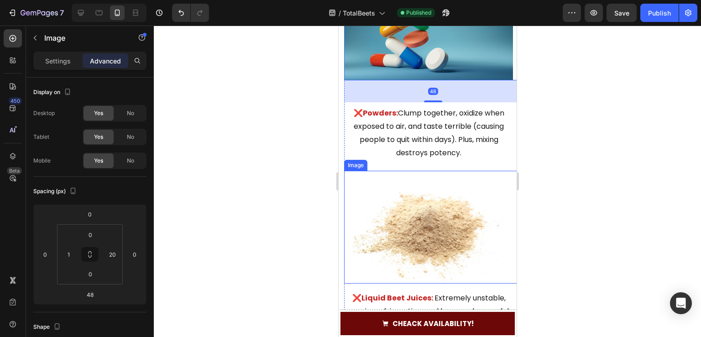
click at [438, 209] on img at bounding box center [428, 227] width 169 height 112
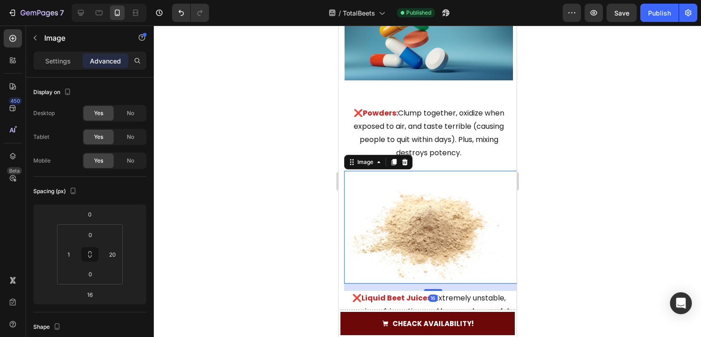
scroll to position [1505, 0]
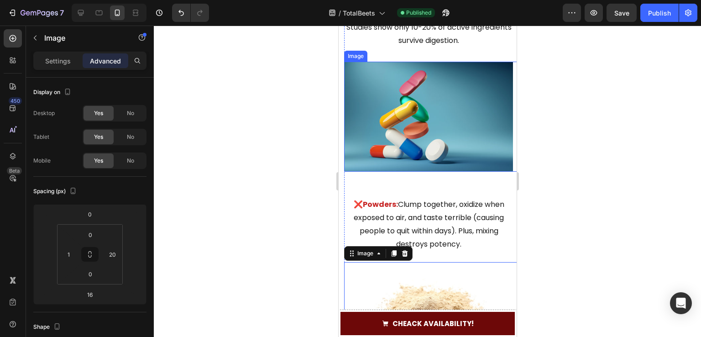
drag, startPoint x: 290, startPoint y: 126, endPoint x: 305, endPoint y: 147, distance: 26.2
click at [290, 126] on div at bounding box center [428, 181] width 548 height 311
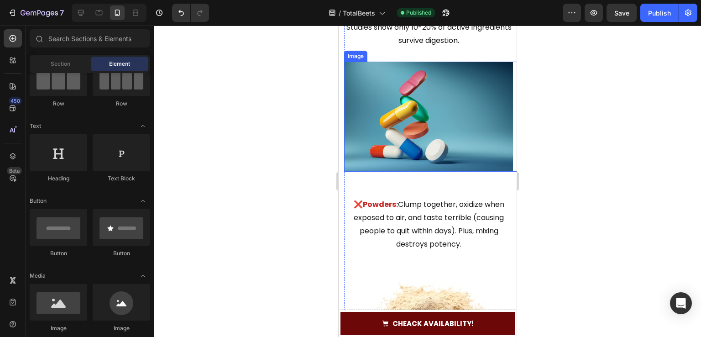
click at [451, 111] on img at bounding box center [428, 117] width 169 height 110
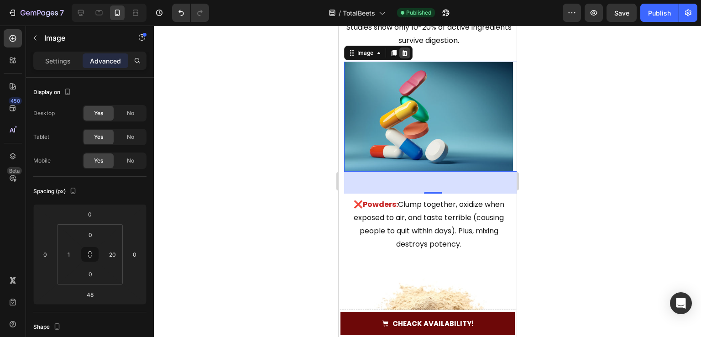
click at [402, 48] on div at bounding box center [404, 52] width 11 height 11
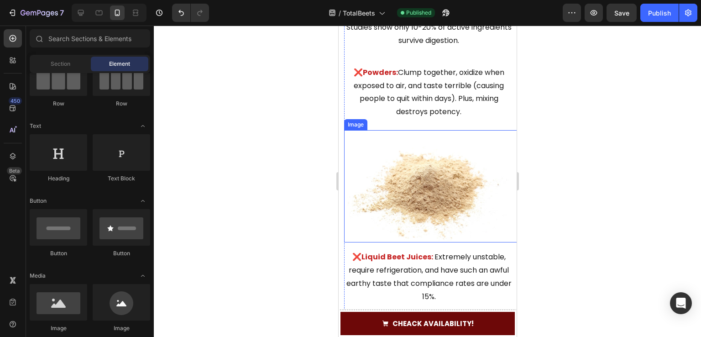
click at [407, 201] on img at bounding box center [428, 186] width 169 height 112
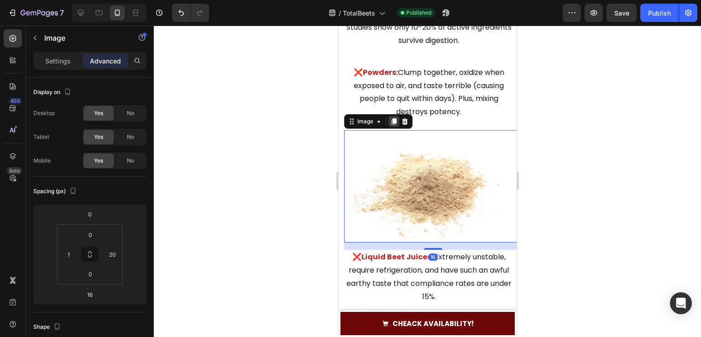
click at [395, 122] on icon at bounding box center [393, 121] width 5 height 6
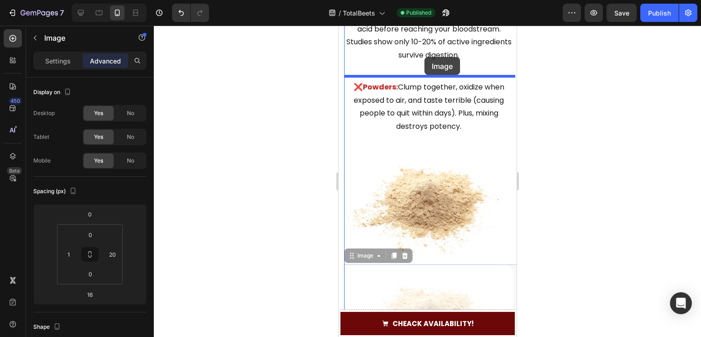
drag, startPoint x: 400, startPoint y: 276, endPoint x: 424, endPoint y: 57, distance: 220.1
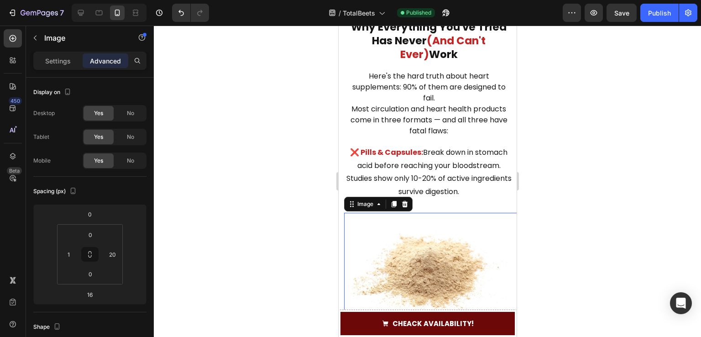
scroll to position [1348, 0]
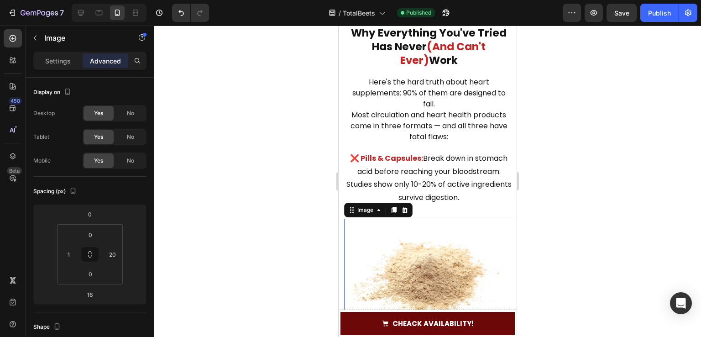
click at [435, 285] on img at bounding box center [428, 275] width 169 height 112
click at [401, 212] on icon at bounding box center [404, 209] width 7 height 7
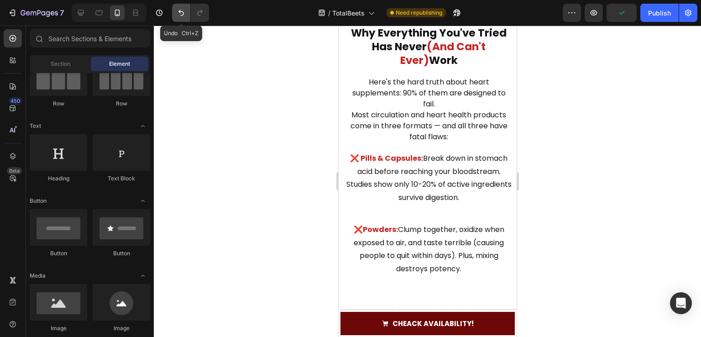
click at [180, 11] on icon "Undo/Redo" at bounding box center [181, 13] width 5 height 6
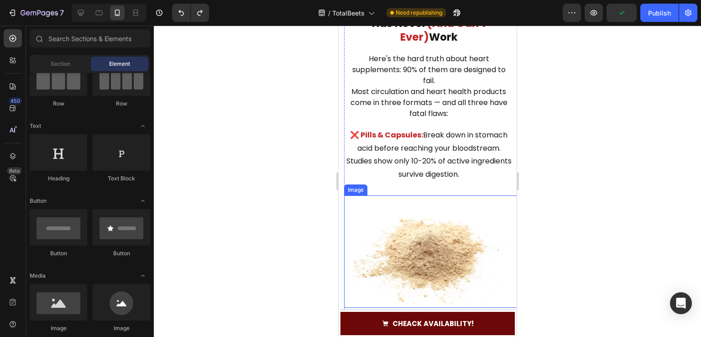
scroll to position [1393, 0]
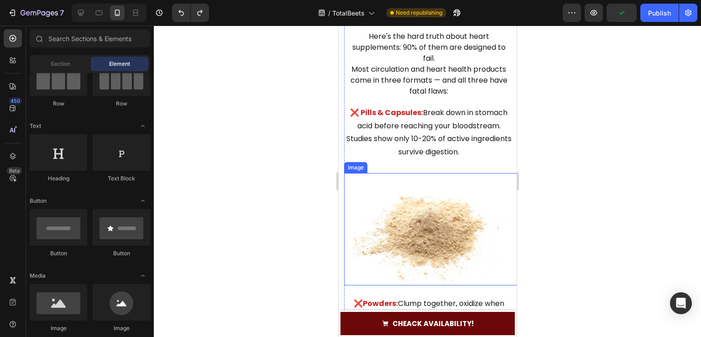
click at [424, 196] on img at bounding box center [428, 229] width 169 height 112
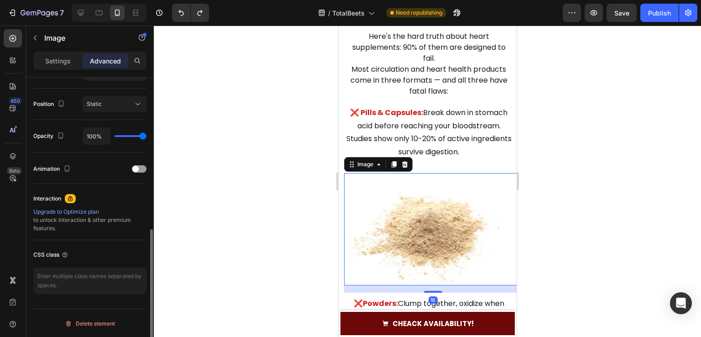
scroll to position [140, 0]
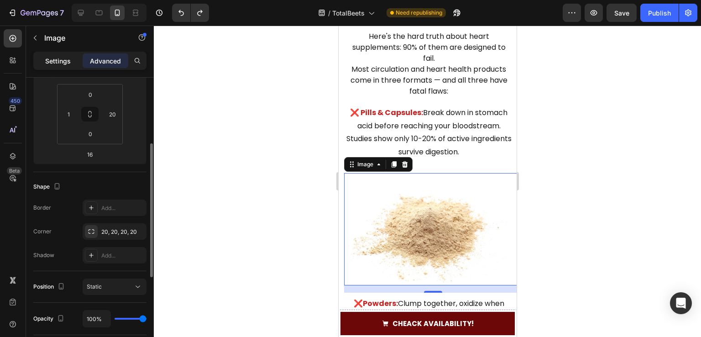
click at [74, 60] on div "Settings" at bounding box center [58, 60] width 46 height 15
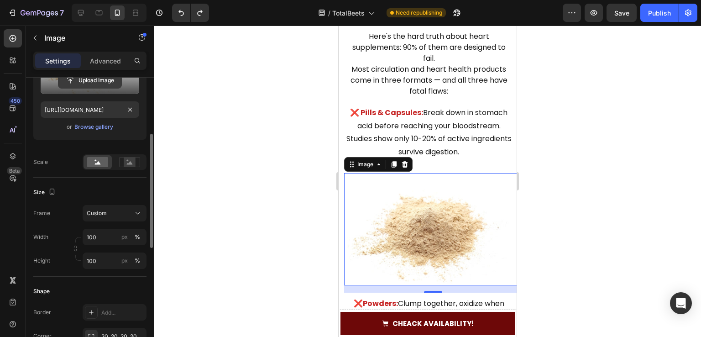
scroll to position [95, 0]
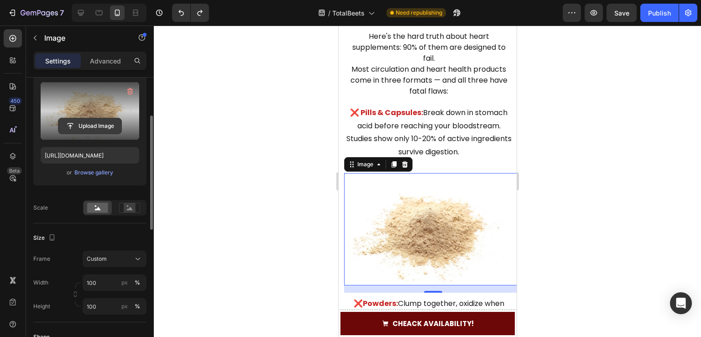
click at [95, 125] on input "file" at bounding box center [89, 126] width 63 height 16
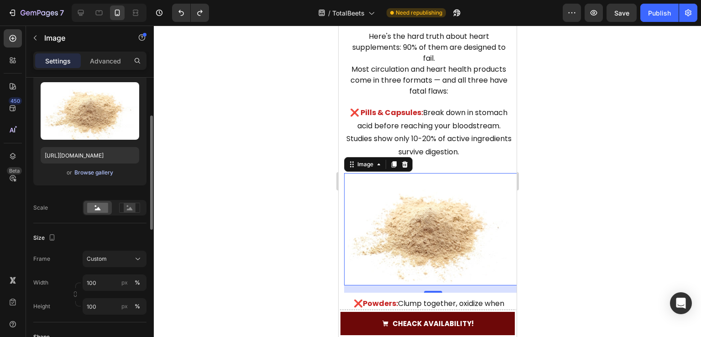
click at [98, 173] on div "Browse gallery" at bounding box center [93, 173] width 39 height 8
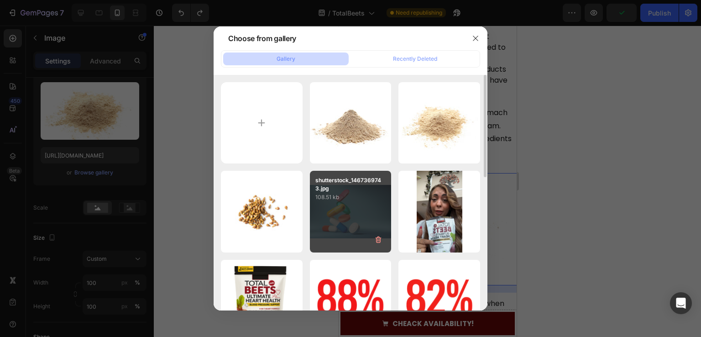
click at [342, 198] on p "108.51 kb" at bounding box center [351, 197] width 71 height 9
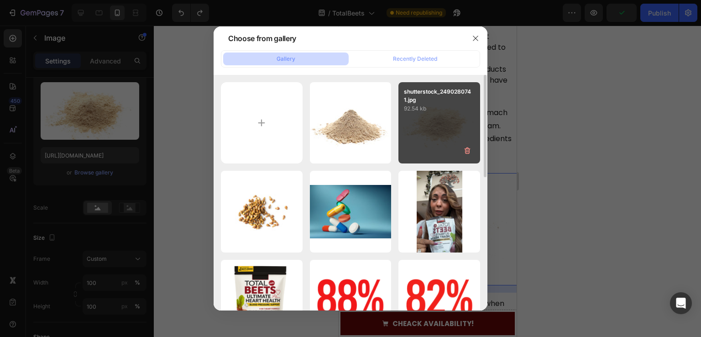
type input "[URL][DOMAIN_NAME]"
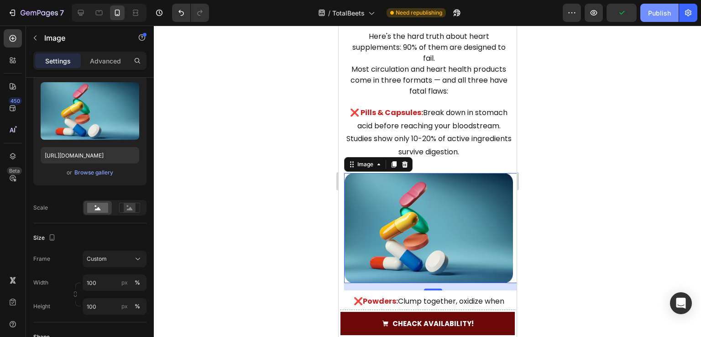
click at [654, 13] on div "Publish" at bounding box center [659, 13] width 23 height 10
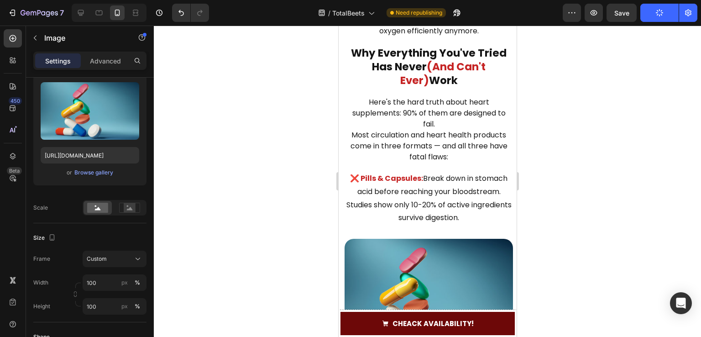
scroll to position [937, 0]
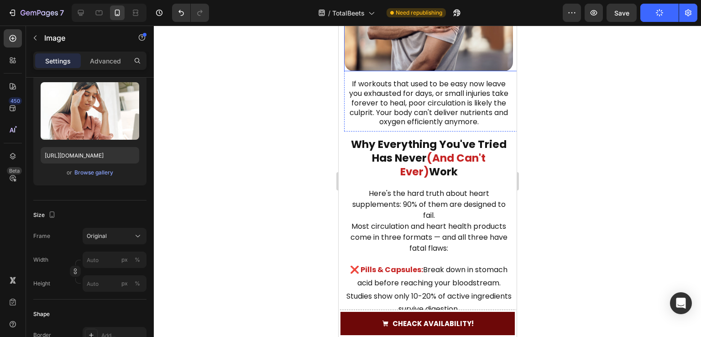
scroll to position [1302, 0]
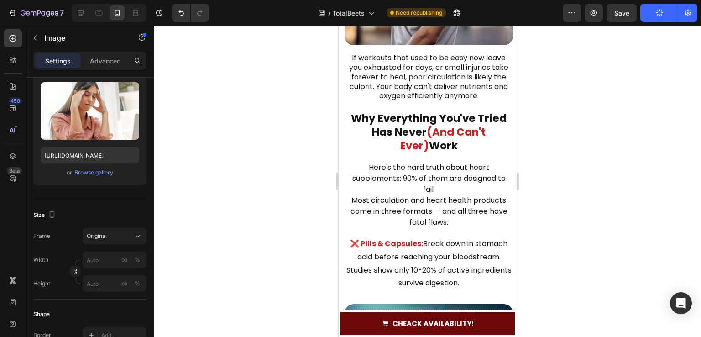
click at [263, 215] on div at bounding box center [428, 181] width 548 height 311
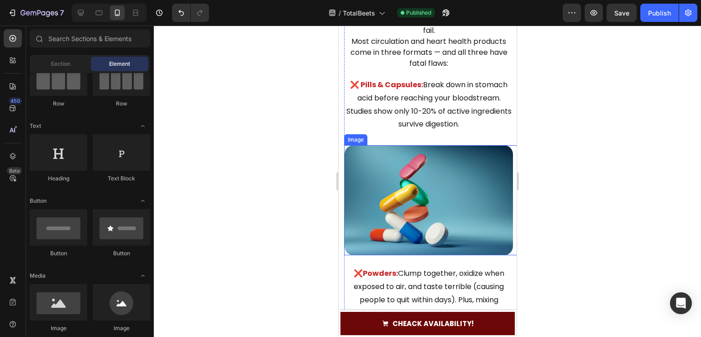
scroll to position [1485, 0]
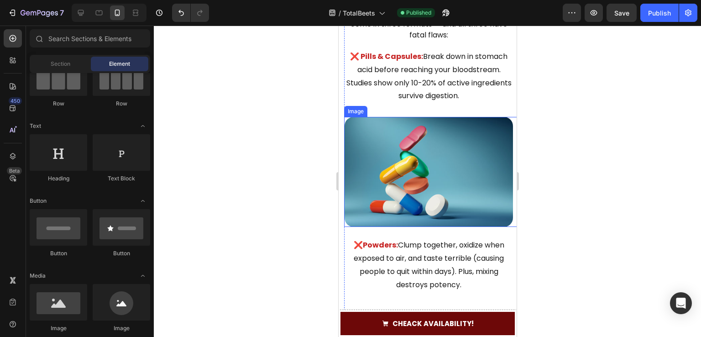
click at [405, 193] on img at bounding box center [428, 172] width 169 height 110
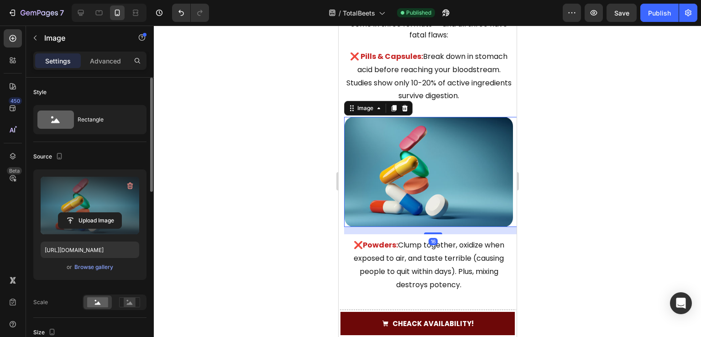
click at [84, 206] on label at bounding box center [90, 206] width 99 height 58
click at [84, 213] on input "file" at bounding box center [89, 221] width 63 height 16
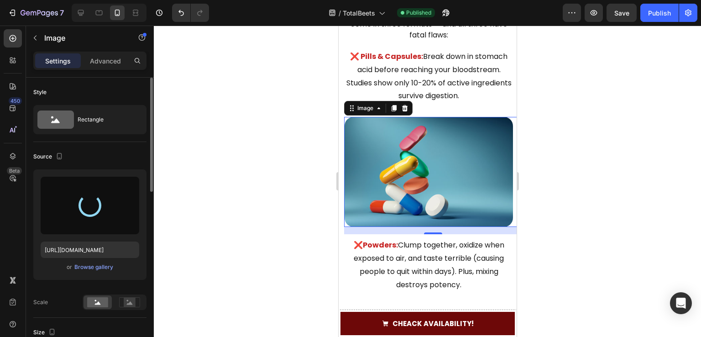
type input "[URL][DOMAIN_NAME]"
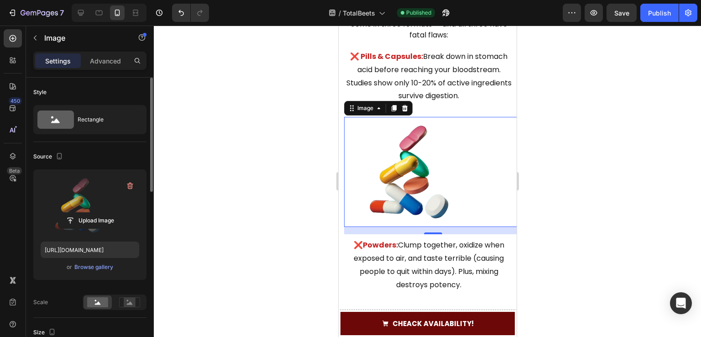
click at [285, 172] on div at bounding box center [428, 181] width 548 height 311
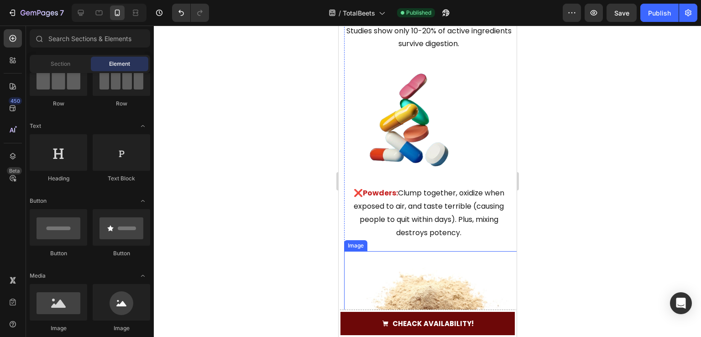
scroll to position [1530, 0]
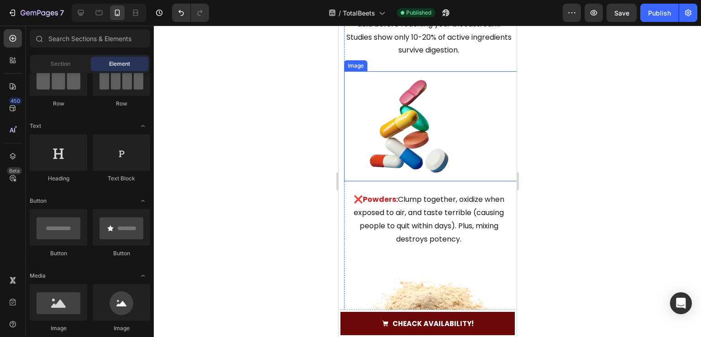
click at [417, 125] on img at bounding box center [428, 126] width 169 height 110
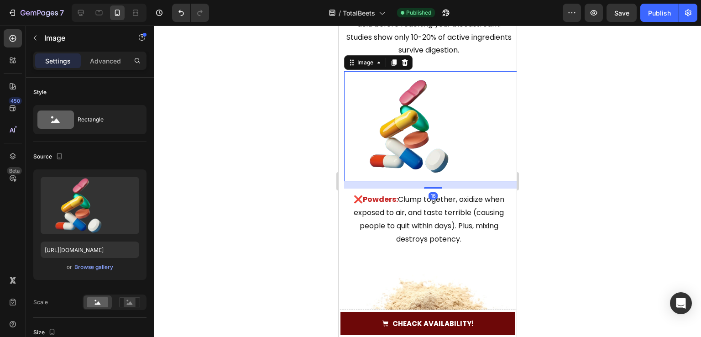
click at [215, 134] on div at bounding box center [428, 181] width 548 height 311
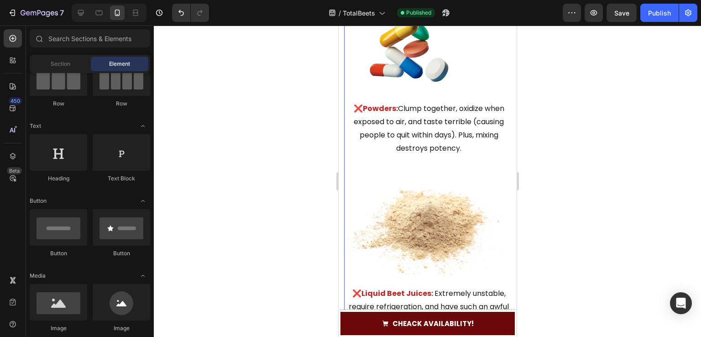
scroll to position [1622, 0]
click at [418, 219] on img at bounding box center [428, 222] width 169 height 112
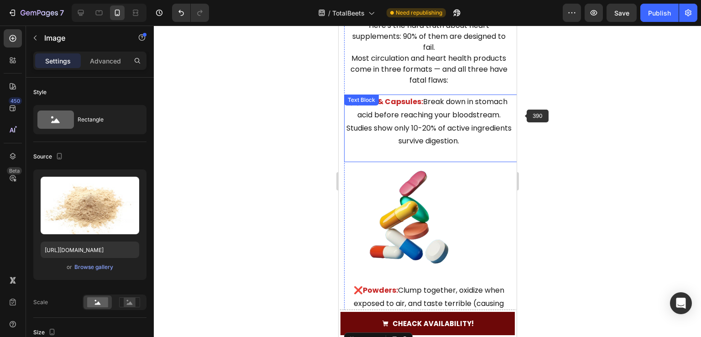
scroll to position [1439, 0]
click at [400, 223] on img at bounding box center [428, 218] width 169 height 110
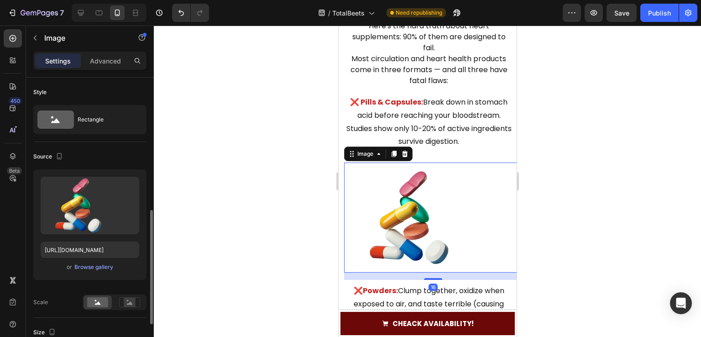
scroll to position [95, 0]
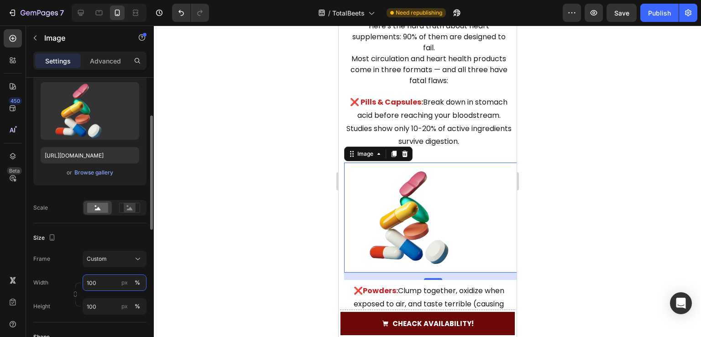
click at [106, 283] on input "100" at bounding box center [115, 282] width 64 height 16
click at [97, 50] on div "Image" at bounding box center [78, 39] width 104 height 26
click at [103, 57] on p "Advanced" at bounding box center [105, 61] width 31 height 10
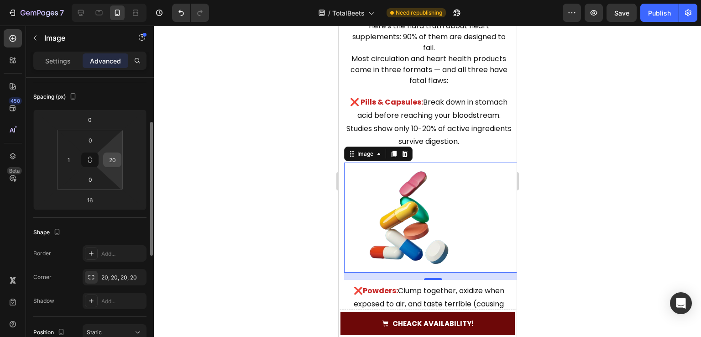
click at [115, 158] on input "20" at bounding box center [112, 160] width 14 height 14
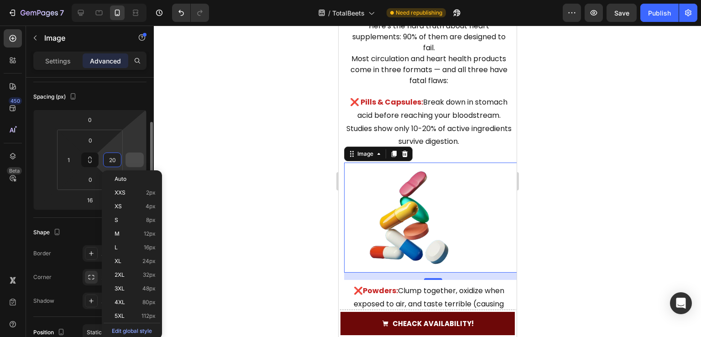
type input "1"
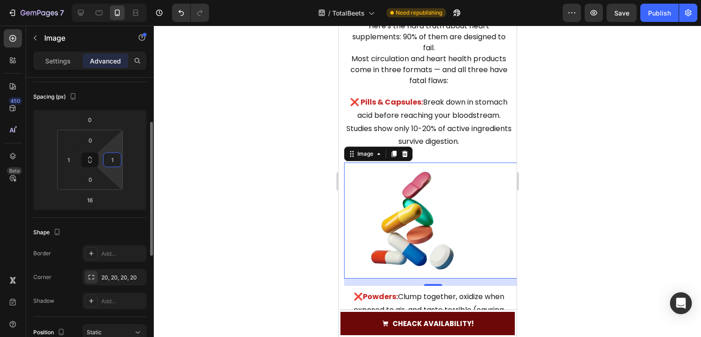
click at [116, 161] on input "1" at bounding box center [112, 160] width 14 height 14
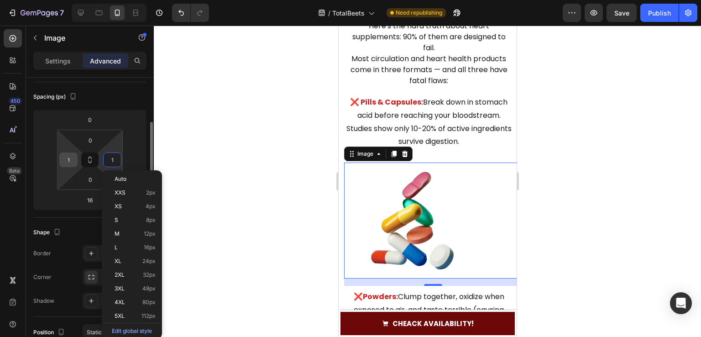
type input "1"
click at [76, 159] on div "1" at bounding box center [68, 160] width 18 height 15
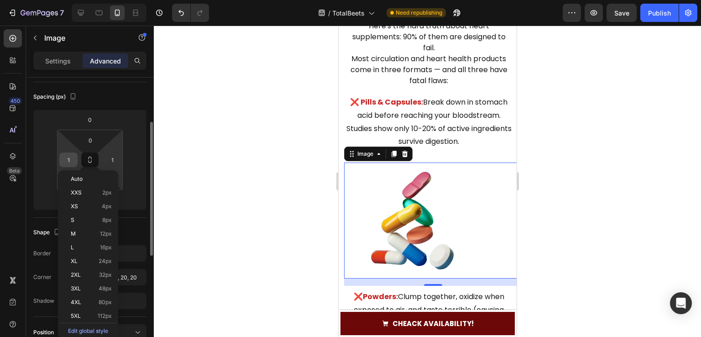
click at [74, 159] on input "1" at bounding box center [69, 160] width 14 height 14
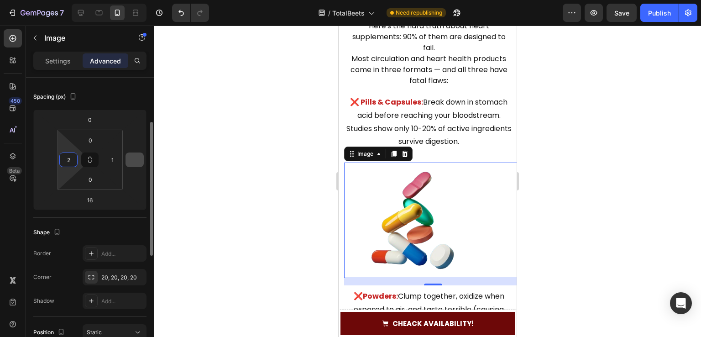
type input "20"
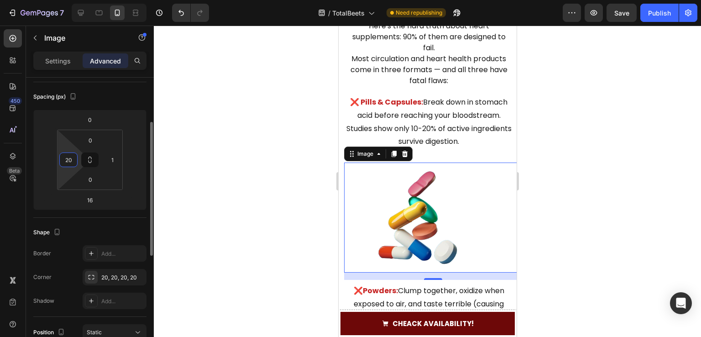
click at [74, 158] on input "20" at bounding box center [69, 160] width 14 height 14
click at [73, 158] on input "20" at bounding box center [69, 160] width 14 height 14
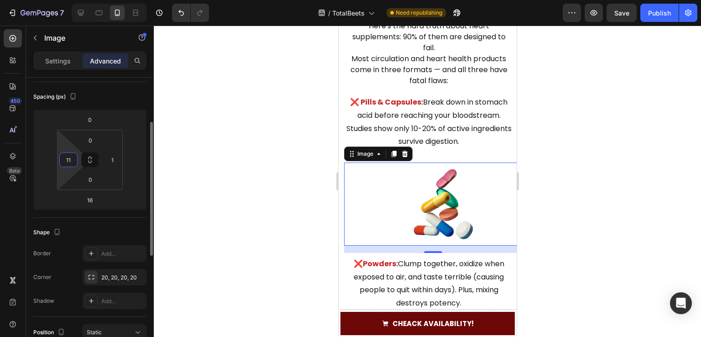
type input "1"
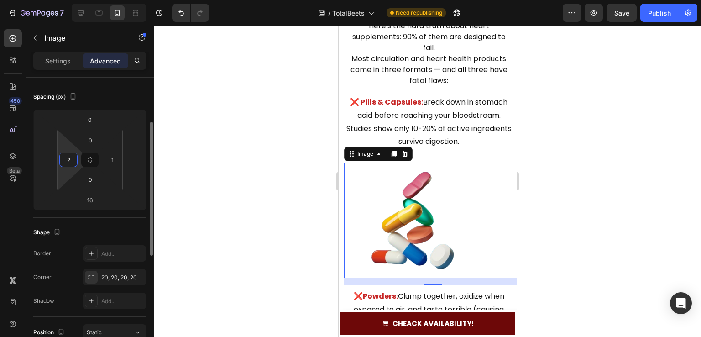
type input "24"
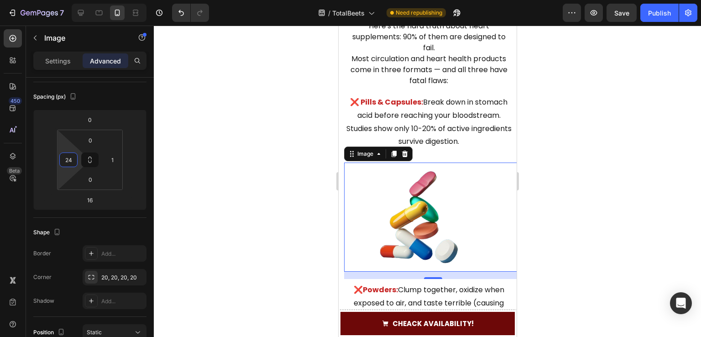
click at [250, 163] on div at bounding box center [428, 181] width 548 height 311
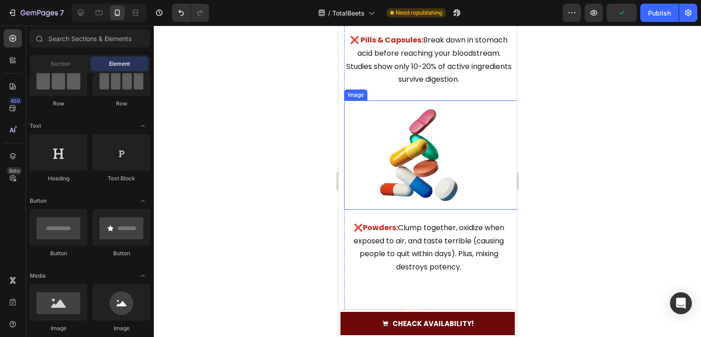
scroll to position [1576, 0]
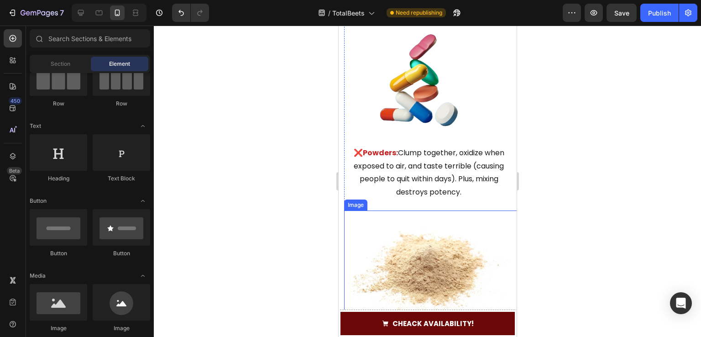
click at [431, 254] on img at bounding box center [428, 267] width 169 height 112
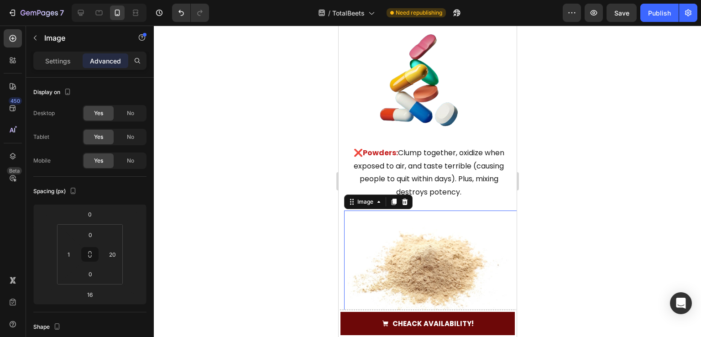
click at [369, 270] on img at bounding box center [428, 267] width 169 height 112
click at [60, 68] on div "Settings" at bounding box center [58, 60] width 46 height 15
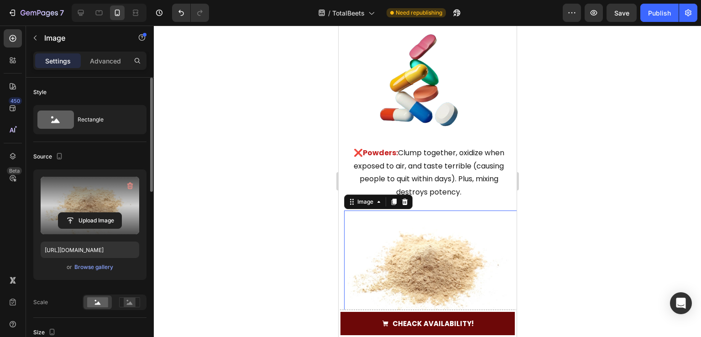
click at [126, 227] on div "Upload Image" at bounding box center [90, 220] width 99 height 16
click at [112, 218] on input "file" at bounding box center [89, 221] width 63 height 16
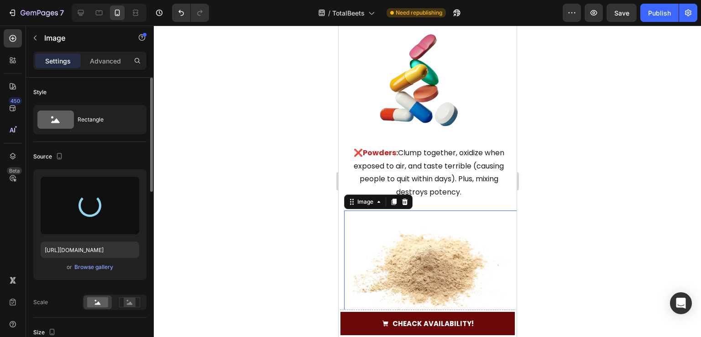
type input "[URL][DOMAIN_NAME]"
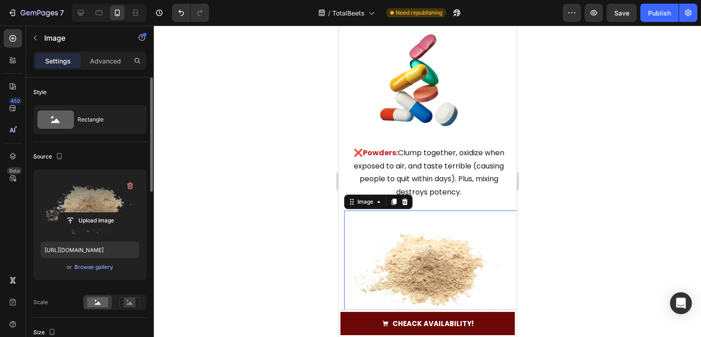
scroll to position [1622, 0]
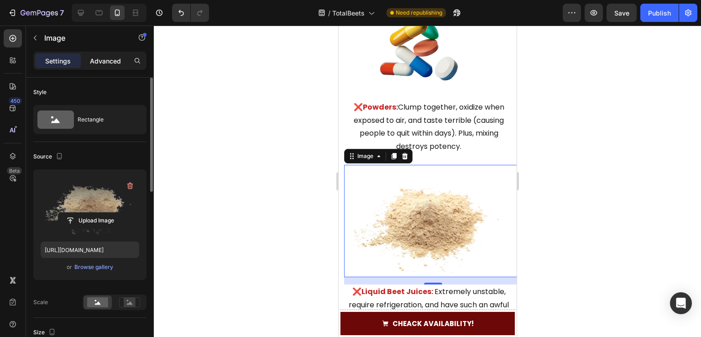
click at [100, 61] on p "Advanced" at bounding box center [105, 61] width 31 height 10
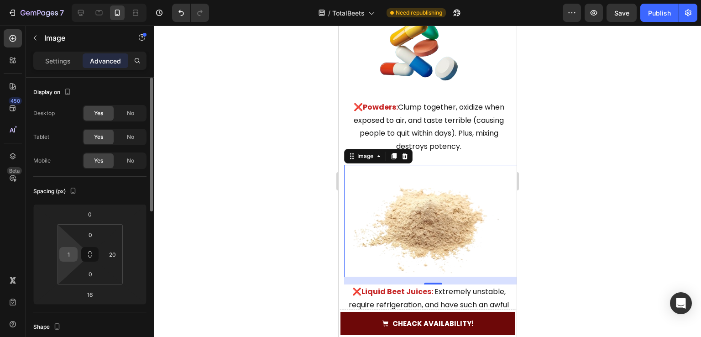
click at [62, 252] on input "1" at bounding box center [69, 255] width 14 height 14
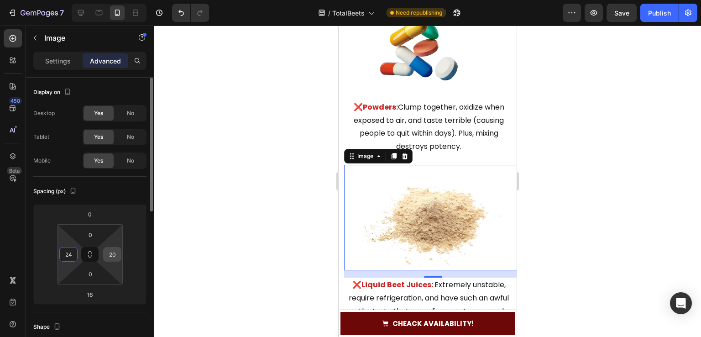
type input "24"
click at [109, 259] on input "20" at bounding box center [112, 255] width 14 height 14
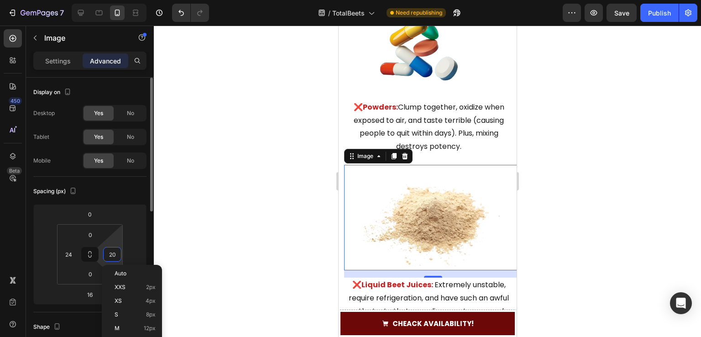
type input "1"
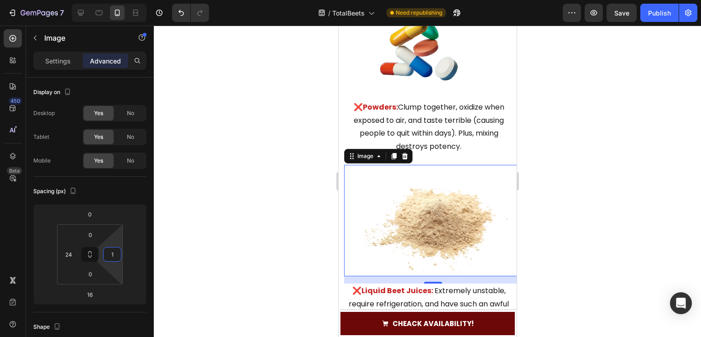
click at [195, 167] on div at bounding box center [428, 181] width 548 height 311
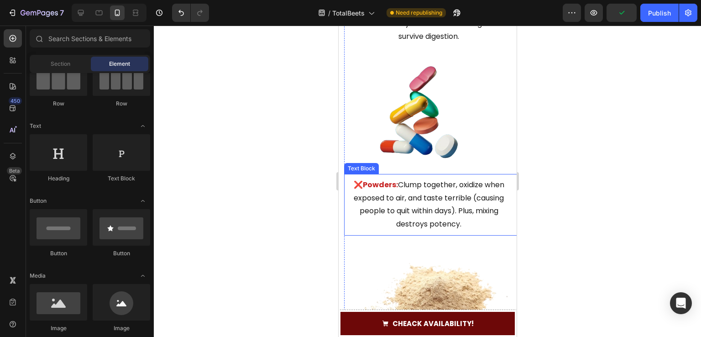
scroll to position [1530, 0]
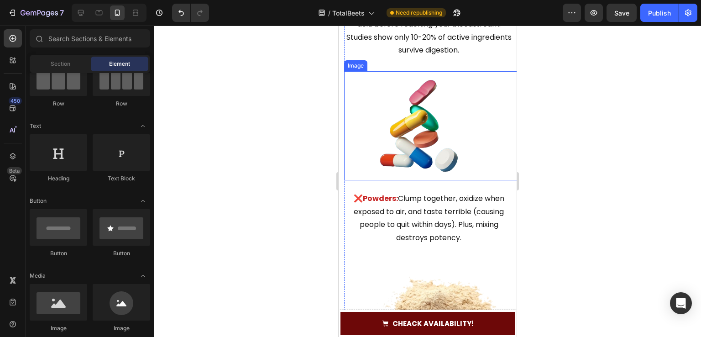
click at [438, 137] on img at bounding box center [438, 125] width 167 height 109
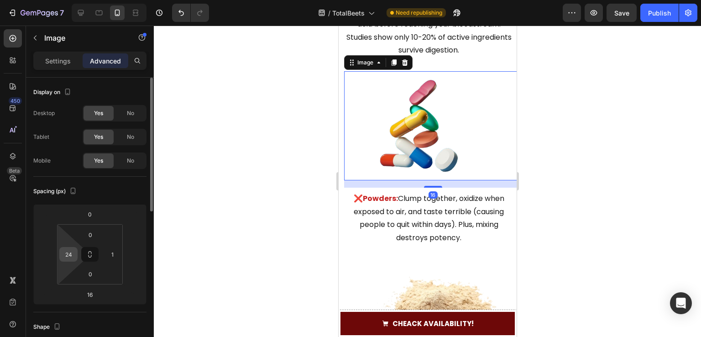
click at [71, 256] on input "24" at bounding box center [69, 255] width 14 height 14
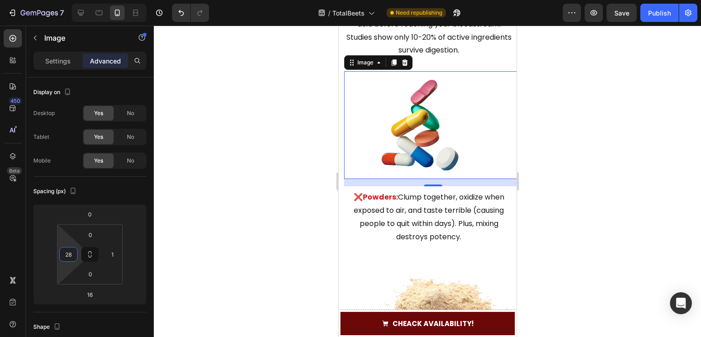
type input "2"
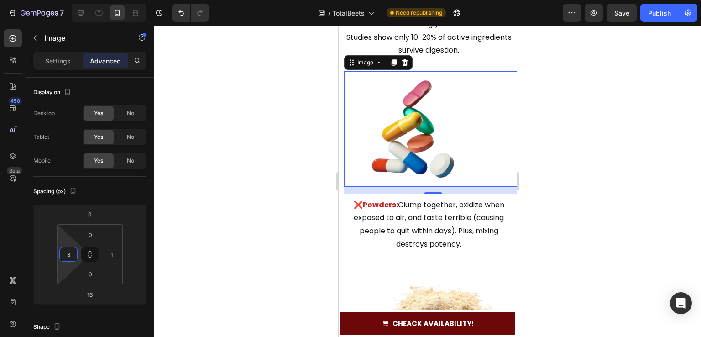
type input "30"
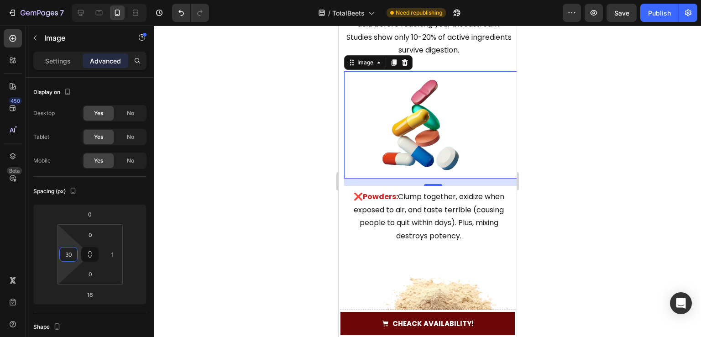
click at [276, 168] on div at bounding box center [428, 181] width 548 height 311
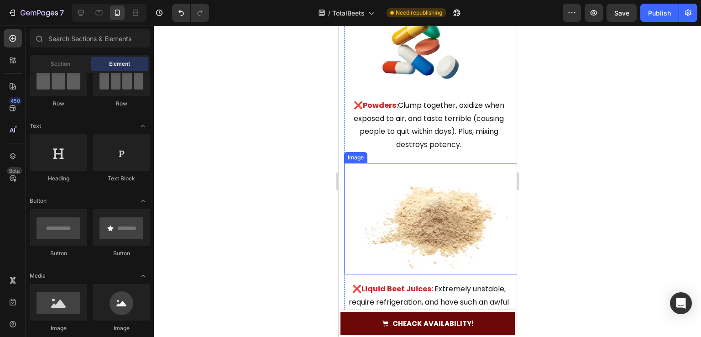
scroll to position [1759, 0]
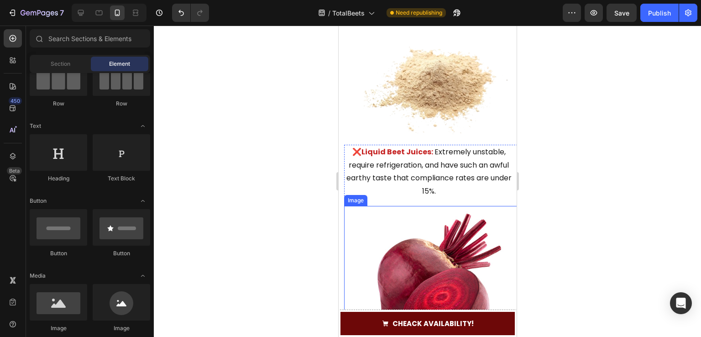
click at [412, 258] on img at bounding box center [428, 283] width 169 height 154
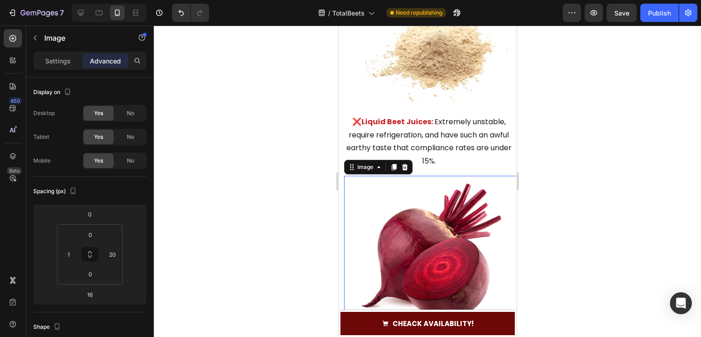
scroll to position [1713, 0]
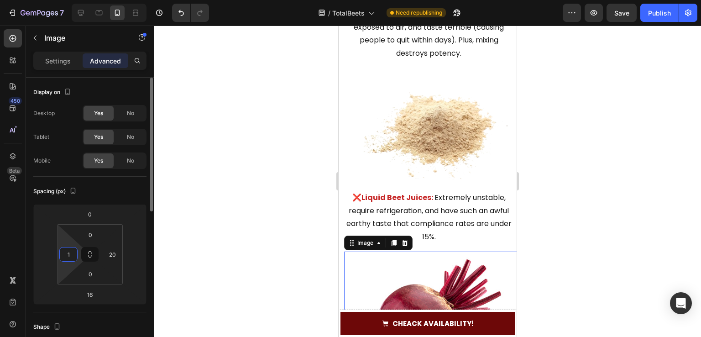
click at [68, 253] on input "1" at bounding box center [69, 255] width 14 height 14
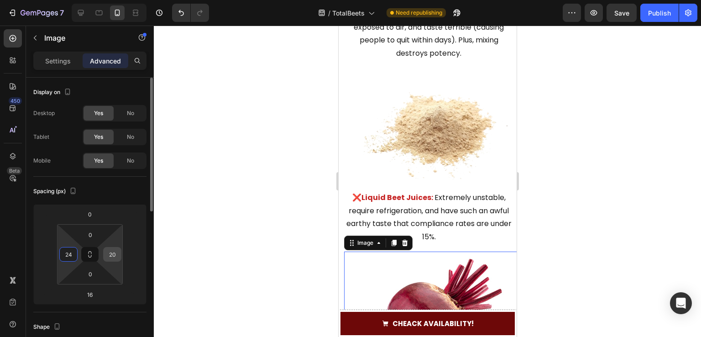
type input "24"
click at [113, 259] on input "20" at bounding box center [112, 255] width 14 height 14
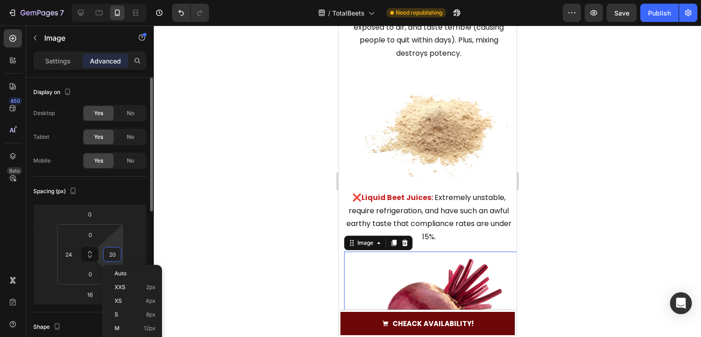
type input "1"
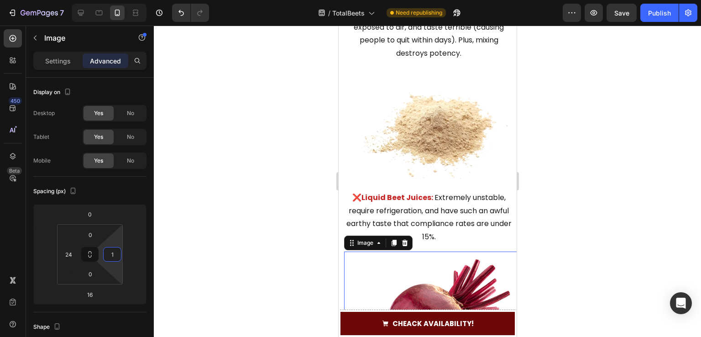
click at [168, 235] on div at bounding box center [428, 181] width 548 height 311
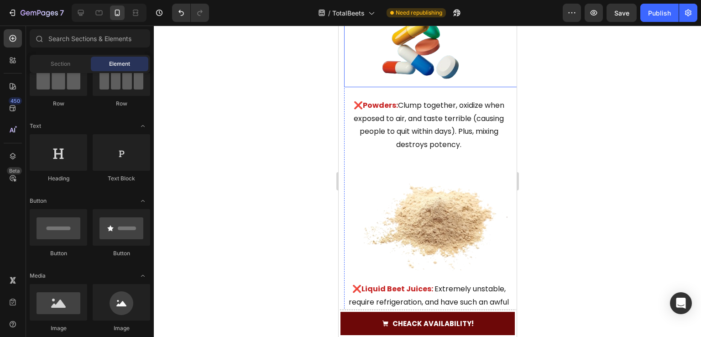
click at [409, 66] on img at bounding box center [440, 33] width 164 height 107
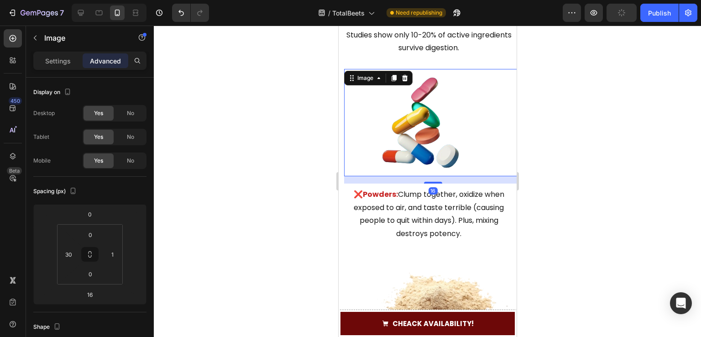
scroll to position [1439, 0]
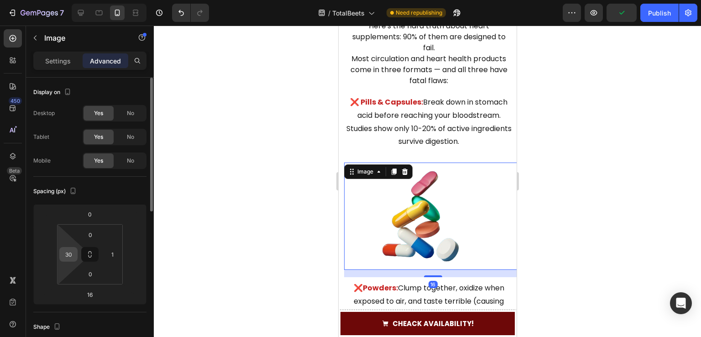
click at [69, 257] on input "30" at bounding box center [69, 255] width 14 height 14
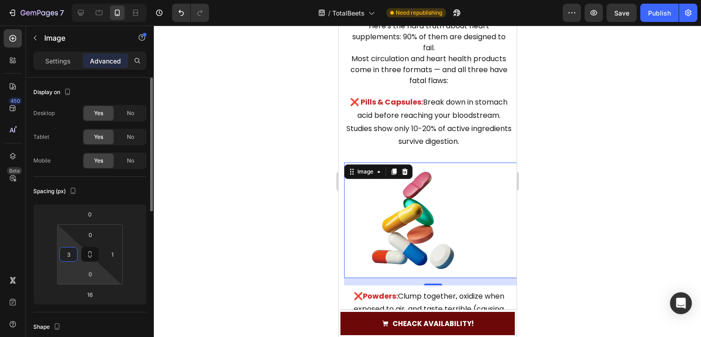
type input "30"
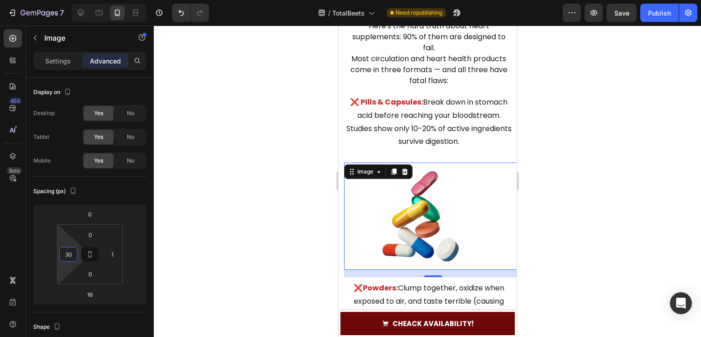
click at [247, 209] on div at bounding box center [428, 181] width 548 height 311
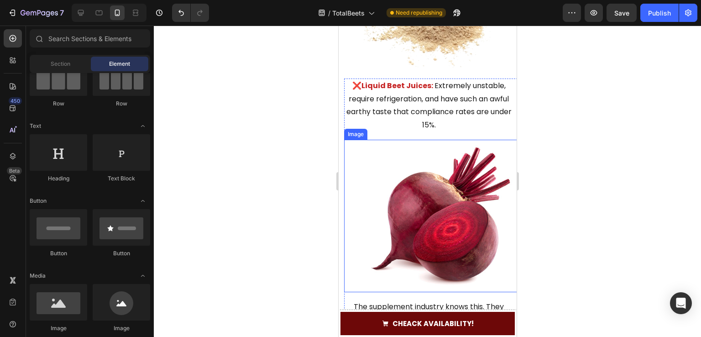
scroll to position [1850, 0]
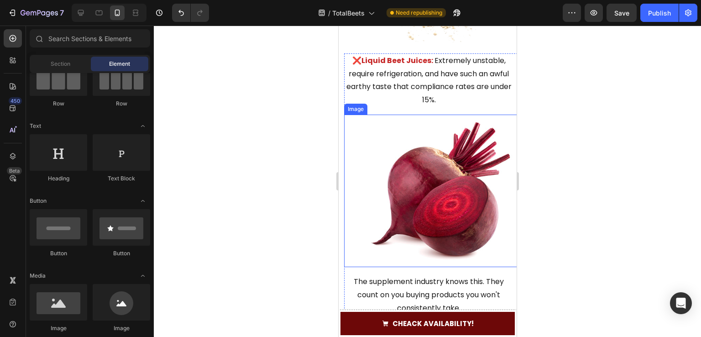
click at [410, 192] on img at bounding box center [438, 191] width 167 height 153
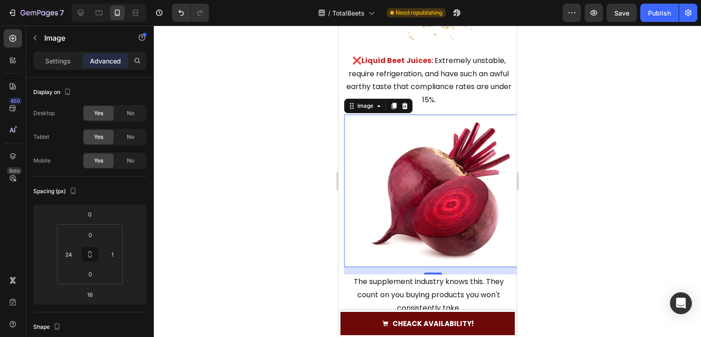
click at [272, 142] on div at bounding box center [428, 181] width 548 height 311
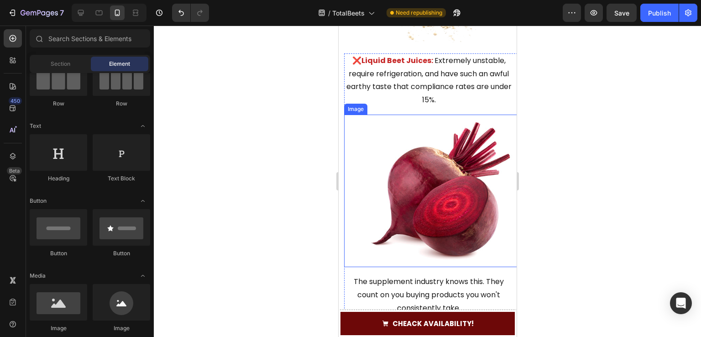
click at [394, 157] on img at bounding box center [438, 191] width 167 height 153
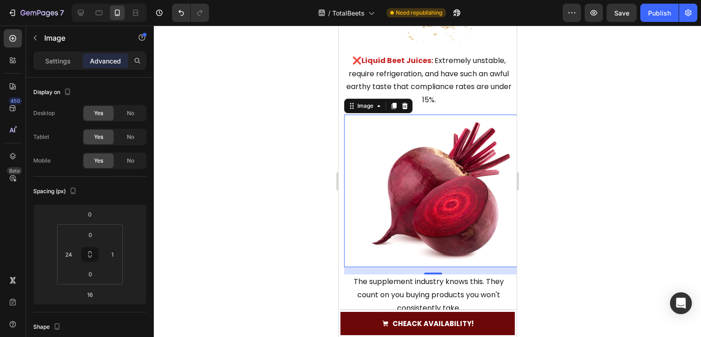
click at [404, 194] on img at bounding box center [438, 191] width 167 height 153
click at [83, 55] on div "Advanced" at bounding box center [106, 60] width 46 height 15
click at [64, 61] on p "Settings" at bounding box center [58, 61] width 26 height 10
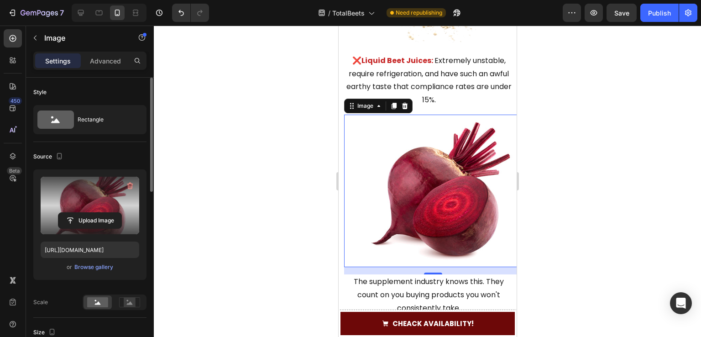
click at [67, 188] on label at bounding box center [90, 206] width 99 height 58
click at [67, 213] on input "file" at bounding box center [89, 221] width 63 height 16
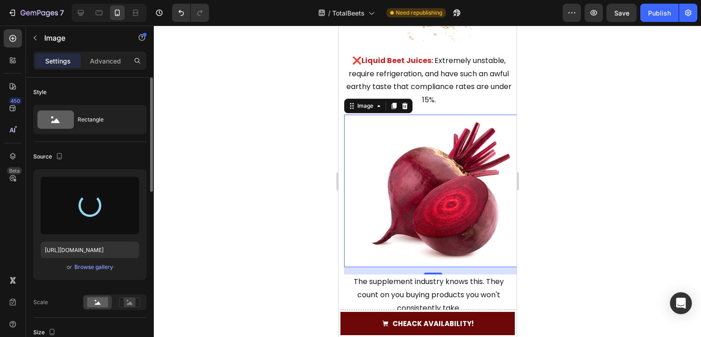
type input "[URL][DOMAIN_NAME]"
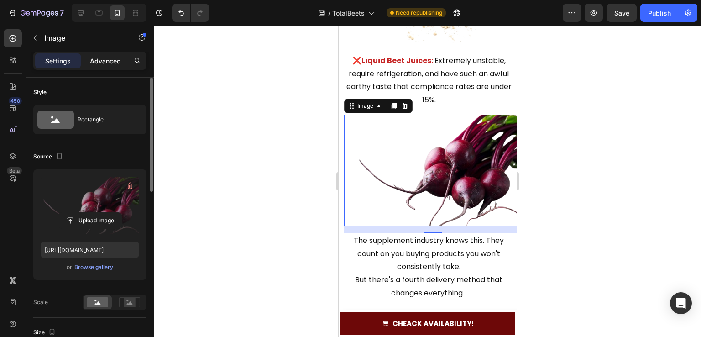
click at [95, 58] on p "Advanced" at bounding box center [105, 61] width 31 height 10
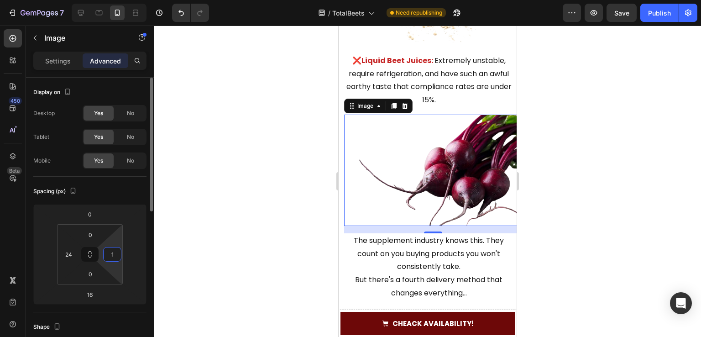
click at [116, 256] on input "1" at bounding box center [112, 255] width 14 height 14
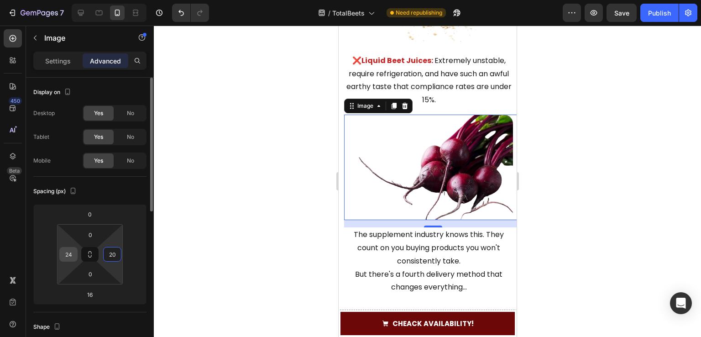
type input "20"
click at [67, 251] on input "24" at bounding box center [69, 255] width 14 height 14
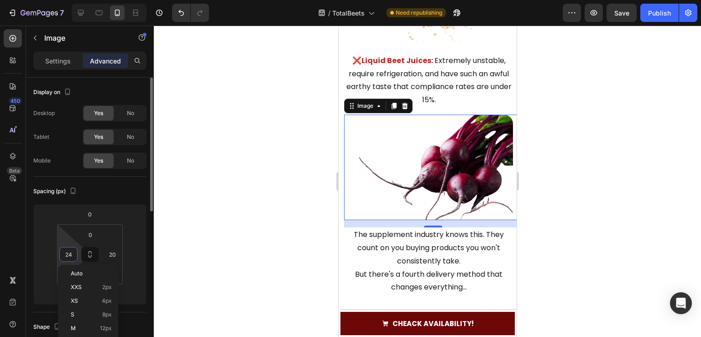
type input "1"
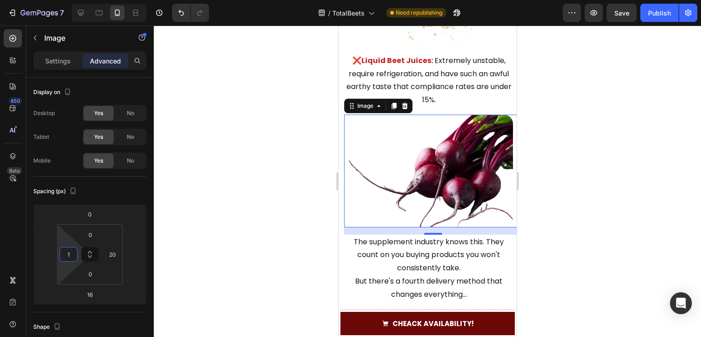
click at [218, 177] on div at bounding box center [428, 181] width 548 height 311
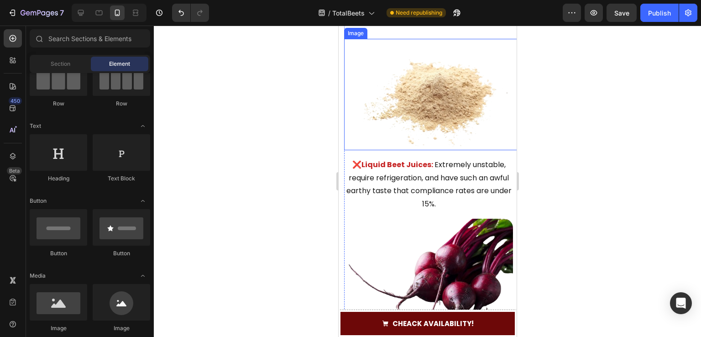
scroll to position [1667, 0]
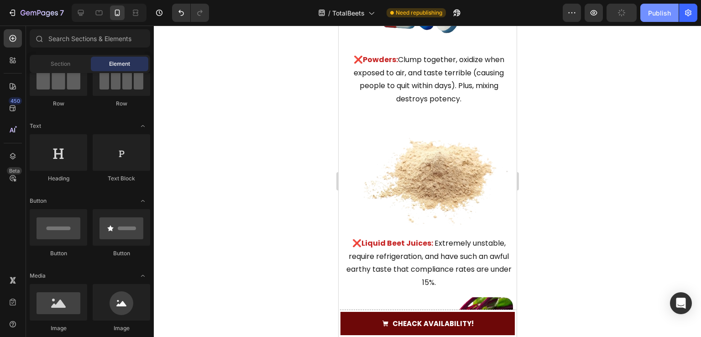
click at [661, 17] on div "Publish" at bounding box center [659, 13] width 23 height 10
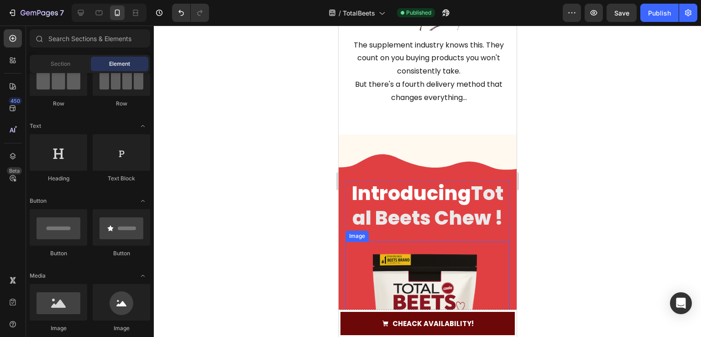
scroll to position [2170, 0]
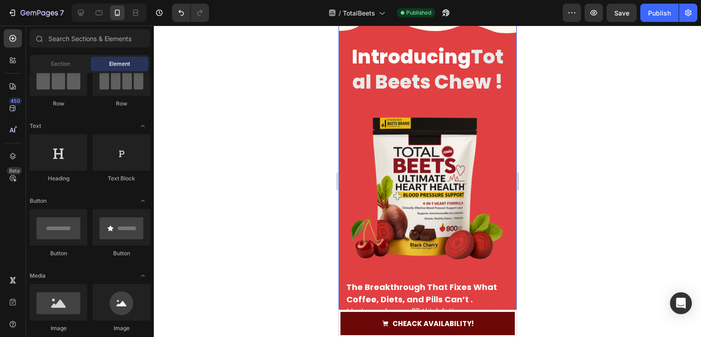
click at [339, 253] on div "Introducing Total Beets Chew ! Heading Image The Breakthrough That Fixes What C…" at bounding box center [427, 284] width 178 height 572
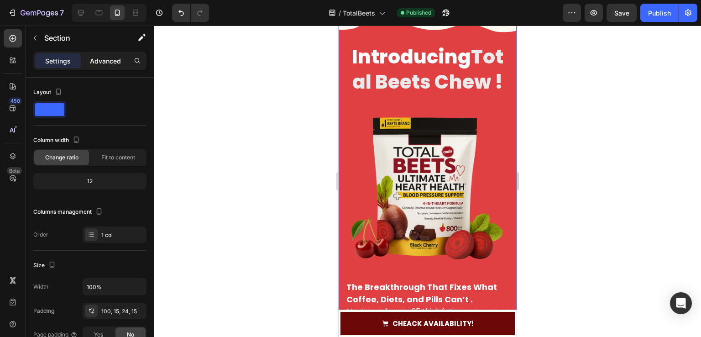
click at [102, 63] on p "Advanced" at bounding box center [105, 61] width 31 height 10
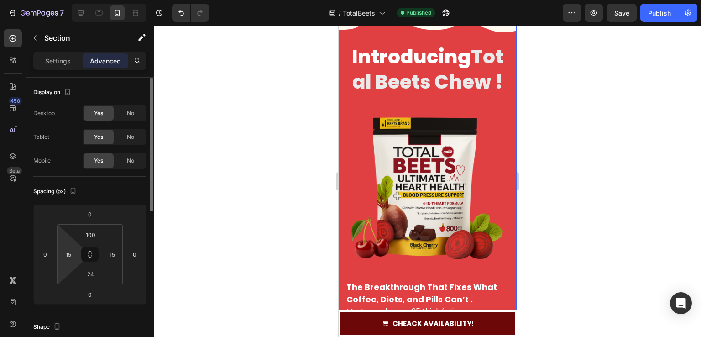
click at [64, 0] on html "7 Version history / TotalBeets Published Preview Save Publish 450 Beta Sections…" at bounding box center [350, 0] width 701 height 0
click at [68, 257] on input "15" at bounding box center [69, 255] width 14 height 14
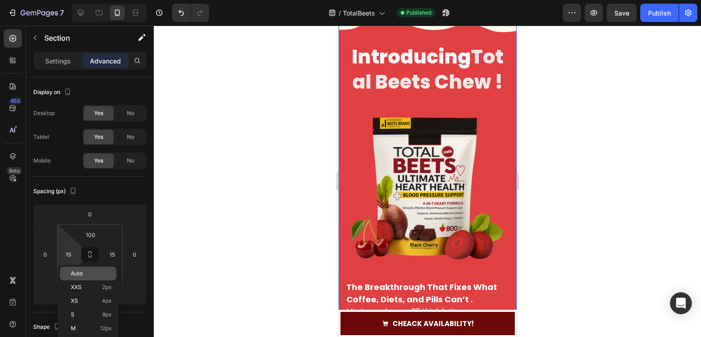
click at [90, 278] on div "Auto" at bounding box center [88, 274] width 57 height 14
type input "Auto"
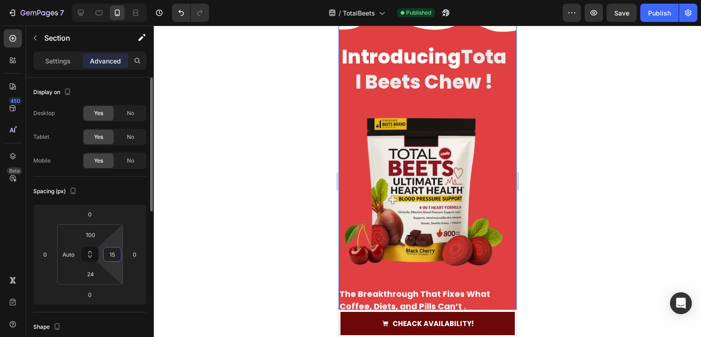
click at [117, 255] on input "15" at bounding box center [112, 255] width 14 height 14
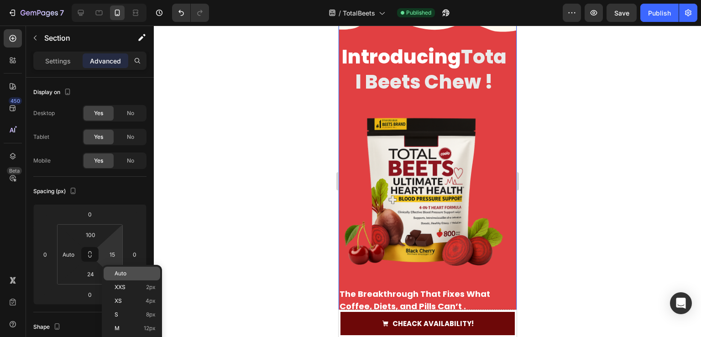
click at [118, 272] on span "Auto" at bounding box center [121, 273] width 12 height 6
type input "Auto"
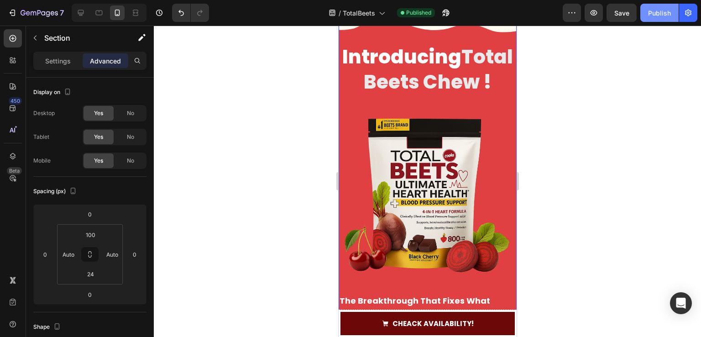
click at [664, 15] on div "Publish" at bounding box center [659, 13] width 23 height 10
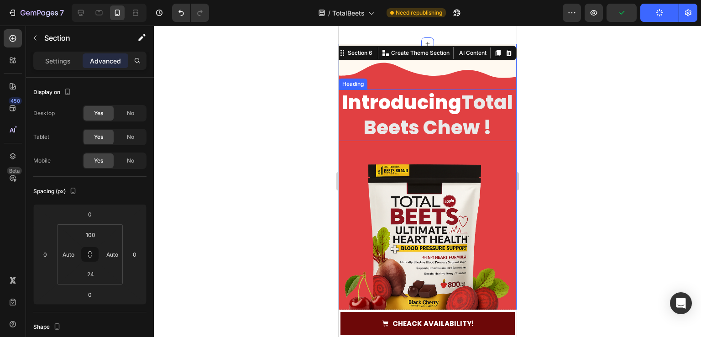
scroll to position [1941, 0]
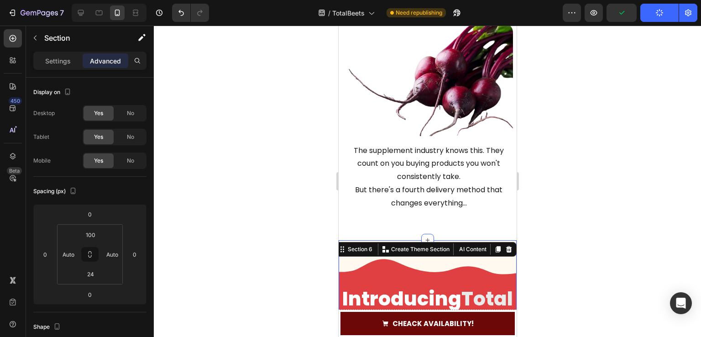
drag, startPoint x: 276, startPoint y: 145, endPoint x: 311, endPoint y: 159, distance: 38.5
click at [276, 145] on div at bounding box center [428, 181] width 548 height 311
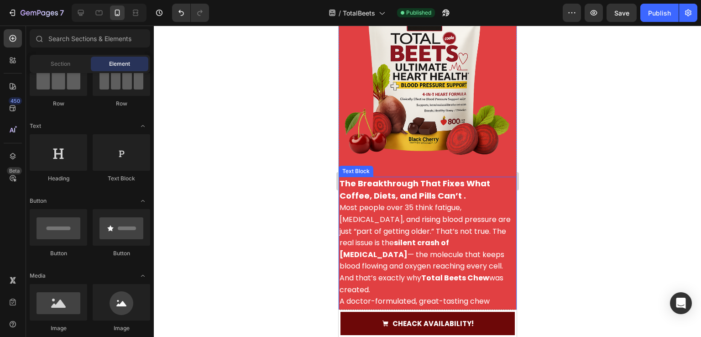
scroll to position [2352, 0]
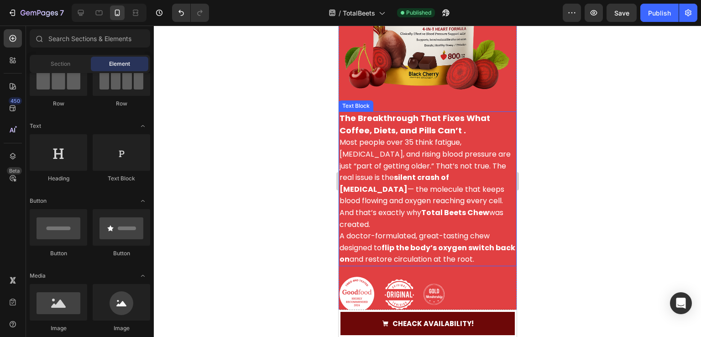
click at [406, 178] on p "Most people over 35 think fatigue, [MEDICAL_DATA], and rising blood pressure ar…" at bounding box center [427, 172] width 176 height 70
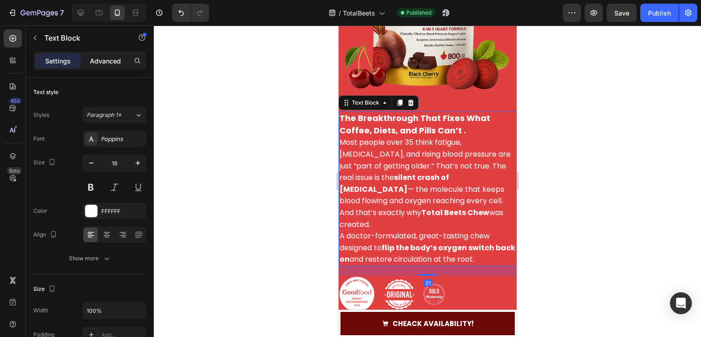
click at [105, 59] on p "Advanced" at bounding box center [105, 61] width 31 height 10
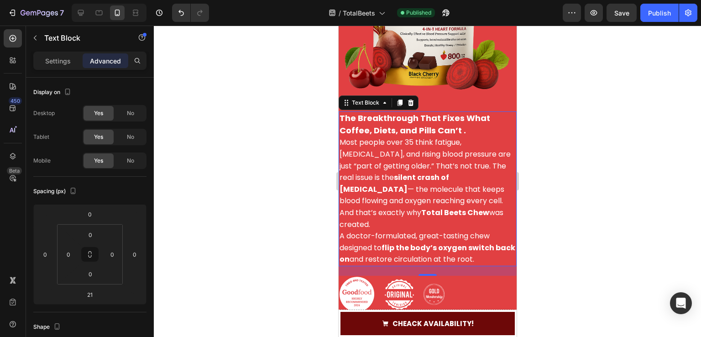
click at [55, 52] on div "Settings Advanced" at bounding box center [89, 61] width 113 height 18
click at [62, 65] on div "Settings" at bounding box center [58, 60] width 46 height 15
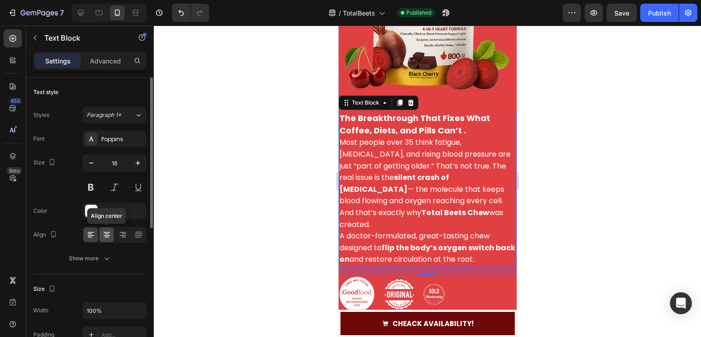
click at [107, 241] on div at bounding box center [107, 234] width 14 height 15
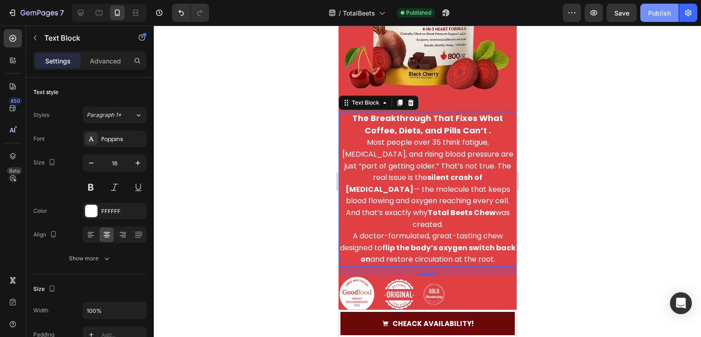
click at [658, 11] on div "Publish" at bounding box center [659, 13] width 23 height 10
